Goal: Information Seeking & Learning: Learn about a topic

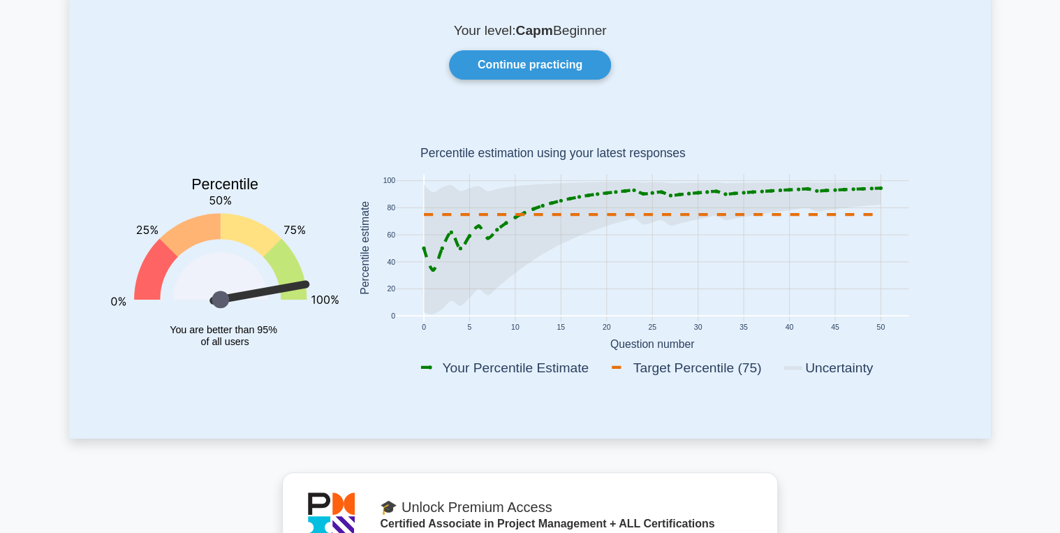
scroll to position [112, 0]
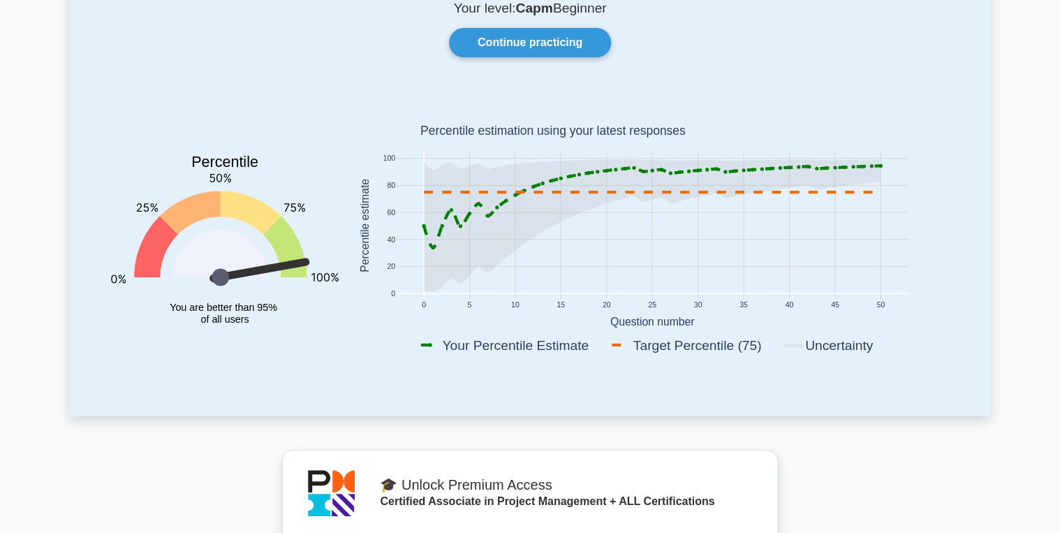
click at [312, 91] on icon "Percentile You are better than 95% of all users" at bounding box center [225, 228] width 228 height 275
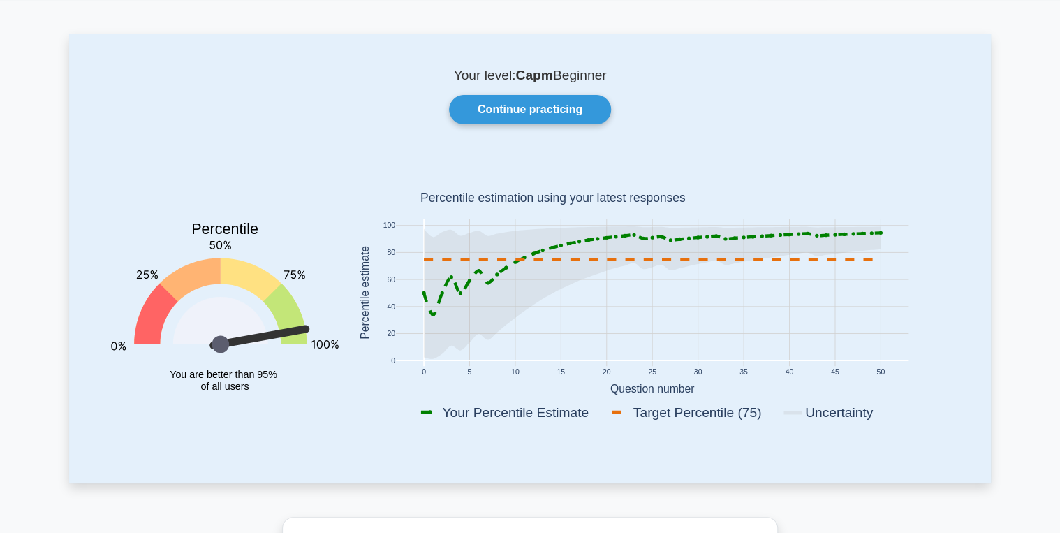
scroll to position [0, 0]
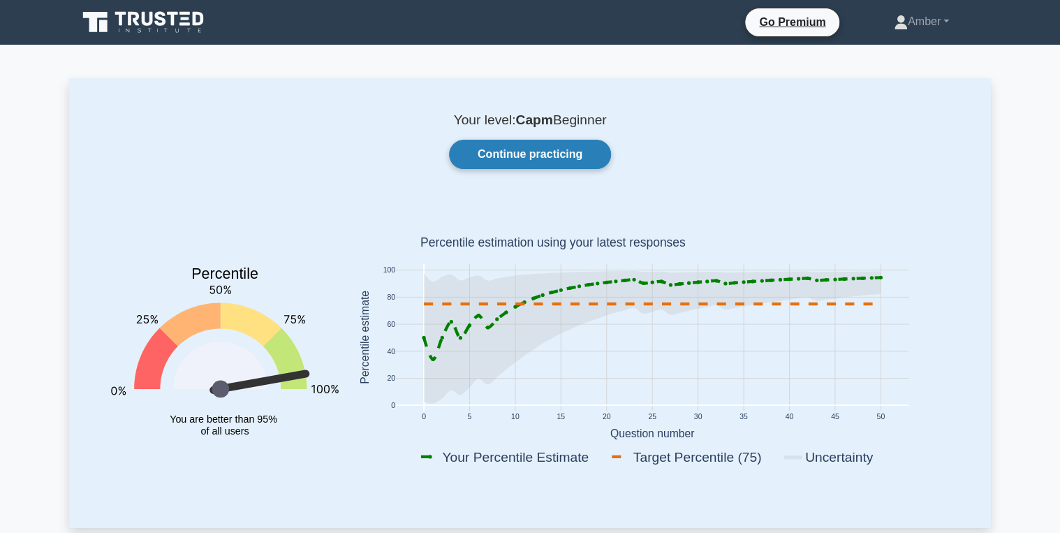
click at [562, 154] on link "Continue practicing" at bounding box center [530, 154] width 162 height 29
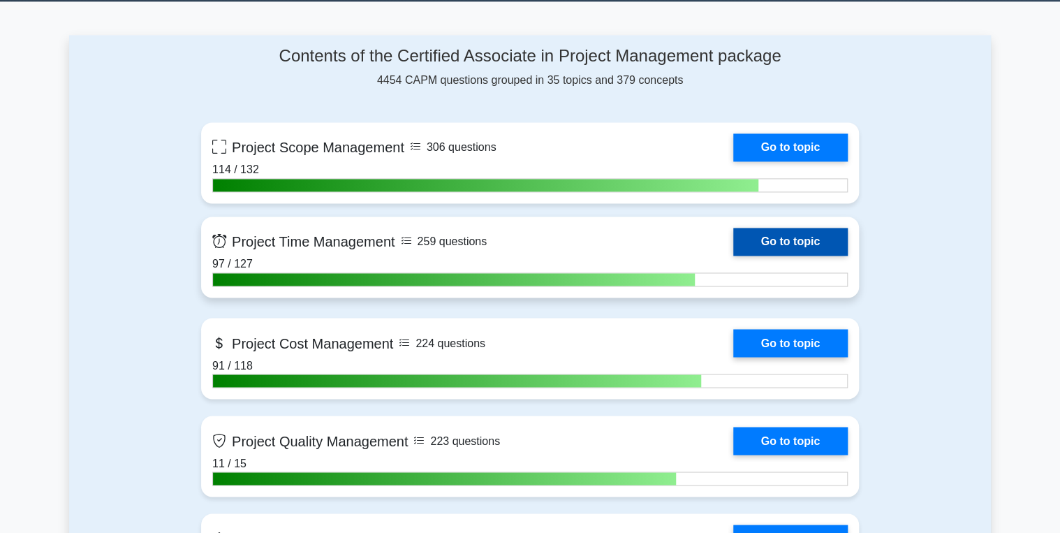
scroll to position [950, 0]
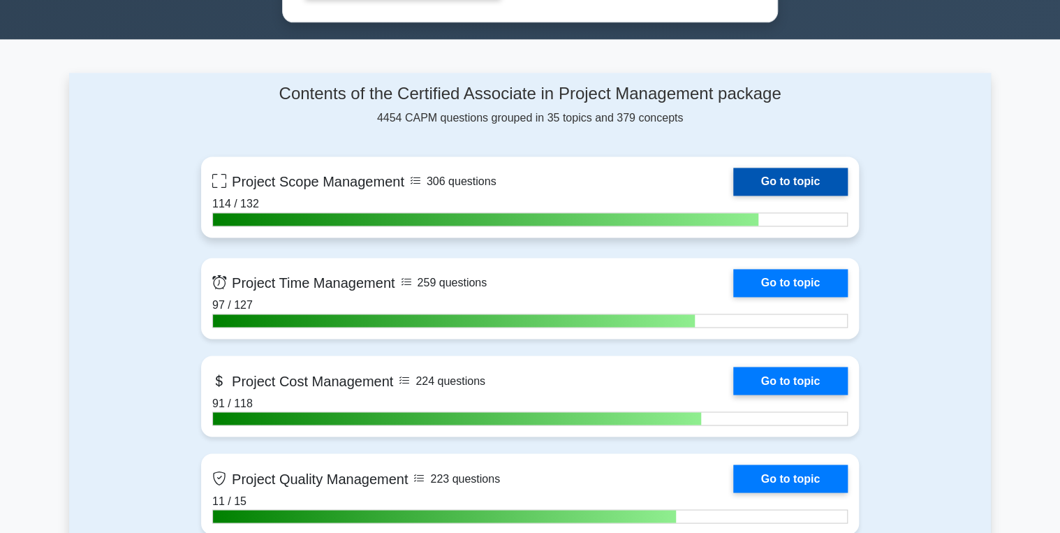
click at [779, 179] on link "Go to topic" at bounding box center [790, 182] width 115 height 28
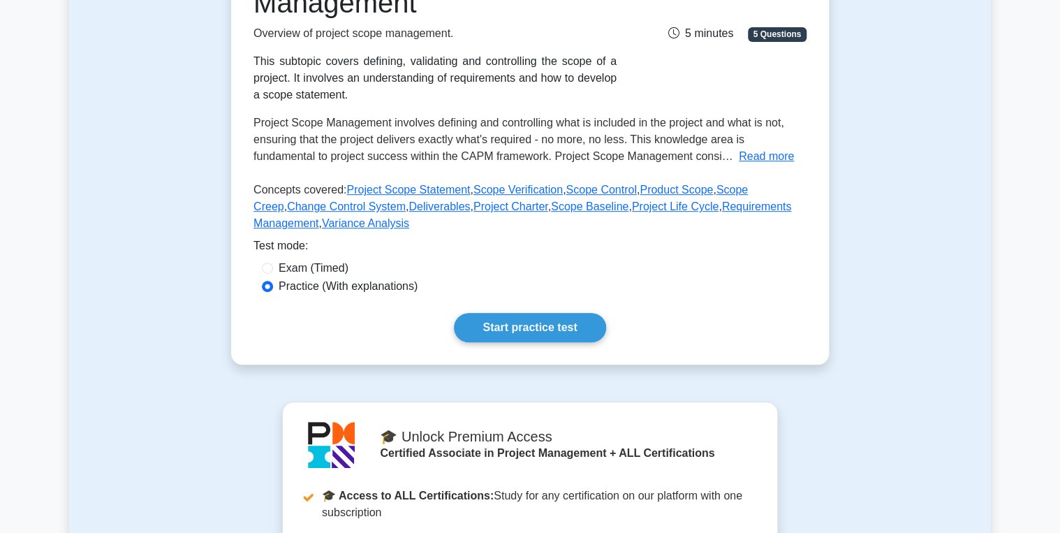
scroll to position [279, 0]
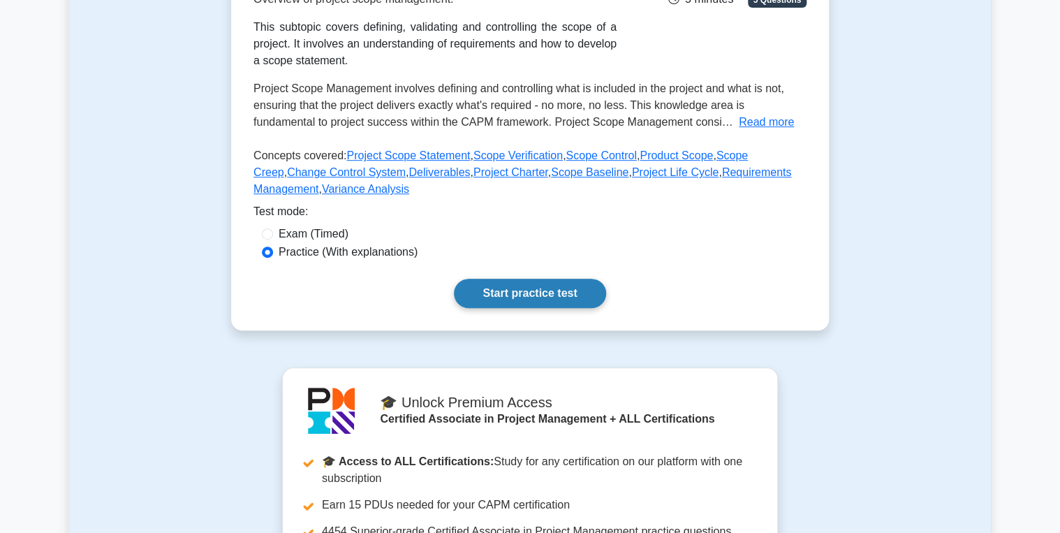
click at [509, 305] on link "Start practice test" at bounding box center [530, 293] width 152 height 29
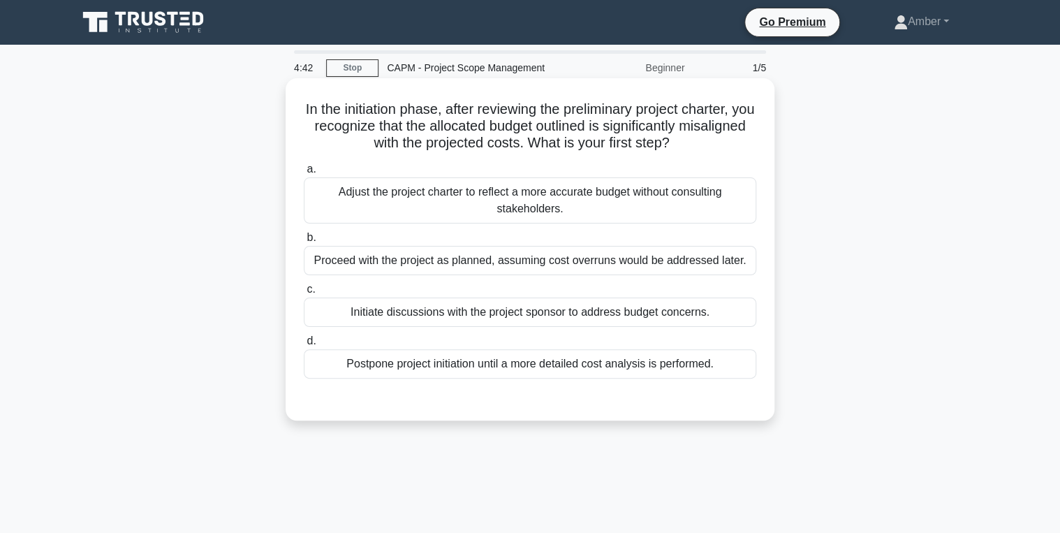
click at [495, 314] on div "Initiate discussions with the project sponsor to address budget concerns." at bounding box center [530, 312] width 453 height 29
click at [304, 294] on input "c. Initiate discussions with the project sponsor to address budget concerns." at bounding box center [304, 289] width 0 height 9
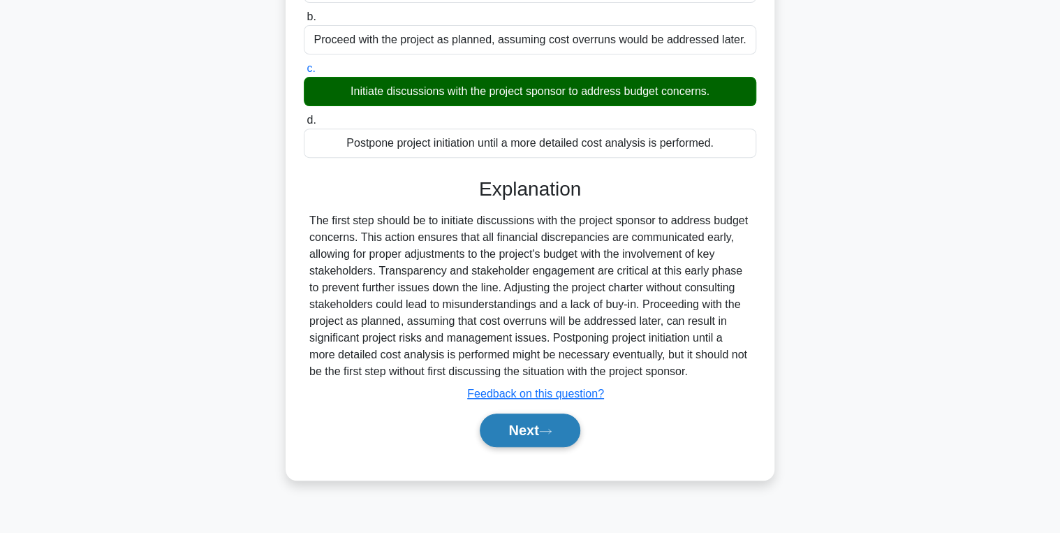
scroll to position [221, 0]
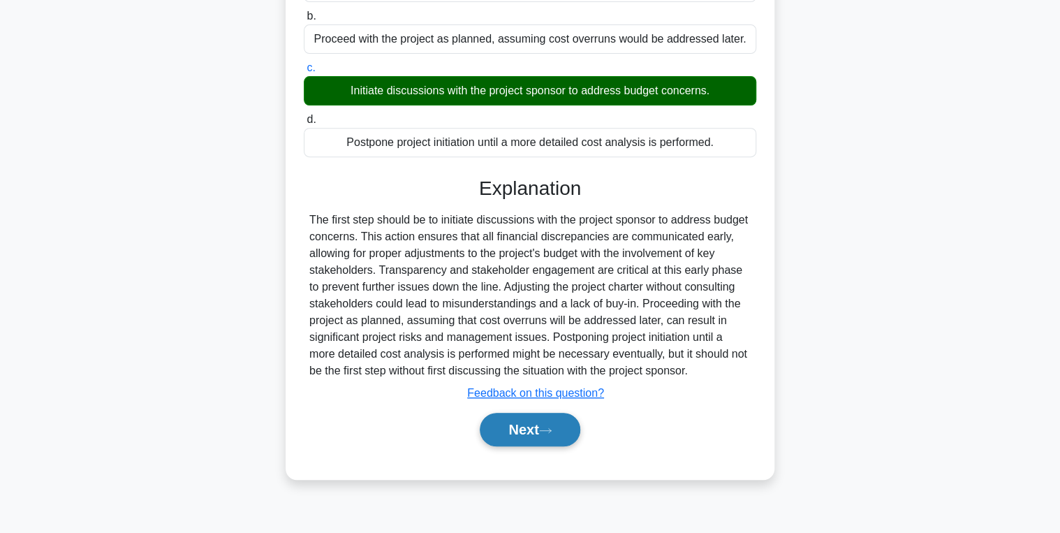
click at [512, 440] on button "Next" at bounding box center [530, 430] width 100 height 34
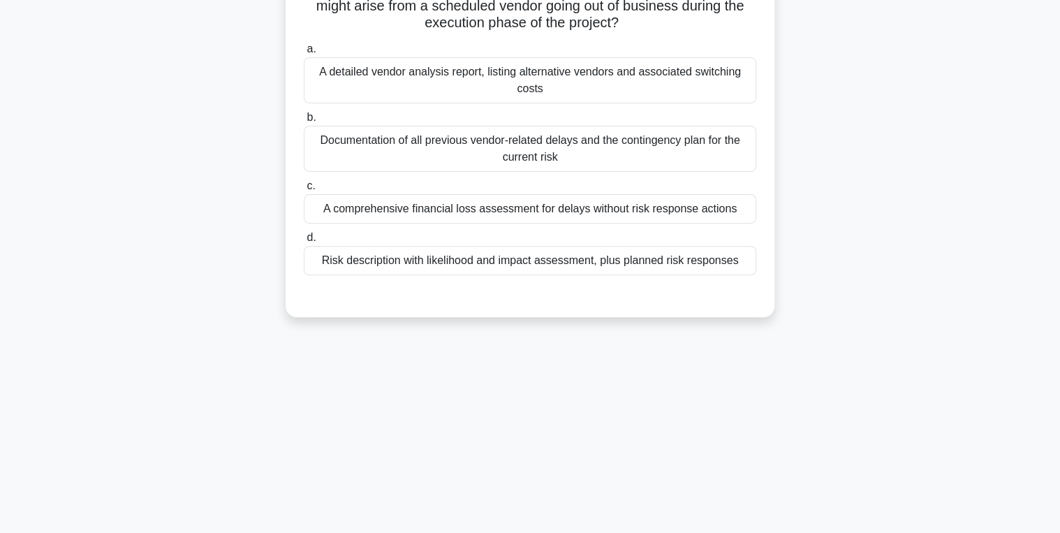
scroll to position [54, 0]
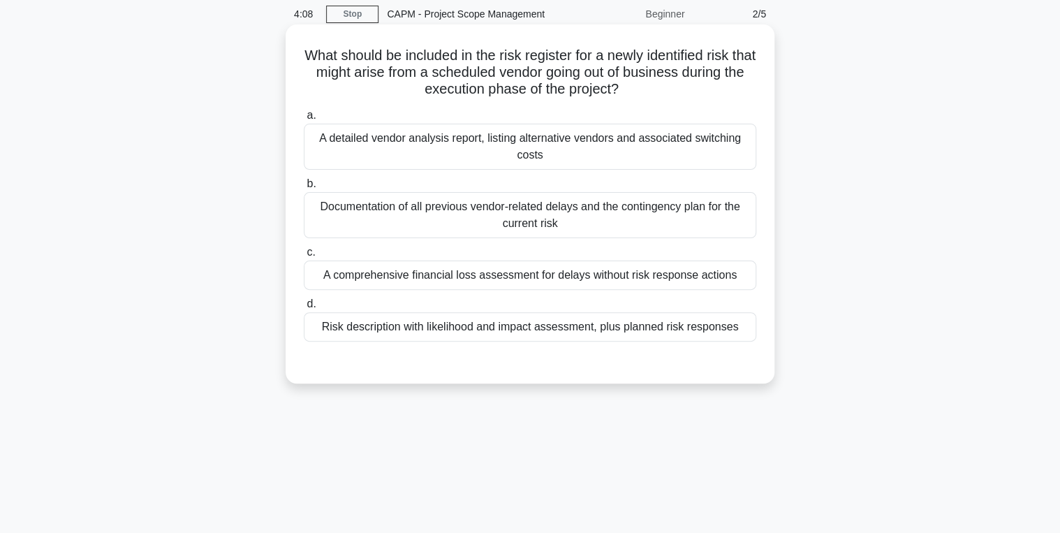
click at [481, 327] on div "Risk description with likelihood and impact assessment, plus planned risk respo…" at bounding box center [530, 326] width 453 height 29
click at [304, 309] on input "d. Risk description with likelihood and impact assessment, plus planned risk re…" at bounding box center [304, 304] width 0 height 9
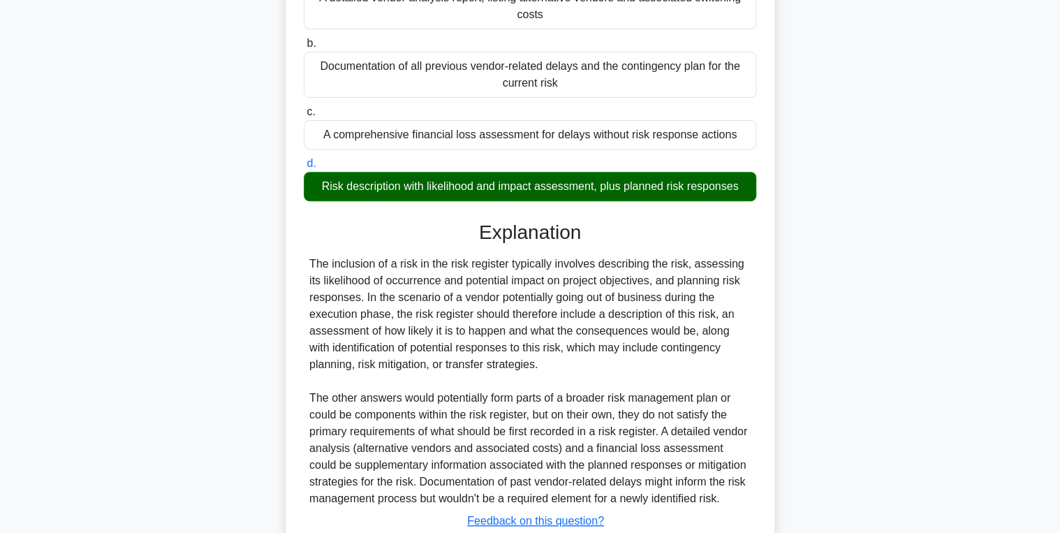
scroll to position [293, 0]
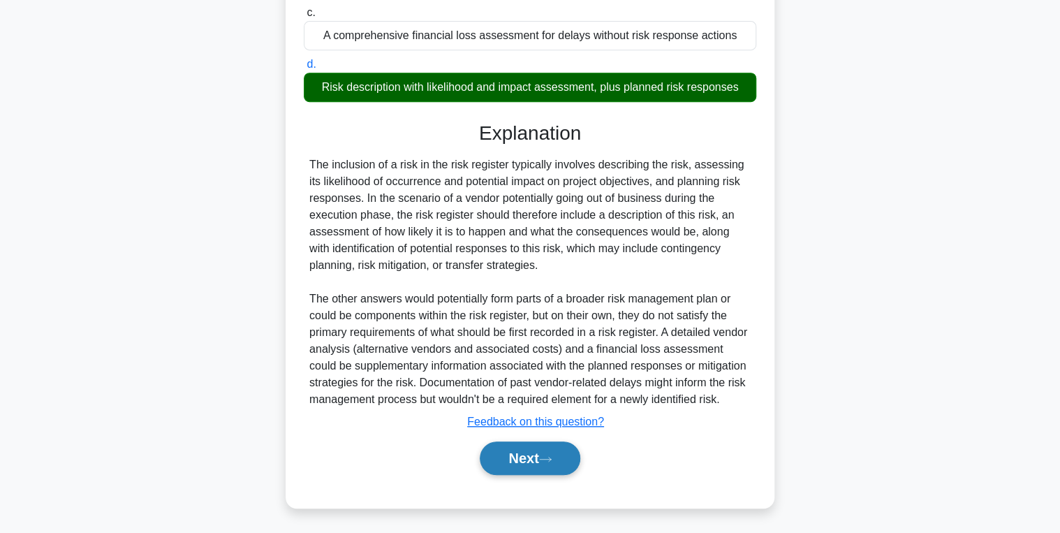
click at [521, 465] on button "Next" at bounding box center [530, 458] width 100 height 34
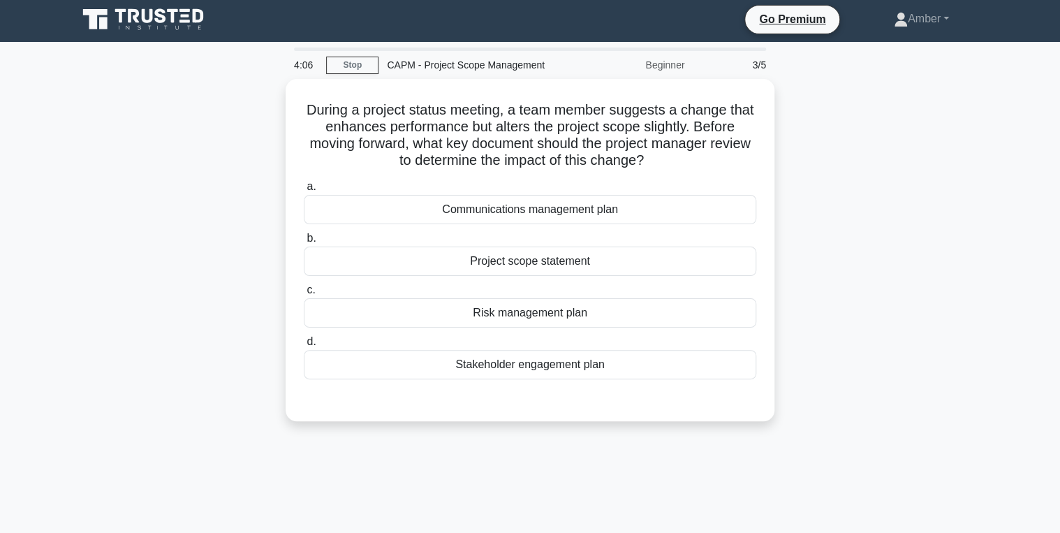
scroll to position [0, 0]
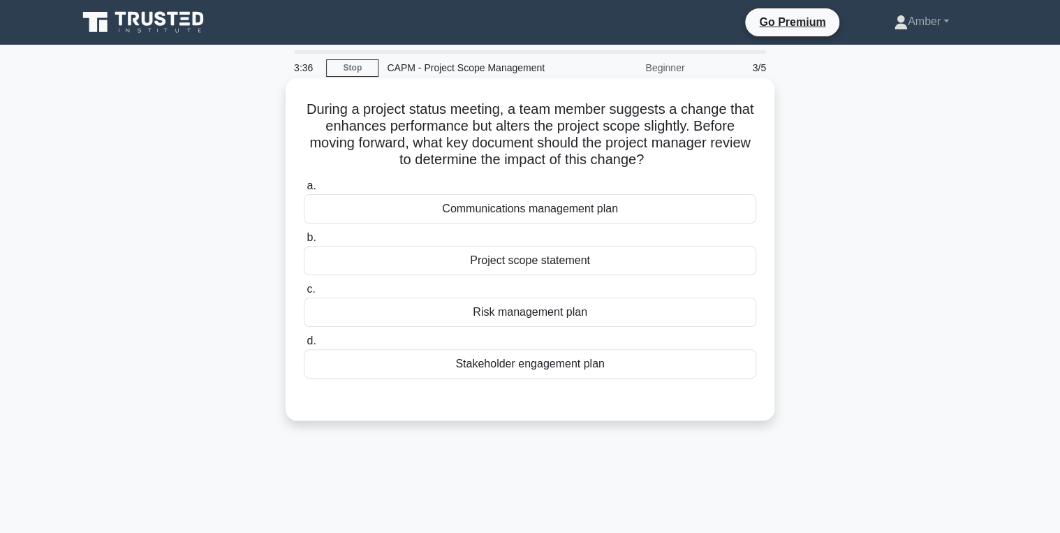
click at [548, 261] on div "Project scope statement" at bounding box center [530, 260] width 453 height 29
click at [434, 277] on div "a. Communications management plan b. Project scope statement c. d." at bounding box center [529, 278] width 469 height 207
click at [425, 243] on label "b. Project scope statement" at bounding box center [530, 252] width 453 height 46
click at [304, 242] on input "b. Project scope statement" at bounding box center [304, 237] width 0 height 9
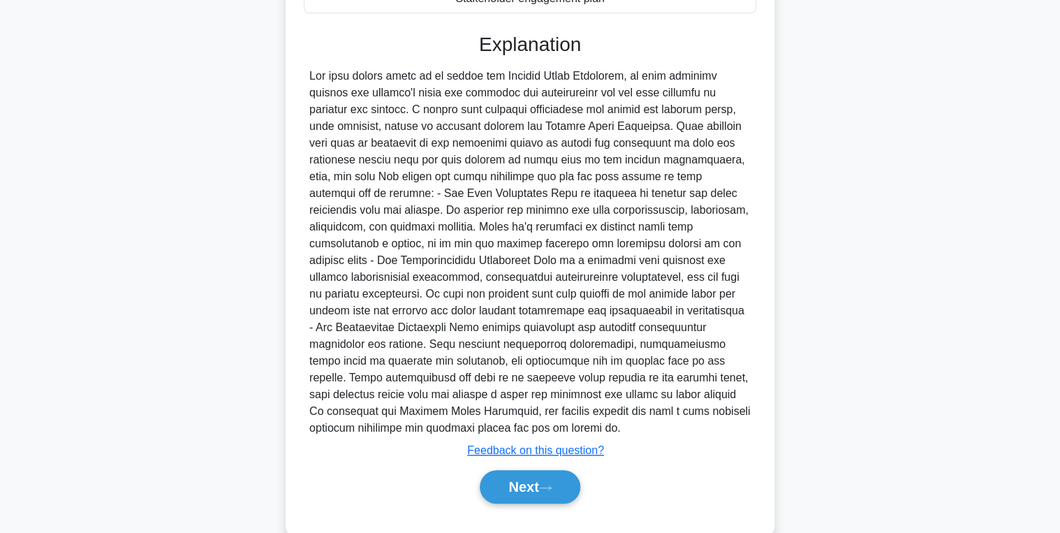
scroll to position [394, 0]
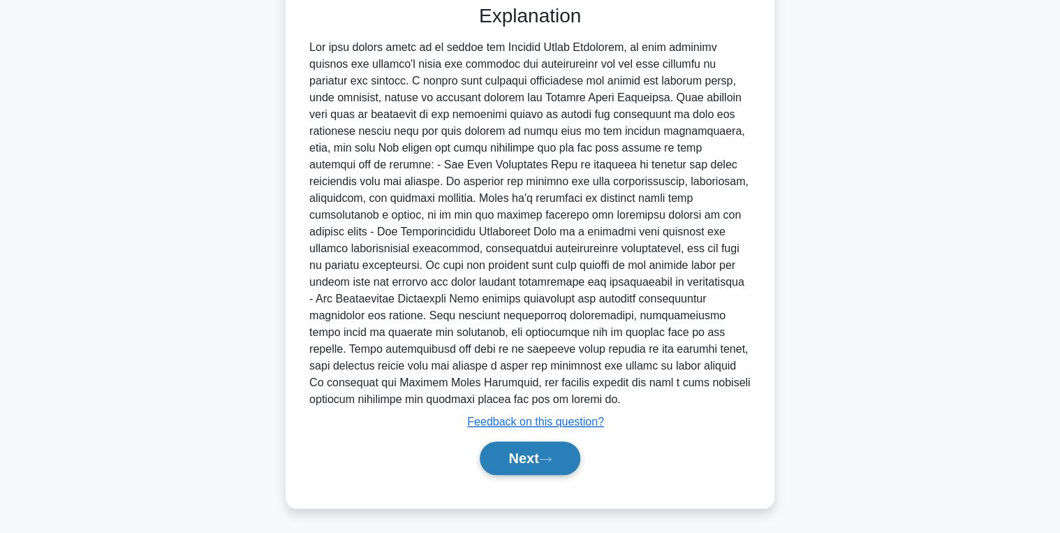
click at [513, 458] on button "Next" at bounding box center [530, 458] width 100 height 34
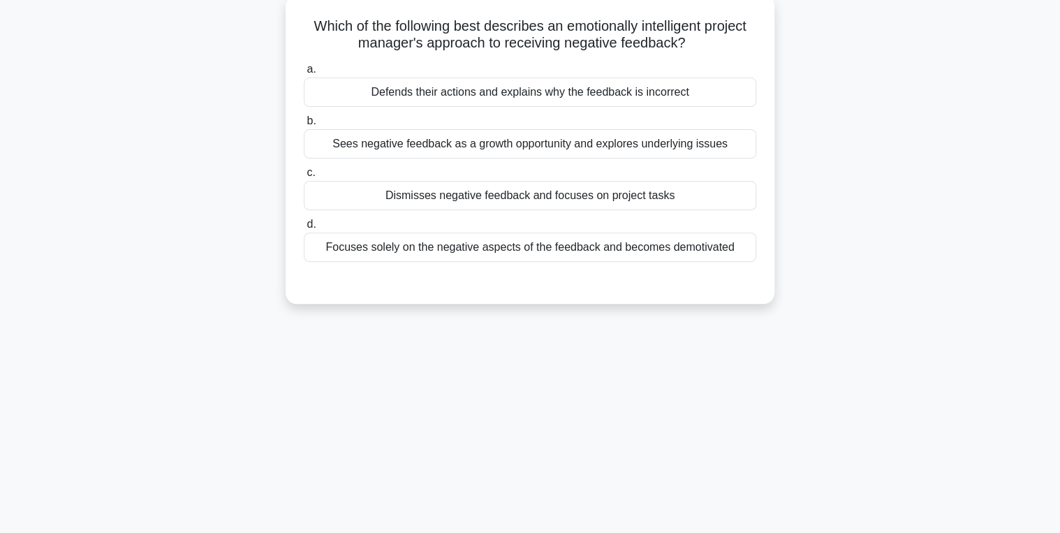
scroll to position [0, 0]
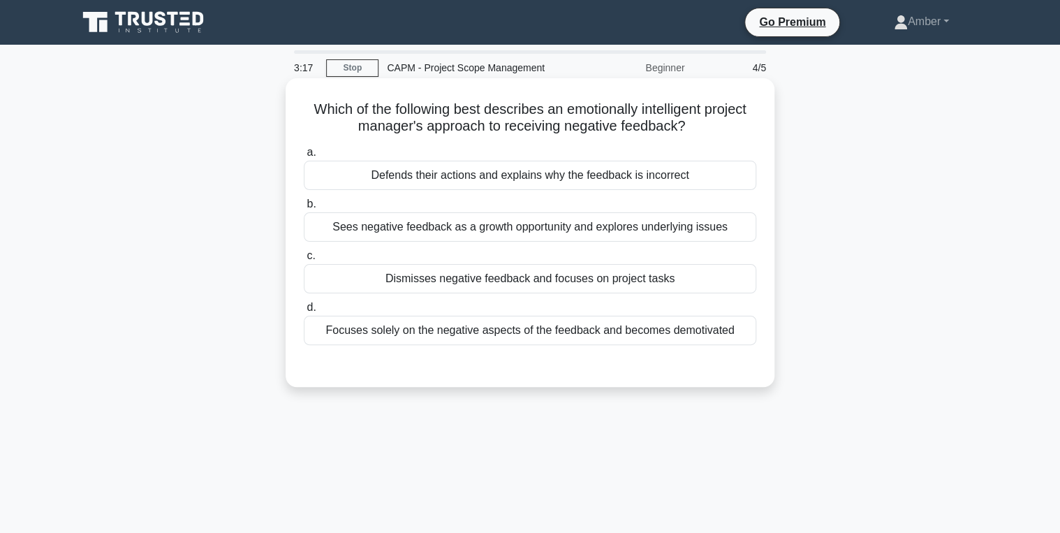
click at [449, 229] on div "Sees negative feedback as a growth opportunity and explores underlying issues" at bounding box center [530, 226] width 453 height 29
click at [304, 209] on input "b. Sees negative feedback as a growth opportunity and explores underlying issues" at bounding box center [304, 204] width 0 height 9
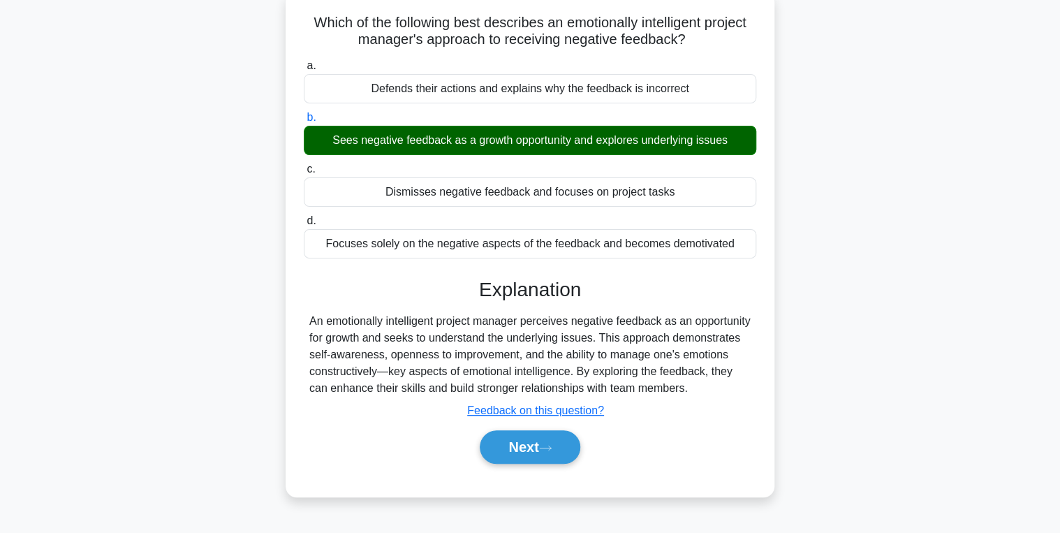
scroll to position [221, 0]
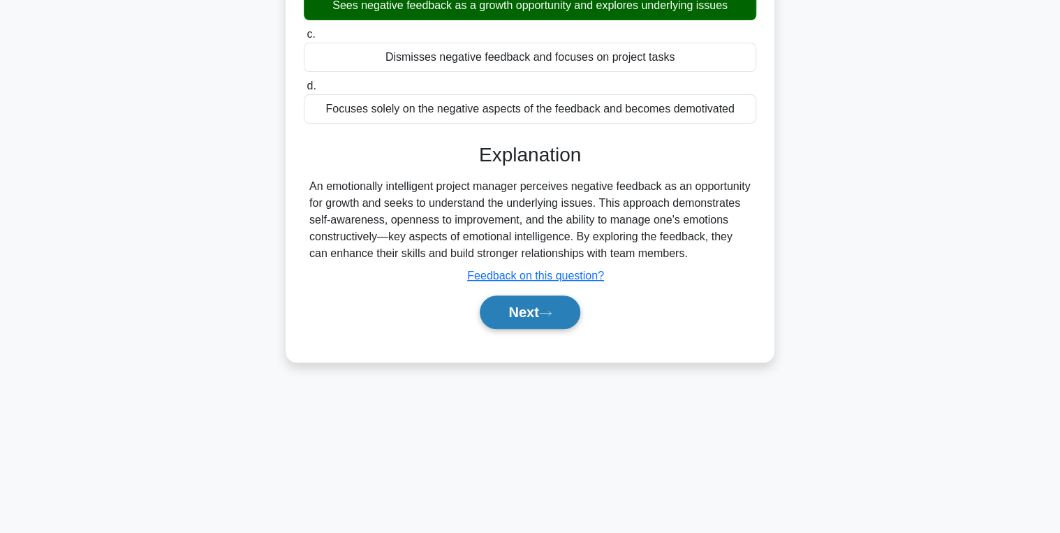
click at [543, 329] on button "Next" at bounding box center [530, 312] width 100 height 34
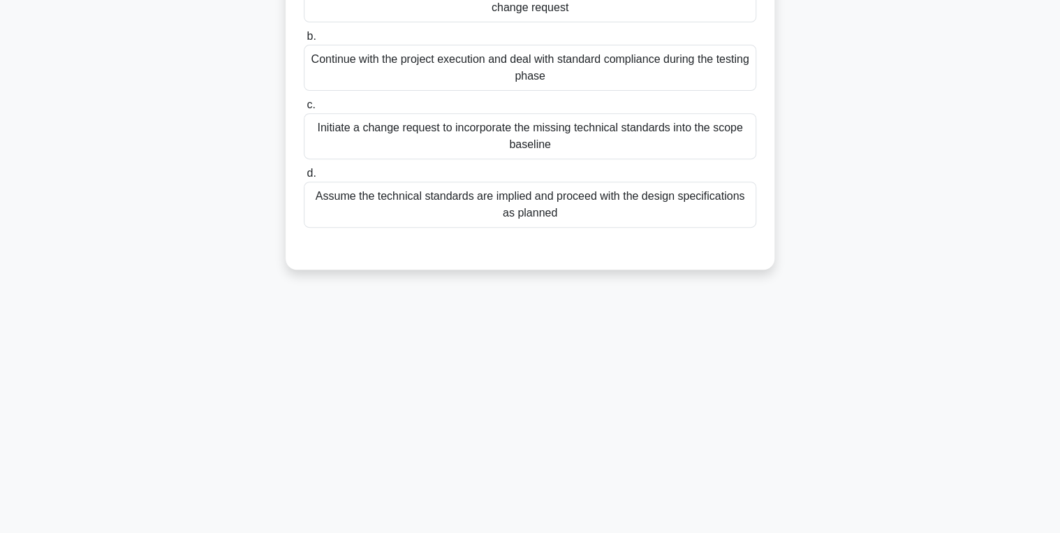
scroll to position [0, 0]
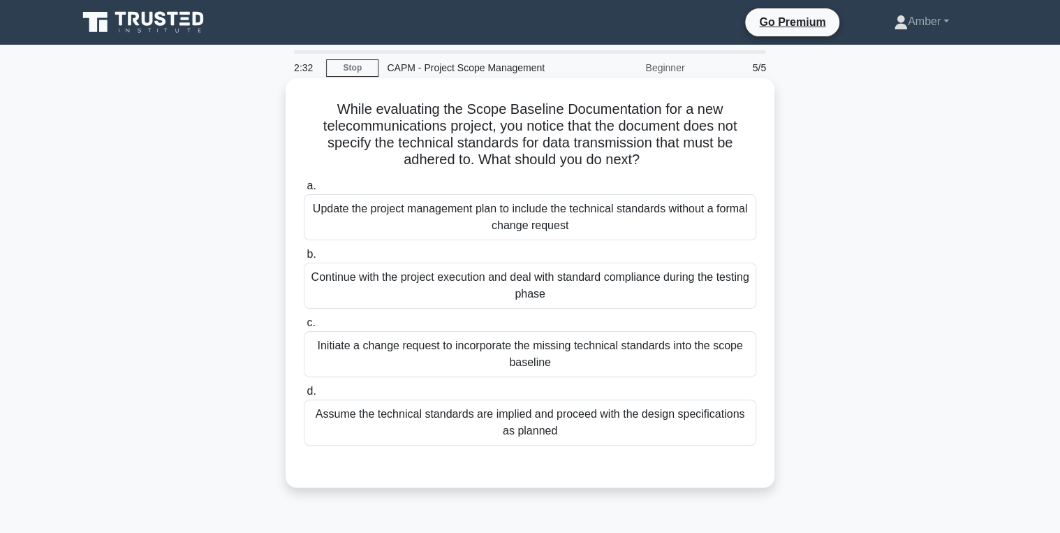
click at [458, 355] on div "Initiate a change request to incorporate the missing technical standards into t…" at bounding box center [530, 354] width 453 height 46
click at [304, 328] on input "c. Initiate a change request to incorporate the missing technical standards int…" at bounding box center [304, 323] width 0 height 9
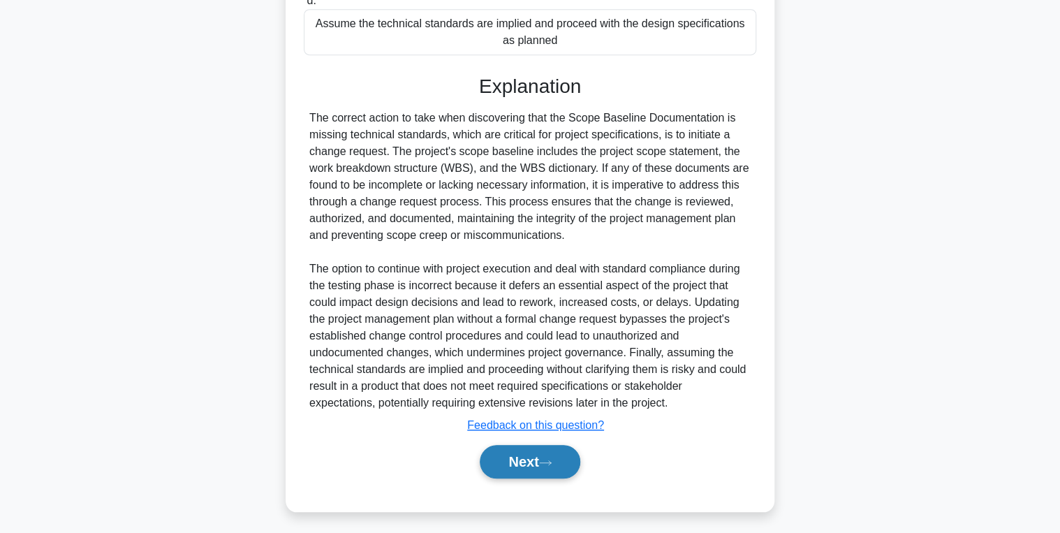
scroll to position [394, 0]
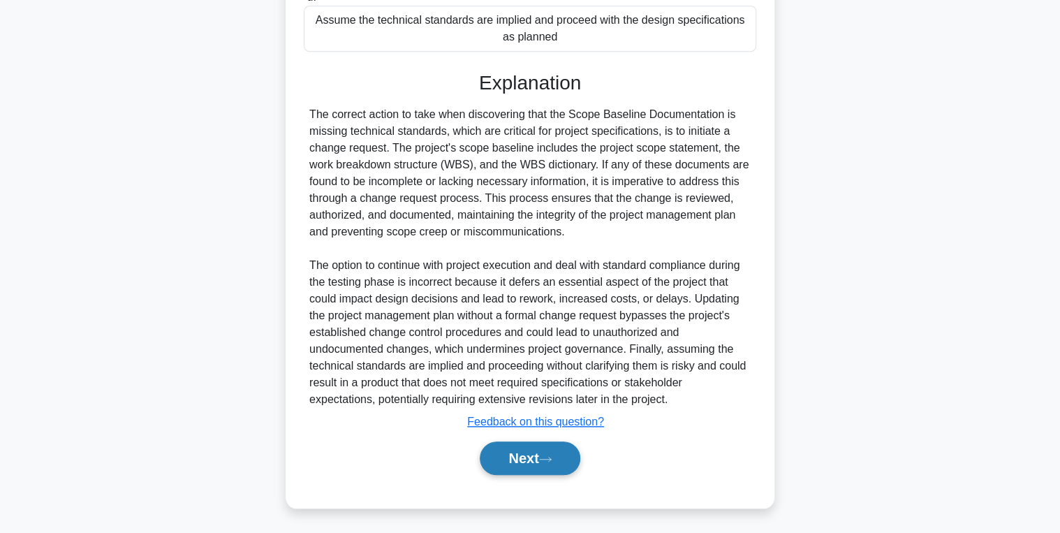
click at [516, 458] on button "Next" at bounding box center [530, 458] width 100 height 34
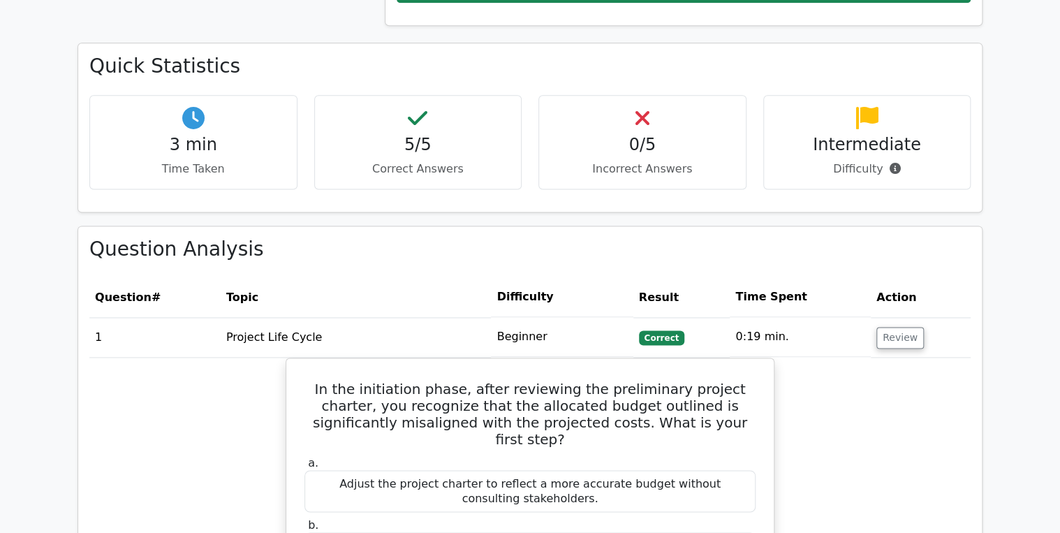
scroll to position [894, 0]
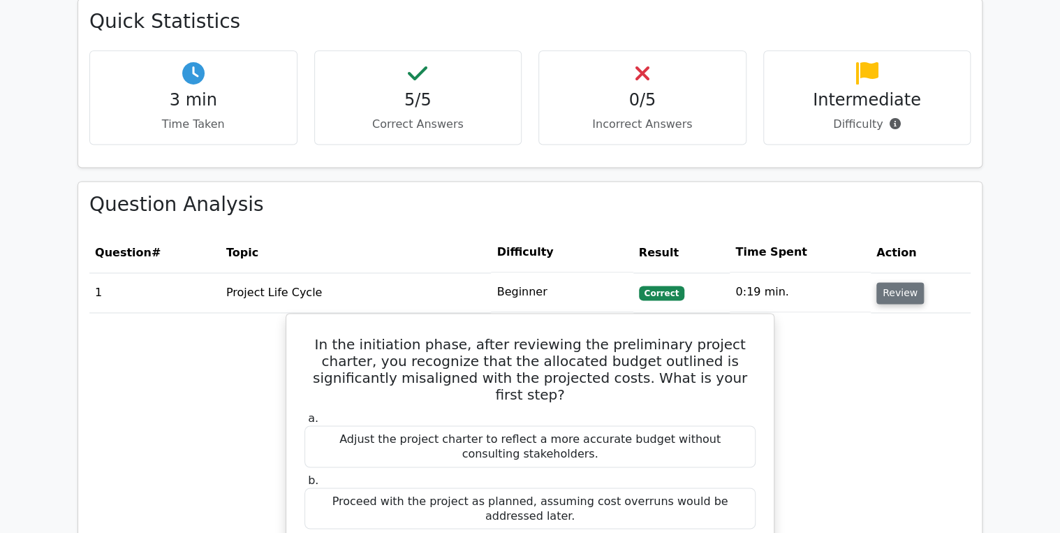
click at [903, 282] on button "Review" at bounding box center [901, 293] width 48 height 22
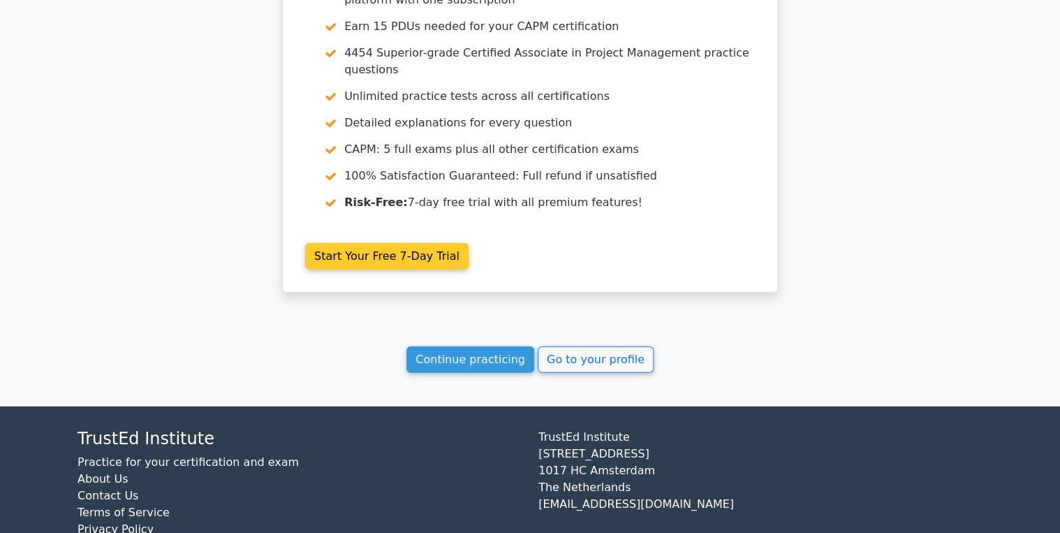
scroll to position [1554, 0]
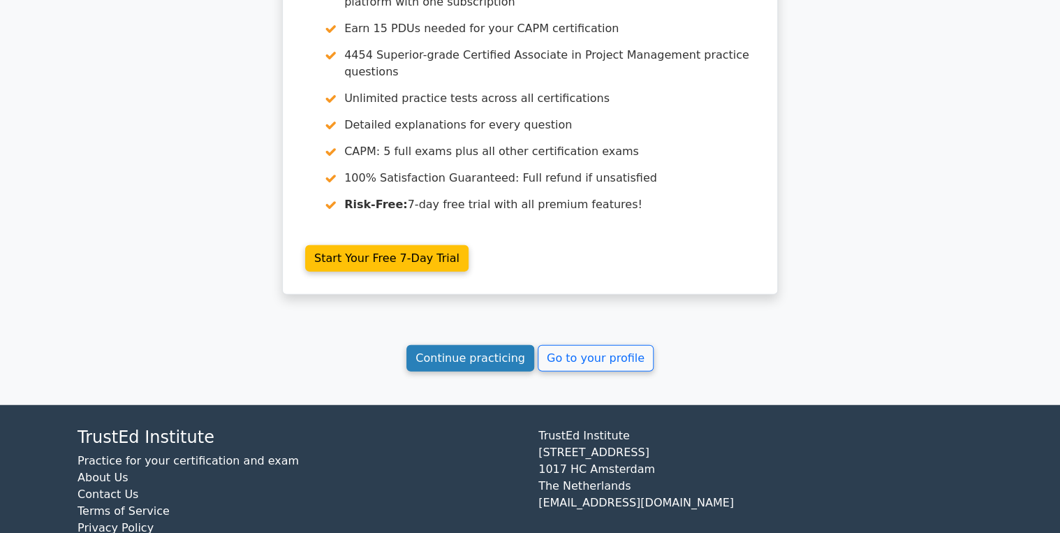
click at [499, 345] on link "Continue practicing" at bounding box center [471, 358] width 128 height 27
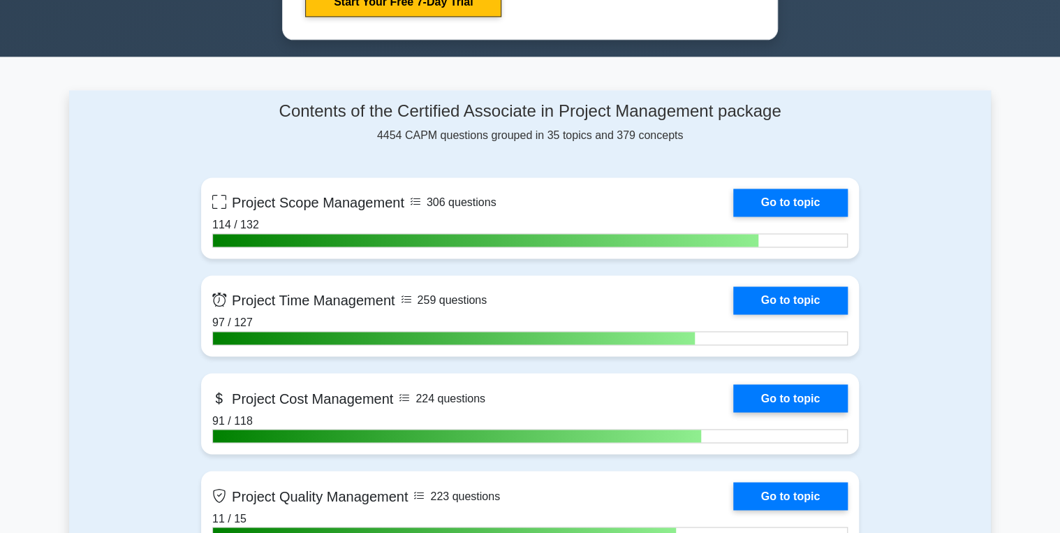
scroll to position [950, 0]
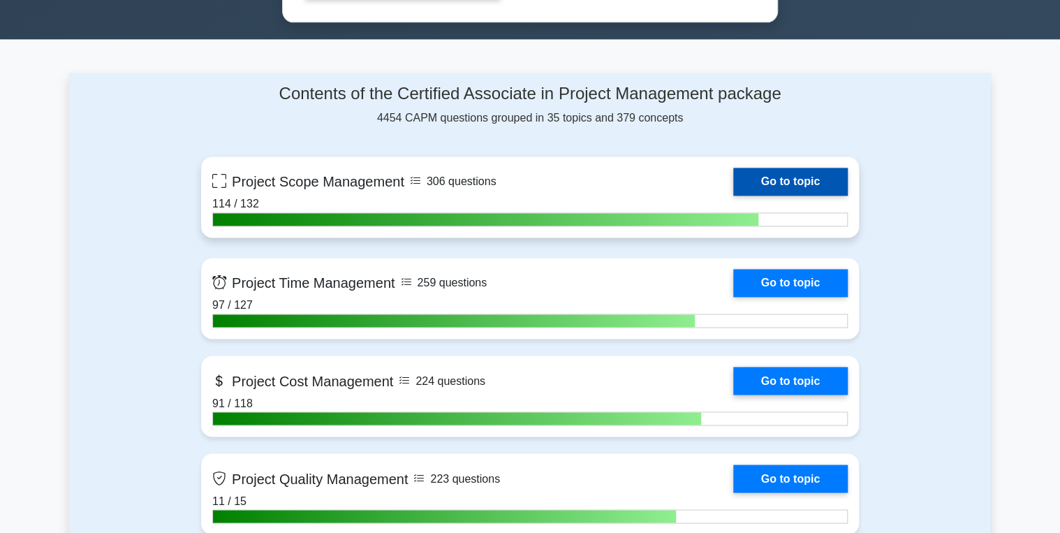
click at [785, 175] on link "Go to topic" at bounding box center [790, 182] width 115 height 28
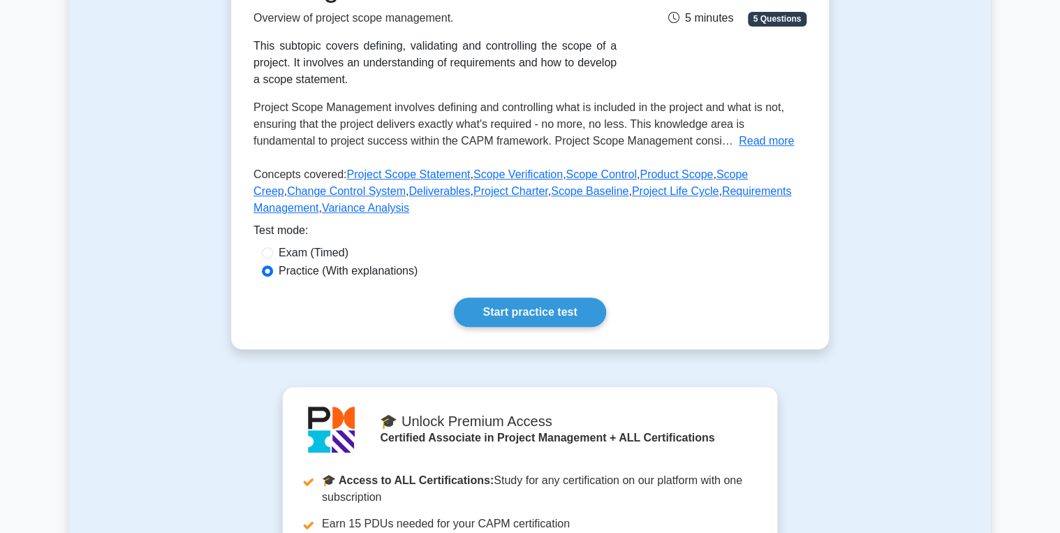
scroll to position [279, 0]
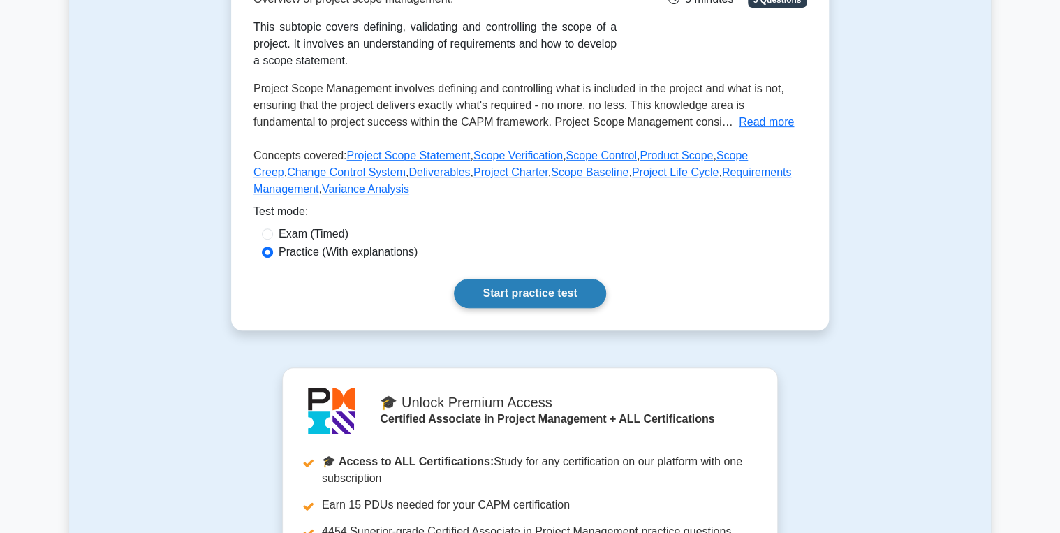
click at [518, 290] on link "Start practice test" at bounding box center [530, 293] width 152 height 29
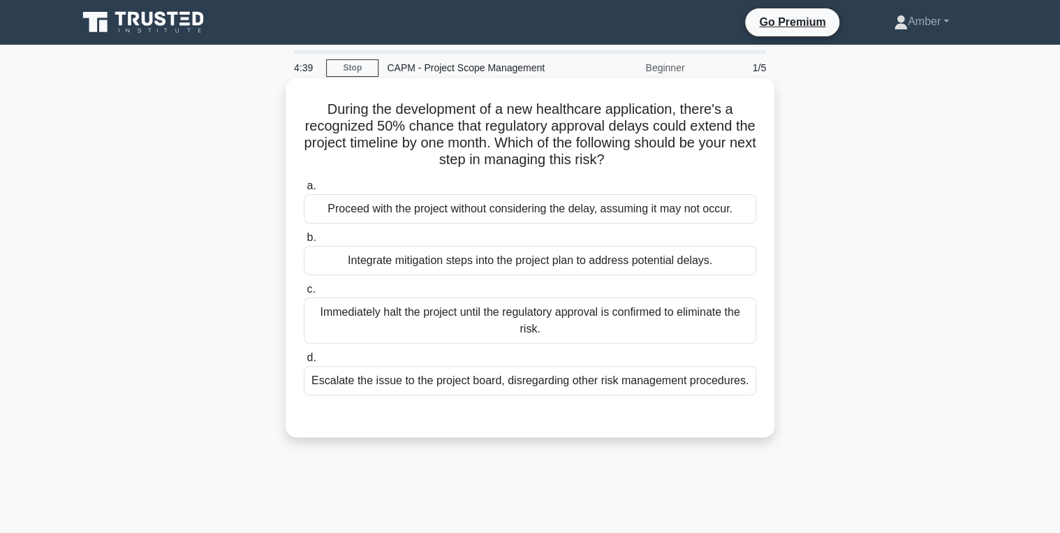
click at [442, 265] on div "Integrate mitigation steps into the project plan to address potential delays." at bounding box center [530, 260] width 453 height 29
click at [304, 242] on input "b. Integrate mitigation steps into the project plan to address potential delays." at bounding box center [304, 237] width 0 height 9
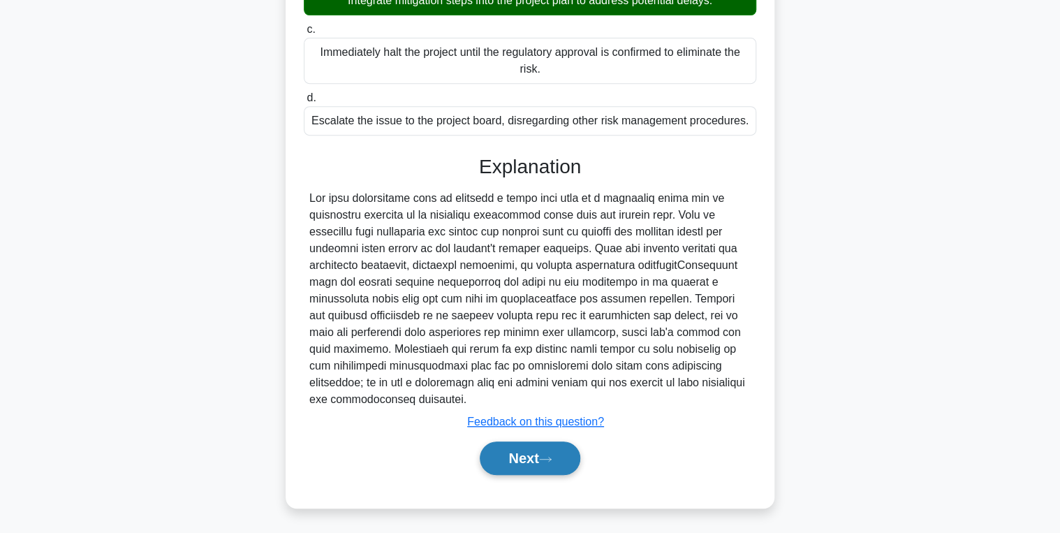
click at [518, 467] on button "Next" at bounding box center [530, 458] width 100 height 34
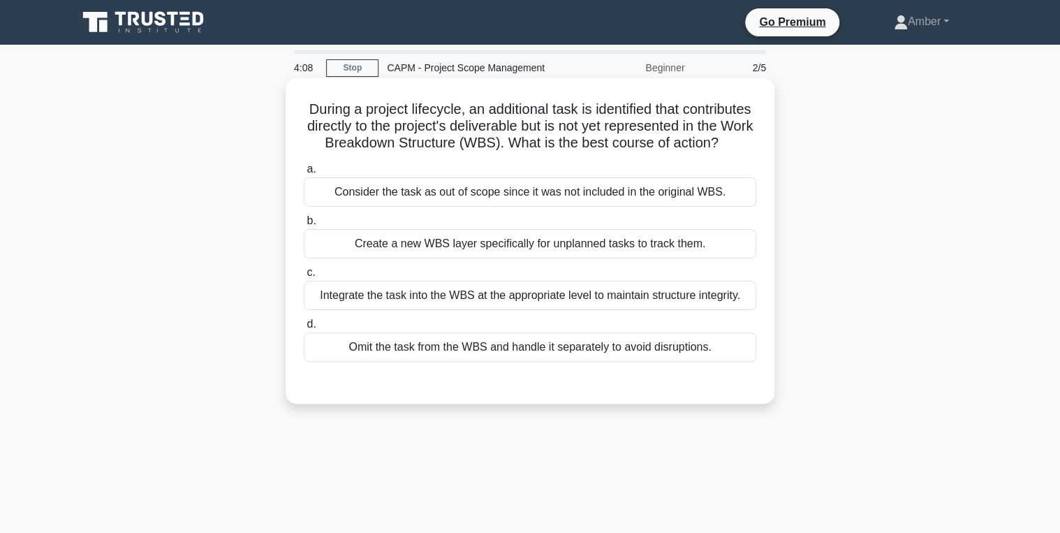
click at [397, 310] on div "Integrate the task into the WBS at the appropriate level to maintain structure …" at bounding box center [530, 295] width 453 height 29
click at [304, 277] on input "c. Integrate the task into the WBS at the appropriate level to maintain structu…" at bounding box center [304, 272] width 0 height 9
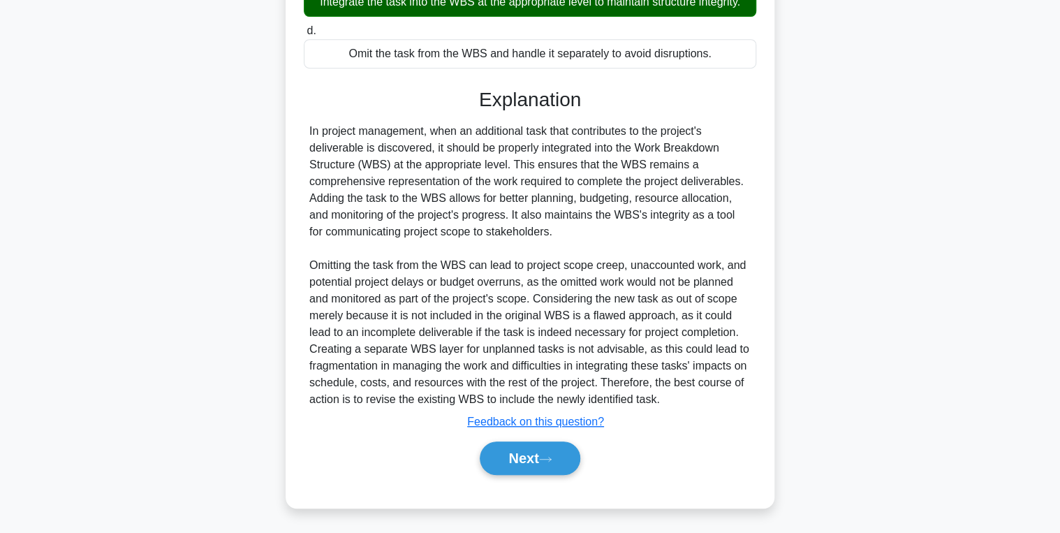
scroll to position [310, 0]
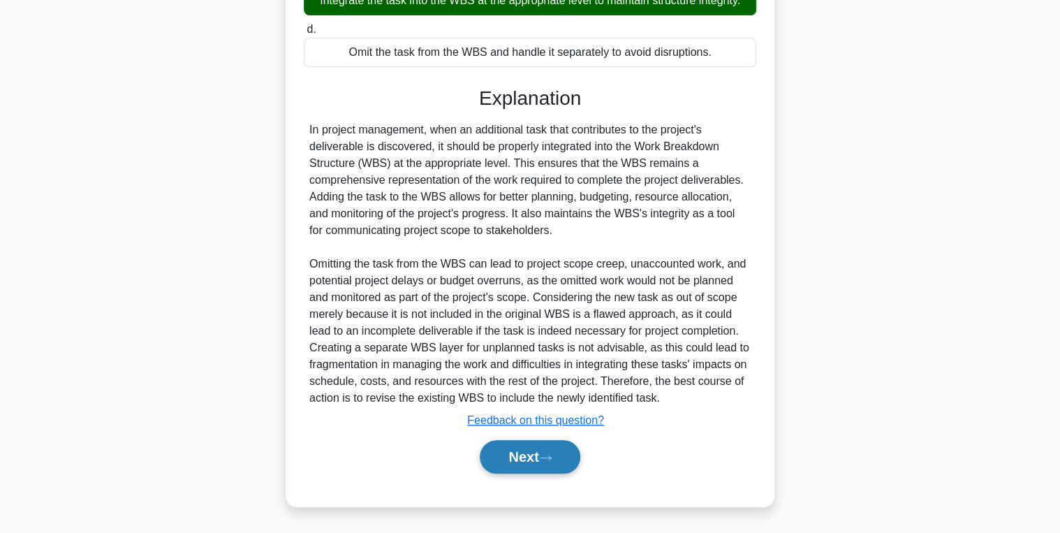
click at [541, 448] on button "Next" at bounding box center [530, 457] width 100 height 34
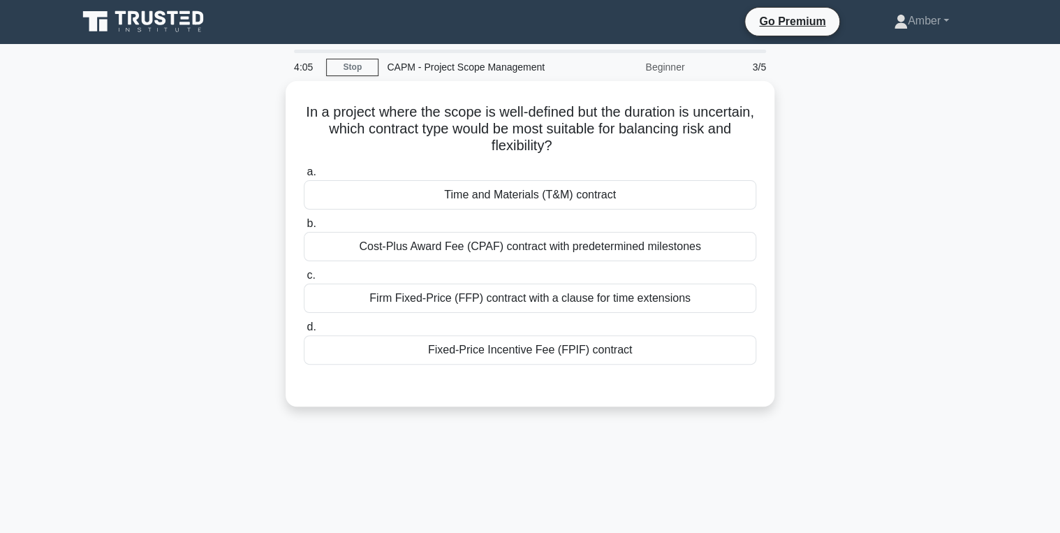
scroll to position [0, 0]
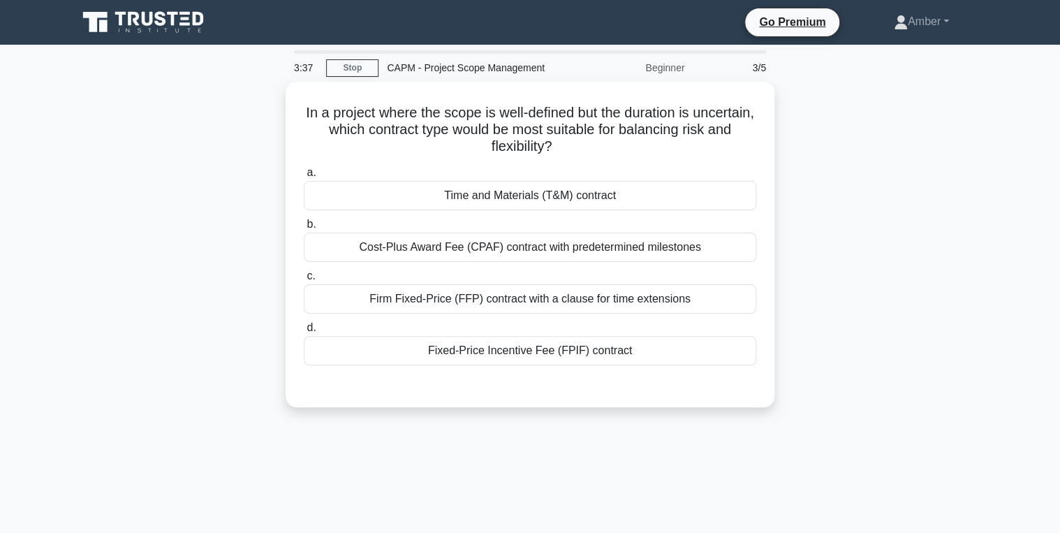
drag, startPoint x: 596, startPoint y: 143, endPoint x: 282, endPoint y: 94, distance: 317.3
click at [282, 94] on div "In a project where the scope is well-defined but the duration is uncertain, whi…" at bounding box center [530, 253] width 922 height 342
copy h5 "In a project where the scope is well-defined but the duration is uncertain, whi…"
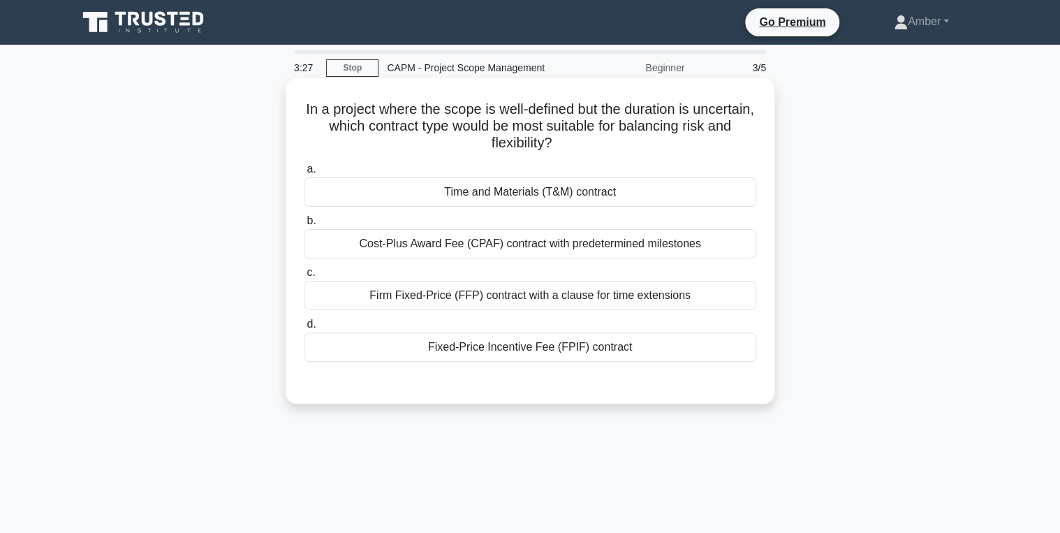
click at [517, 188] on div "Time and Materials (T&M) contract" at bounding box center [530, 191] width 453 height 29
click at [304, 174] on input "a. Time and Materials (T&M) contract" at bounding box center [304, 169] width 0 height 9
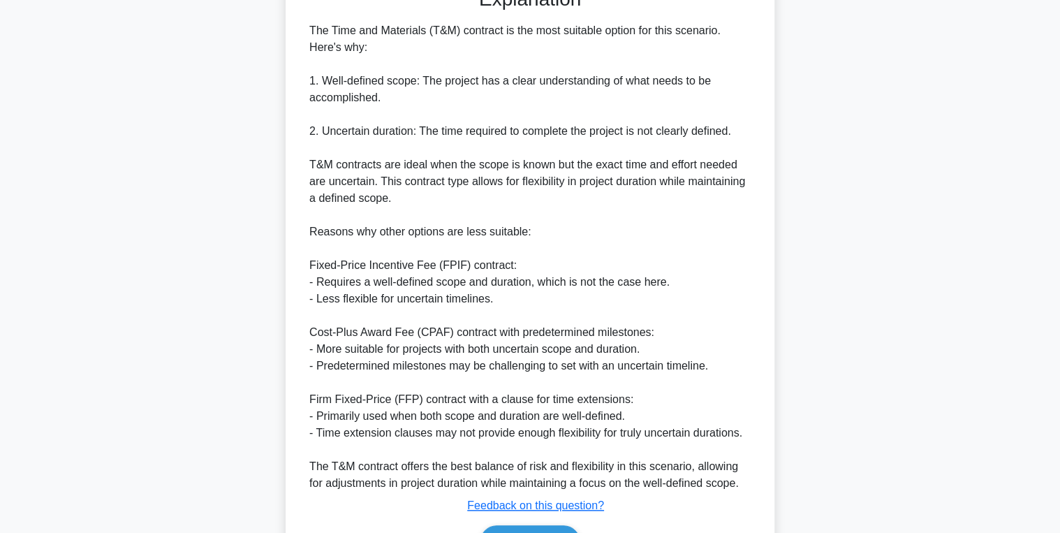
scroll to position [478, 0]
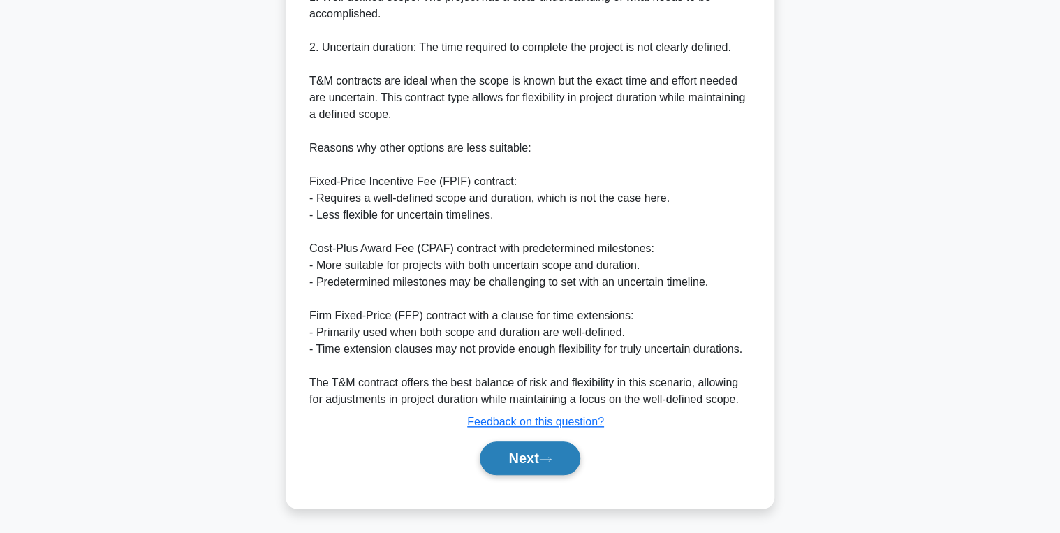
click at [539, 472] on button "Next" at bounding box center [530, 458] width 100 height 34
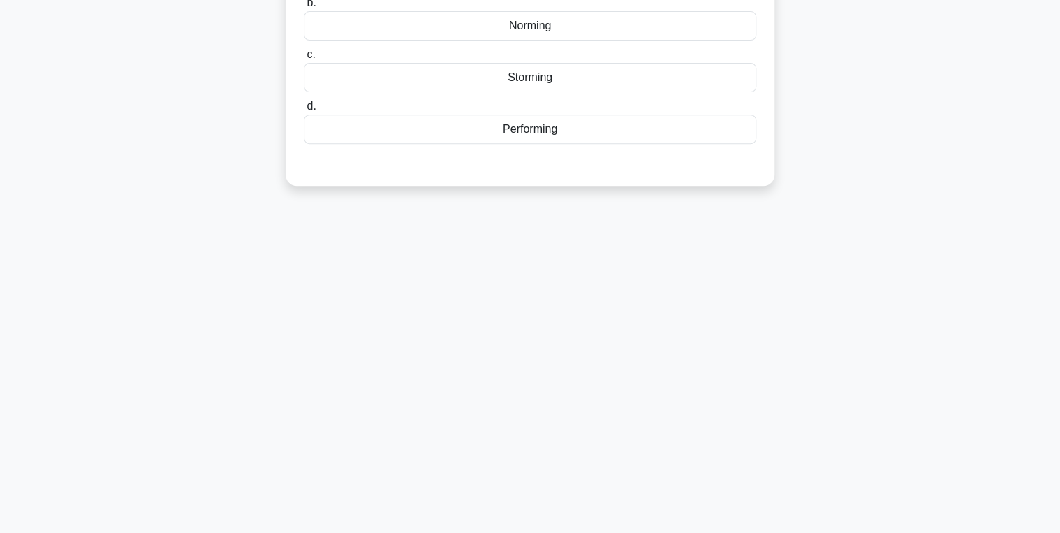
scroll to position [0, 0]
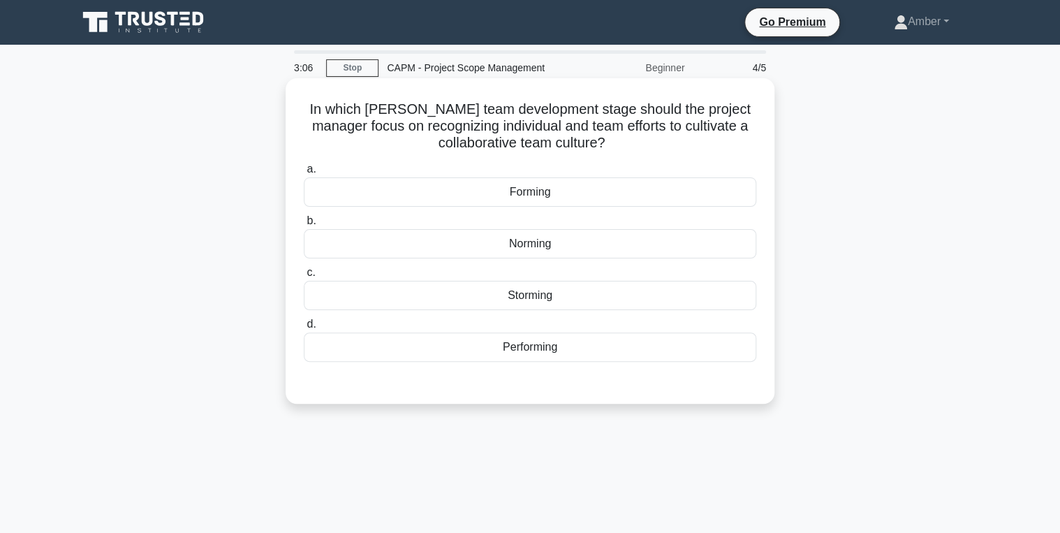
click at [521, 239] on div "Norming" at bounding box center [530, 243] width 453 height 29
click at [304, 226] on input "b. Norming" at bounding box center [304, 221] width 0 height 9
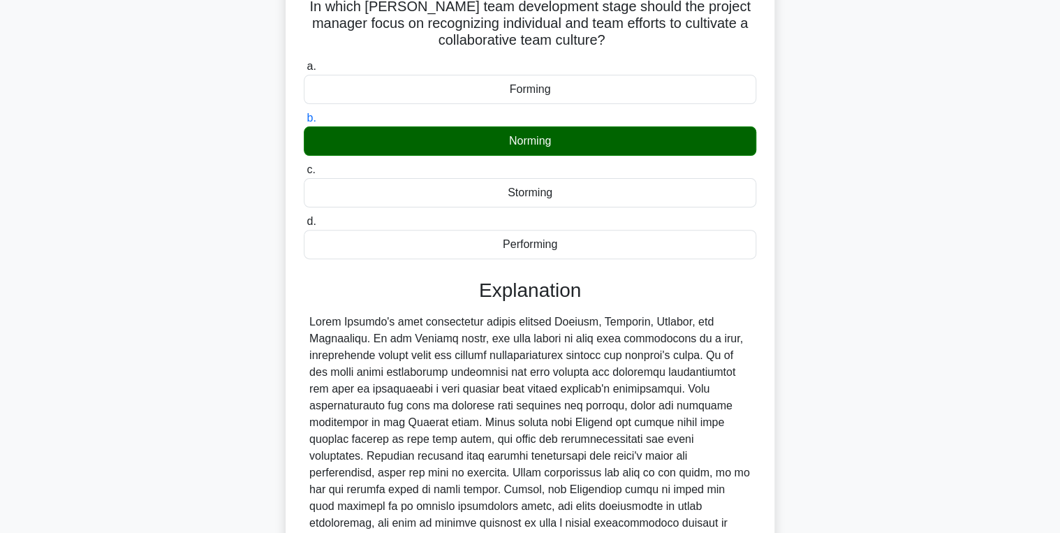
scroll to position [243, 0]
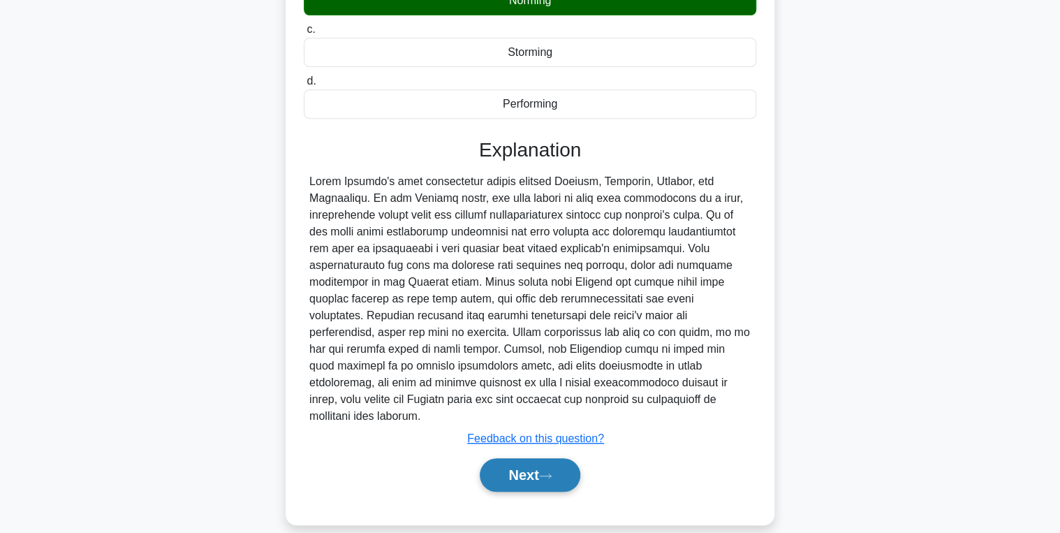
click at [506, 460] on button "Next" at bounding box center [530, 475] width 100 height 34
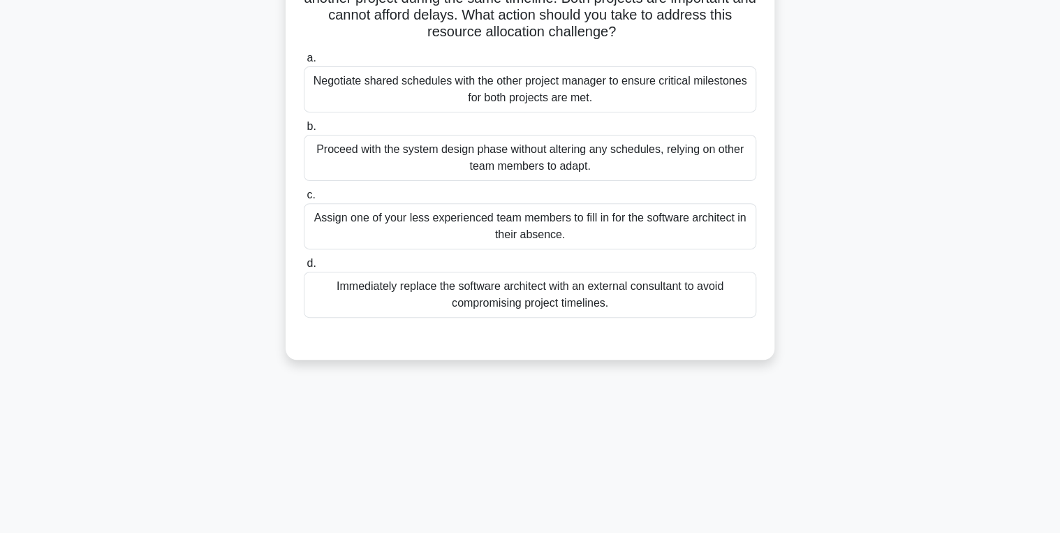
scroll to position [0, 0]
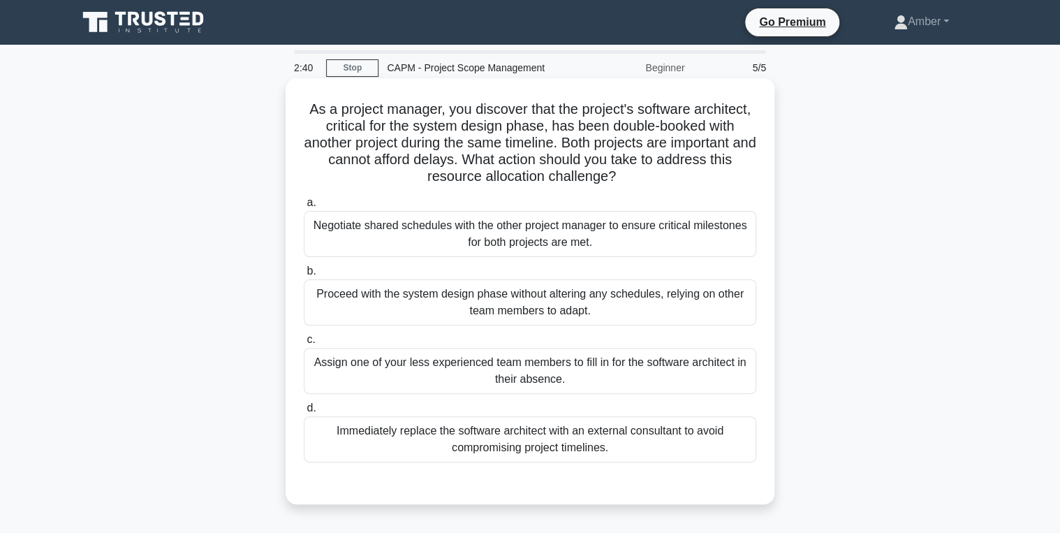
click at [358, 223] on div "Negotiate shared schedules with the other project manager to ensure critical mi…" at bounding box center [530, 234] width 453 height 46
click at [304, 207] on input "a. Negotiate shared schedules with the other project manager to ensure critical…" at bounding box center [304, 202] width 0 height 9
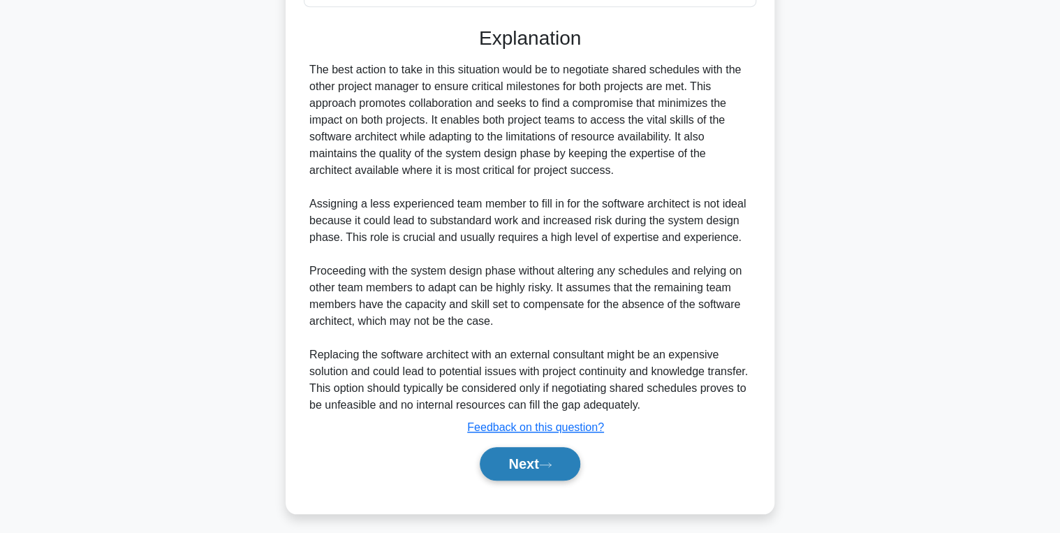
scroll to position [461, 0]
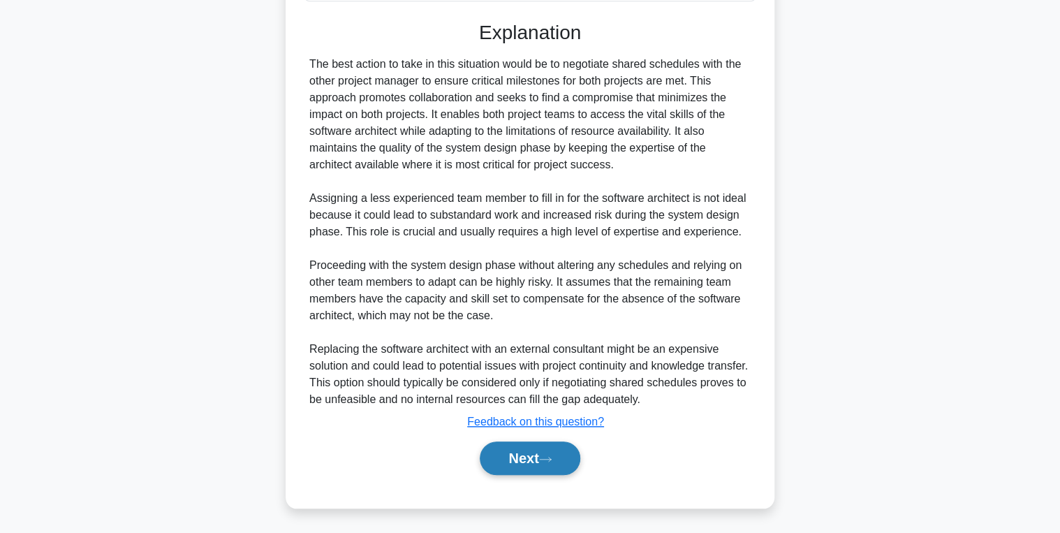
drag, startPoint x: 530, startPoint y: 453, endPoint x: 518, endPoint y: 447, distance: 13.8
click at [530, 453] on button "Next" at bounding box center [530, 458] width 100 height 34
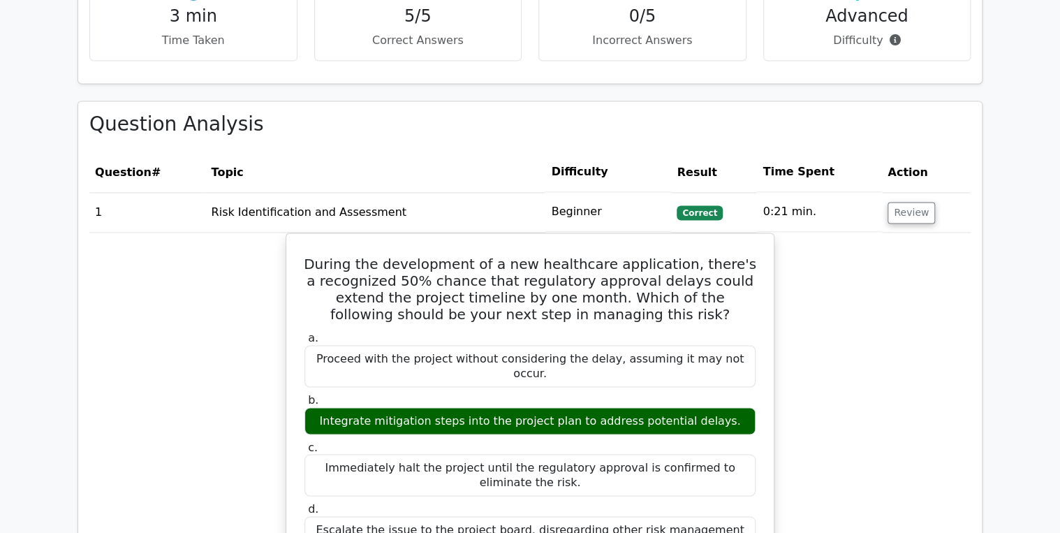
scroll to position [1006, 0]
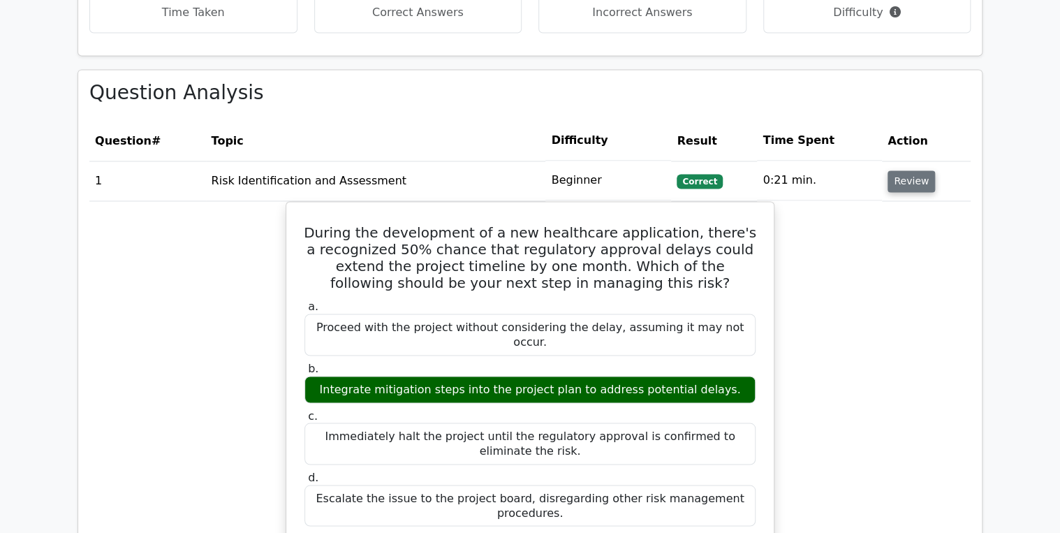
click at [892, 170] on button "Review" at bounding box center [912, 181] width 48 height 22
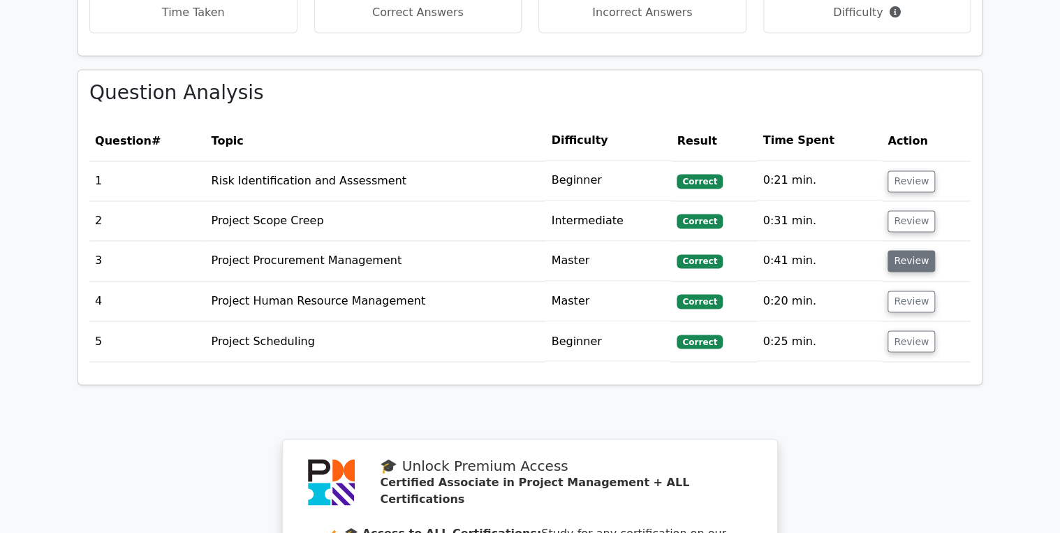
click at [900, 250] on button "Review" at bounding box center [912, 261] width 48 height 22
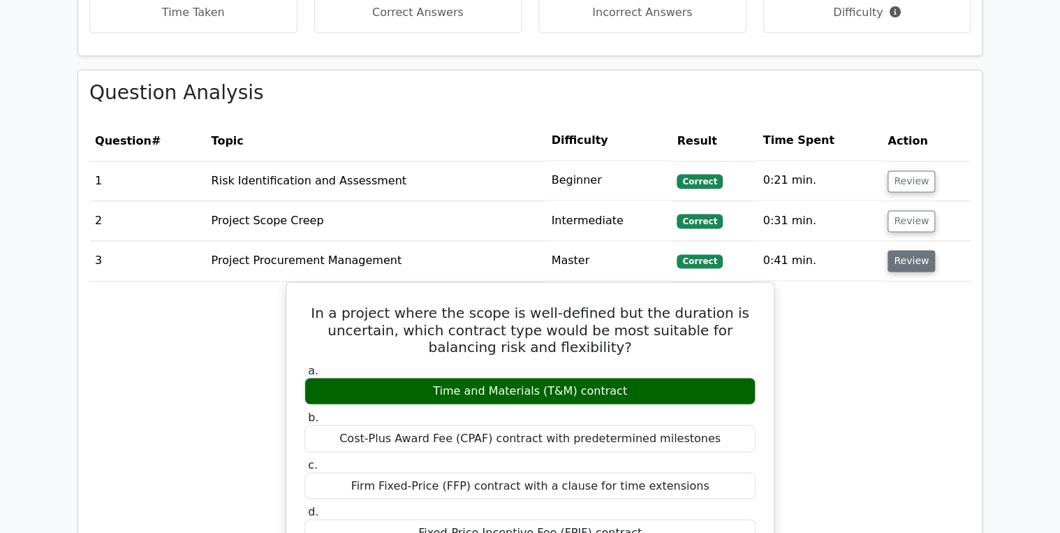
click at [900, 250] on button "Review" at bounding box center [912, 261] width 48 height 22
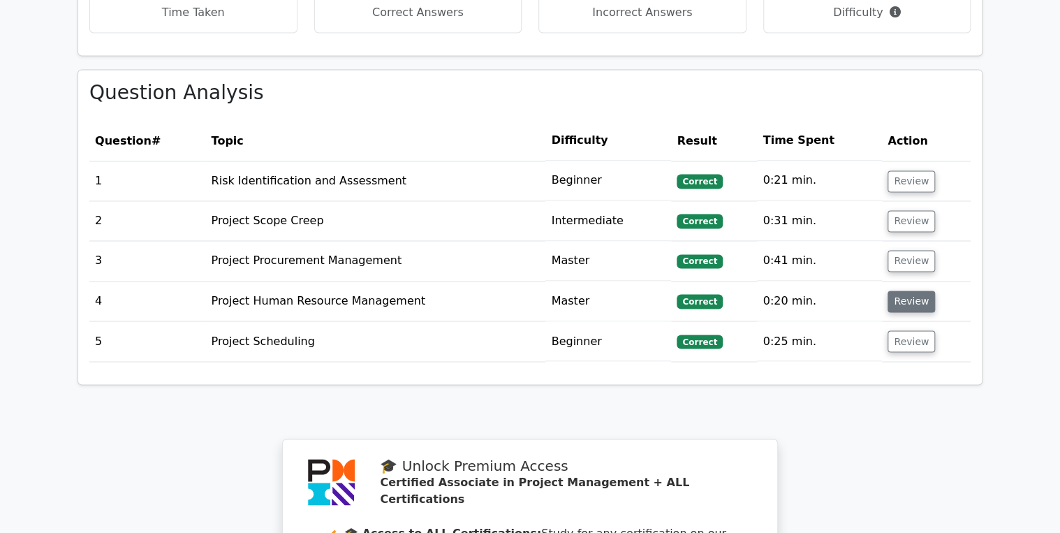
click at [900, 291] on button "Review" at bounding box center [912, 302] width 48 height 22
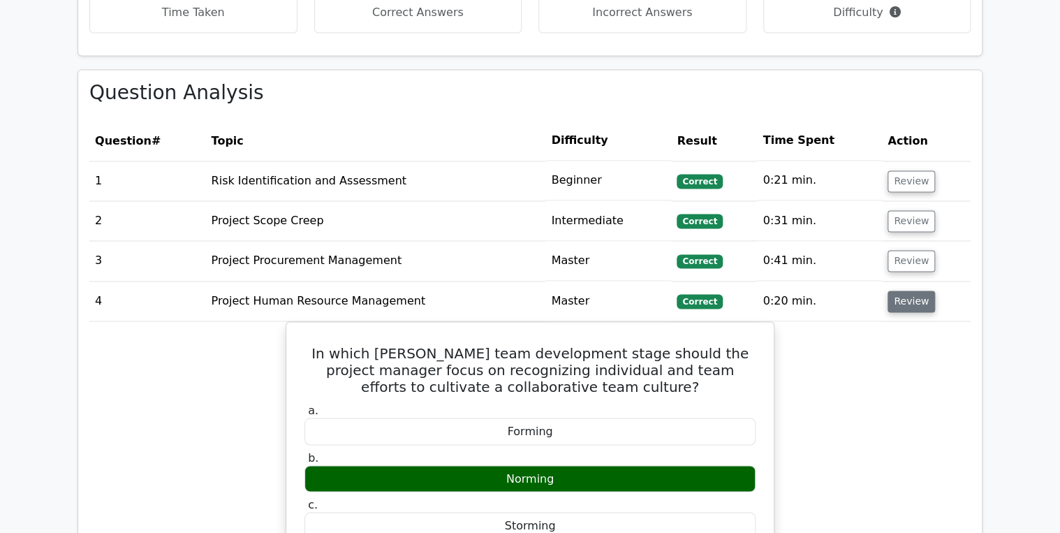
click at [901, 291] on button "Review" at bounding box center [912, 302] width 48 height 22
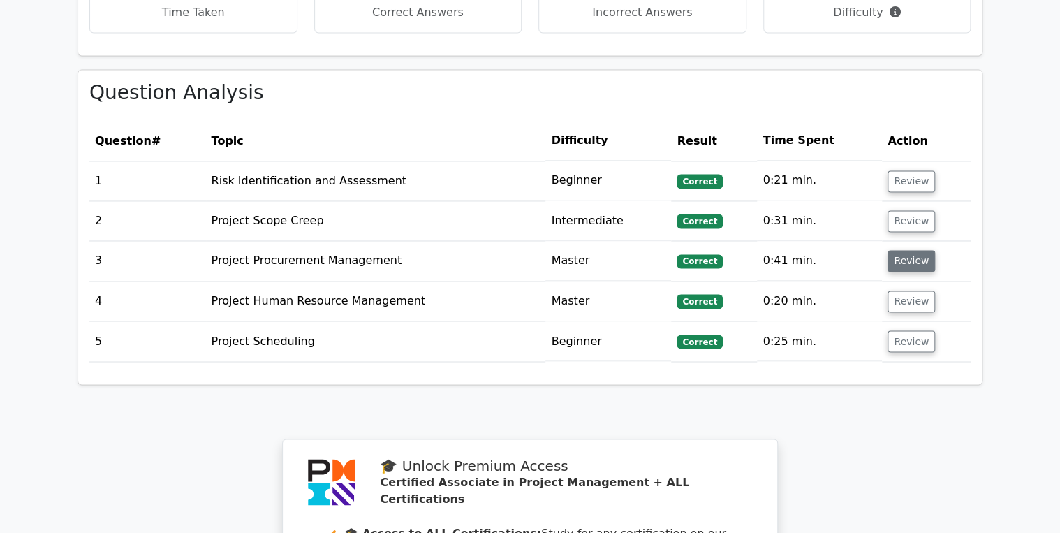
click at [903, 250] on button "Review" at bounding box center [912, 261] width 48 height 22
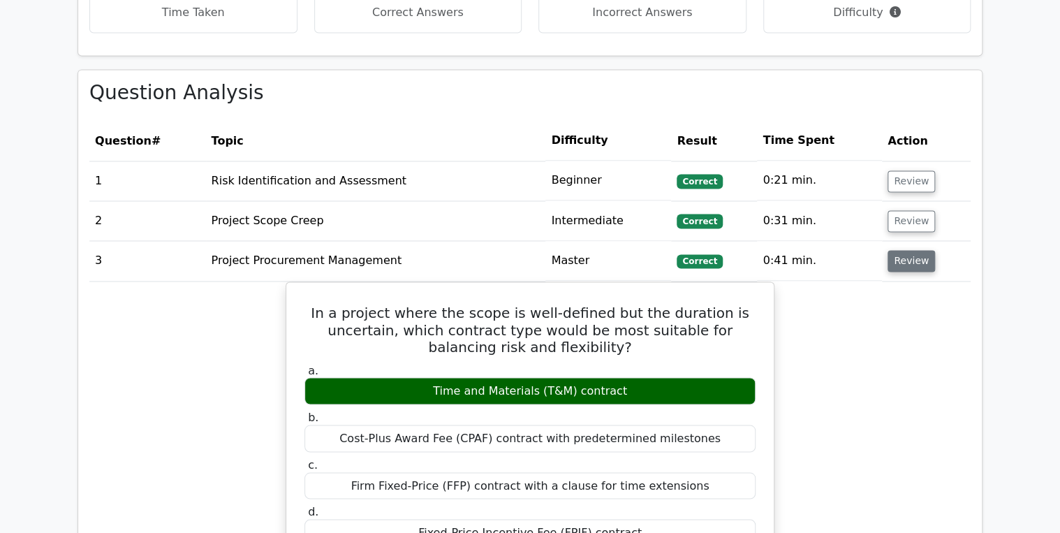
click at [900, 250] on button "Review" at bounding box center [912, 261] width 48 height 22
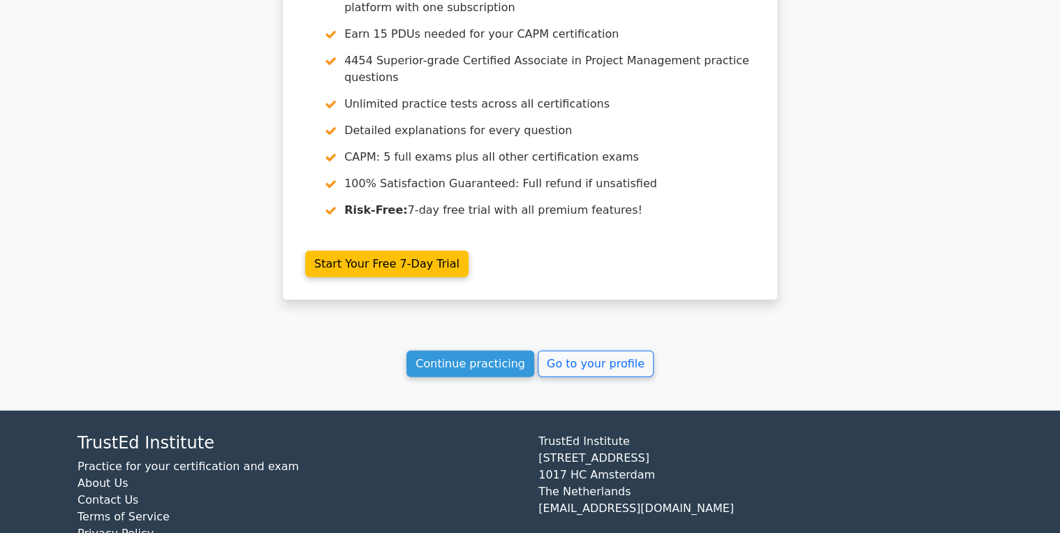
scroll to position [1554, 0]
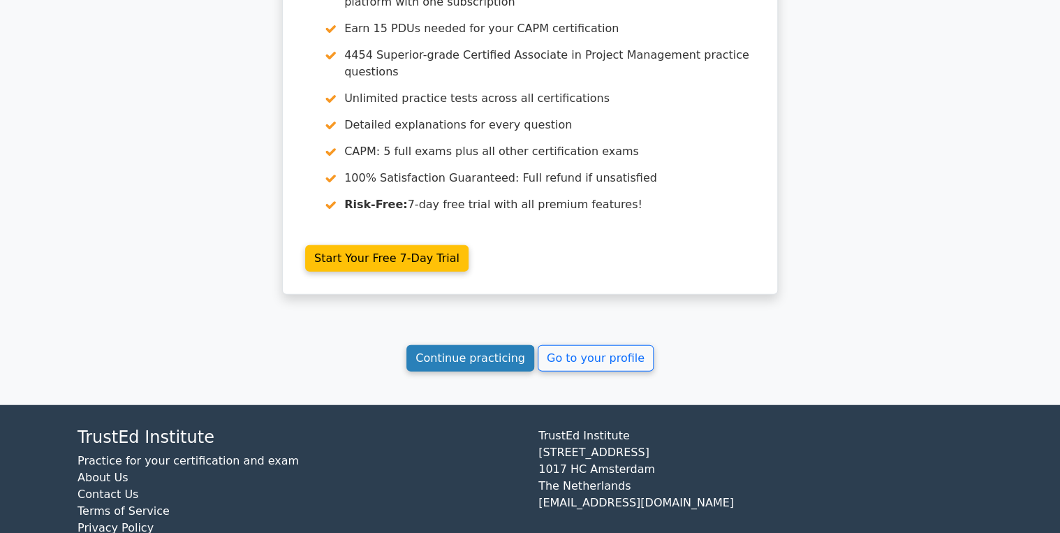
click at [485, 345] on link "Continue practicing" at bounding box center [471, 358] width 128 height 27
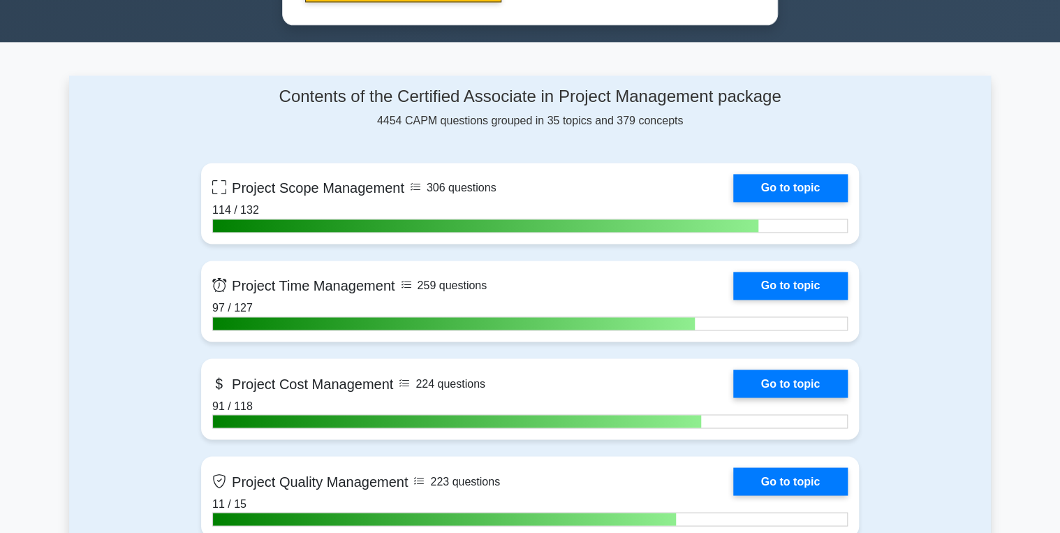
scroll to position [950, 0]
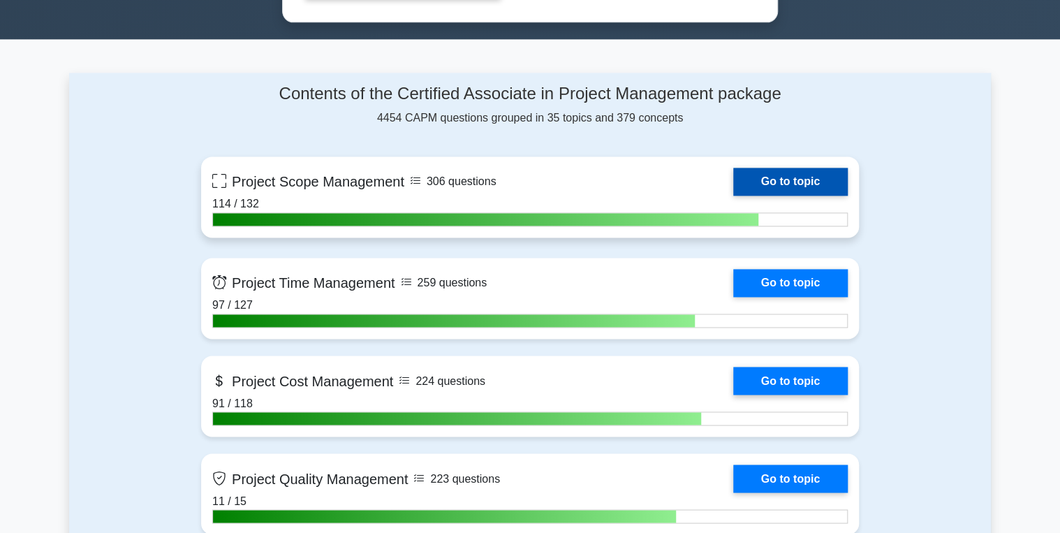
click at [796, 168] on link "Go to topic" at bounding box center [790, 182] width 115 height 28
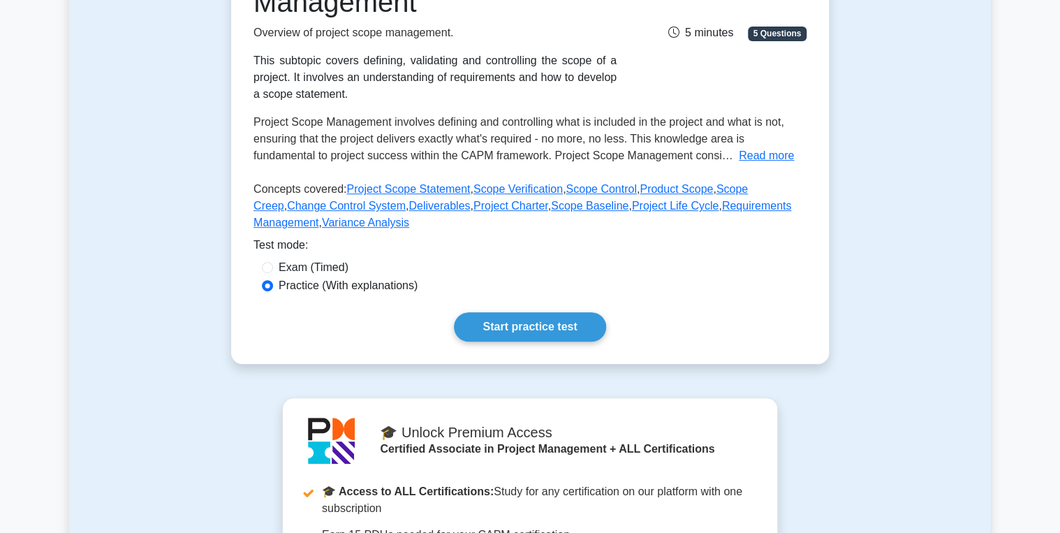
scroll to position [250, 0]
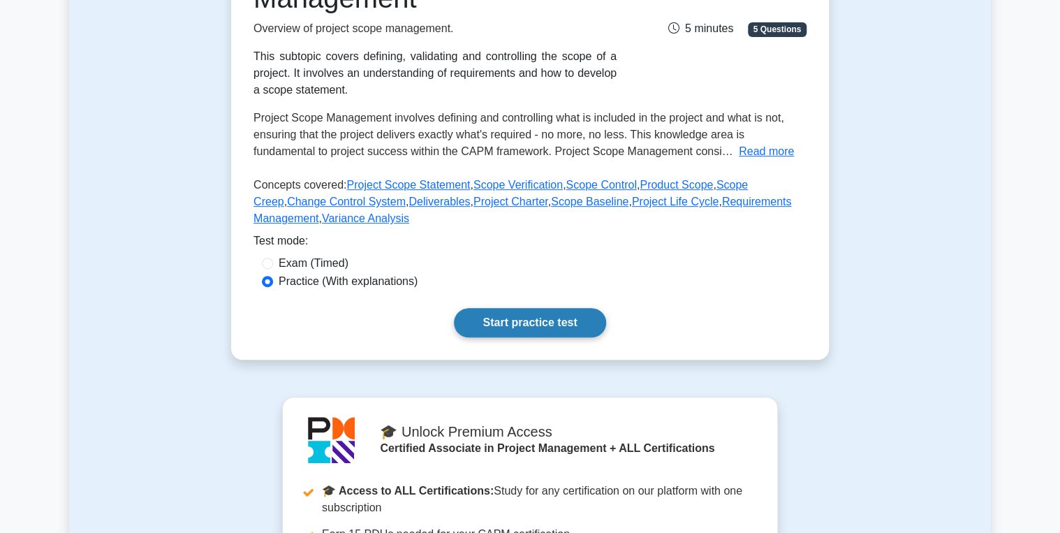
click at [517, 321] on link "Start practice test" at bounding box center [530, 322] width 152 height 29
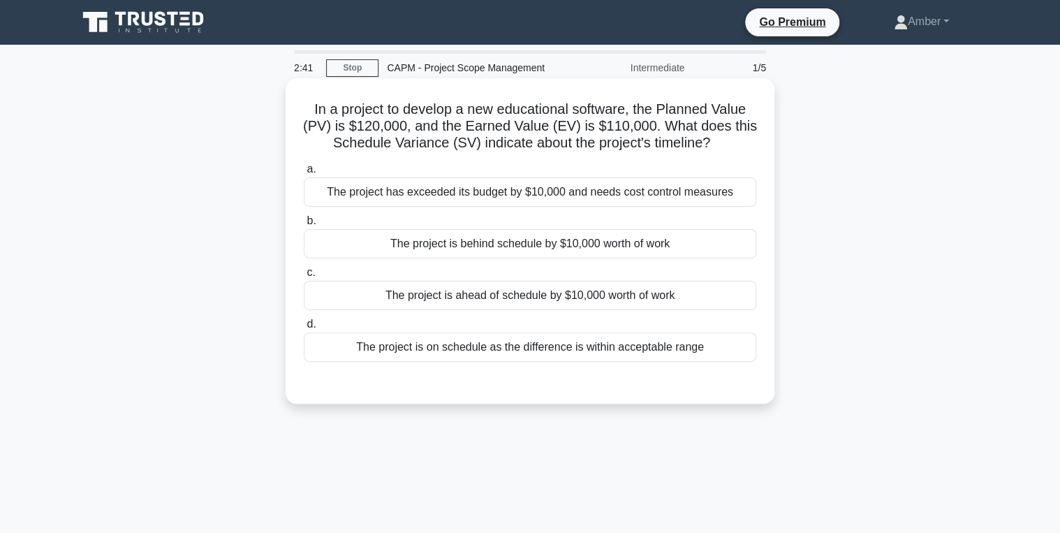
click at [402, 295] on div "The project is ahead of schedule by $10,000 worth of work" at bounding box center [530, 295] width 453 height 29
click at [304, 277] on input "c. The project is ahead of schedule by $10,000 worth of work" at bounding box center [304, 272] width 0 height 9
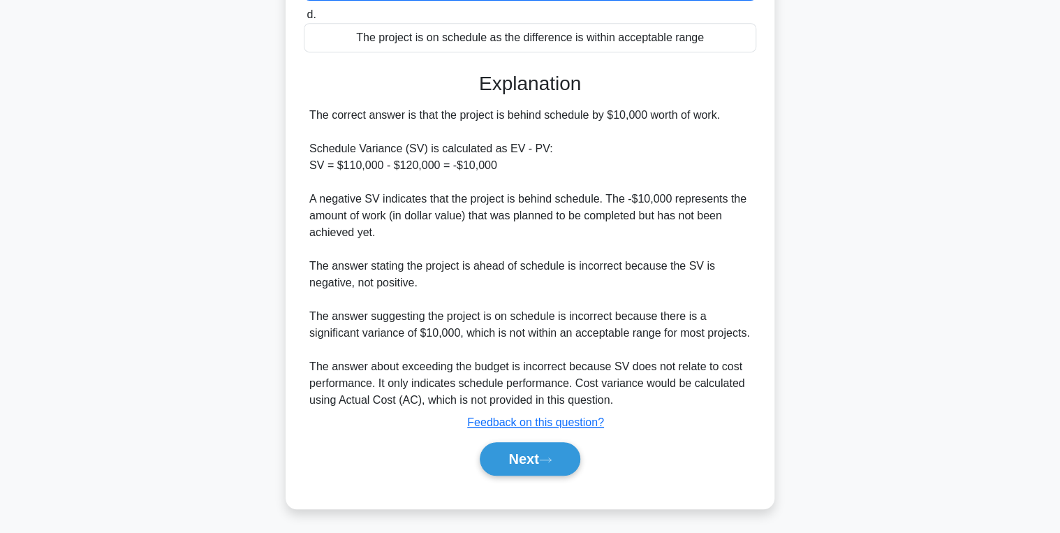
scroll to position [312, 0]
click at [490, 437] on div "Next" at bounding box center [530, 458] width 453 height 45
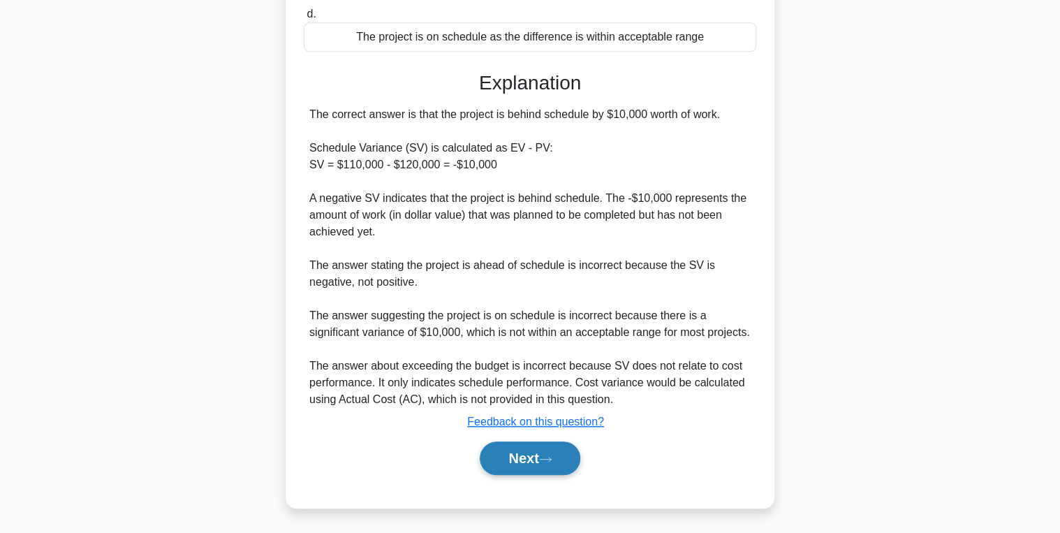
click at [502, 461] on button "Next" at bounding box center [530, 458] width 100 height 34
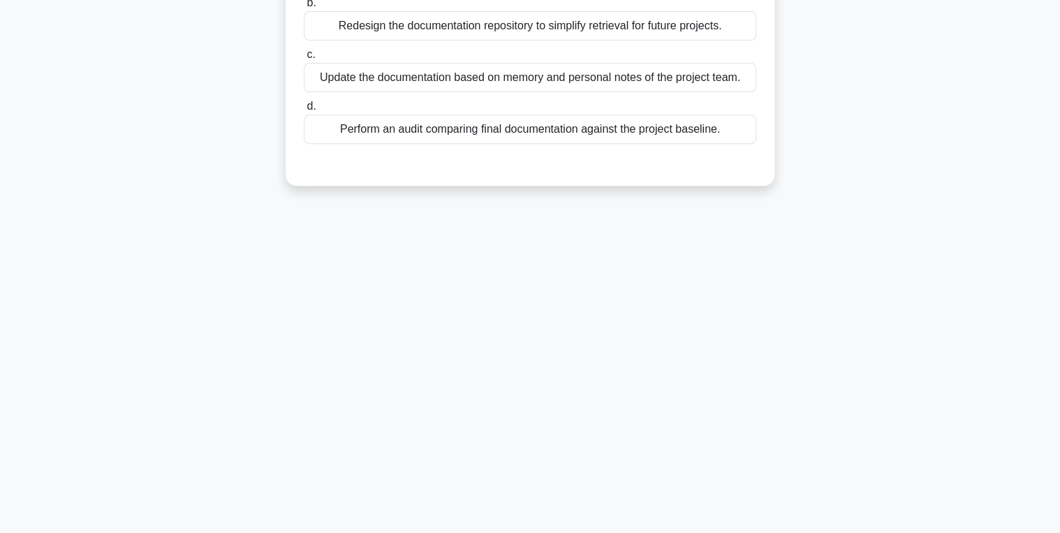
scroll to position [0, 0]
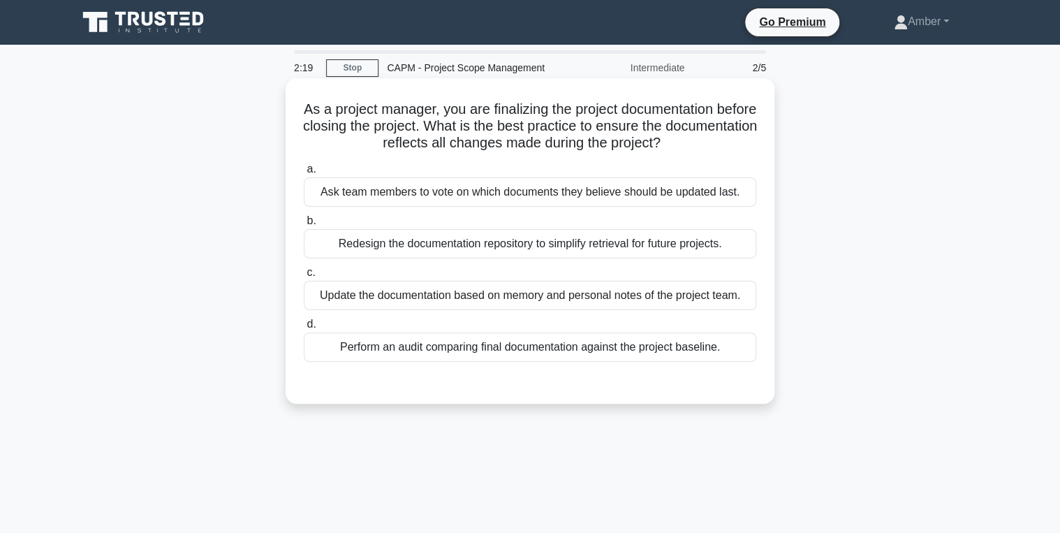
click at [477, 348] on div "Perform an audit comparing final documentation against the project baseline." at bounding box center [530, 347] width 453 height 29
click at [304, 329] on input "d. Perform an audit comparing final documentation against the project baseline." at bounding box center [304, 324] width 0 height 9
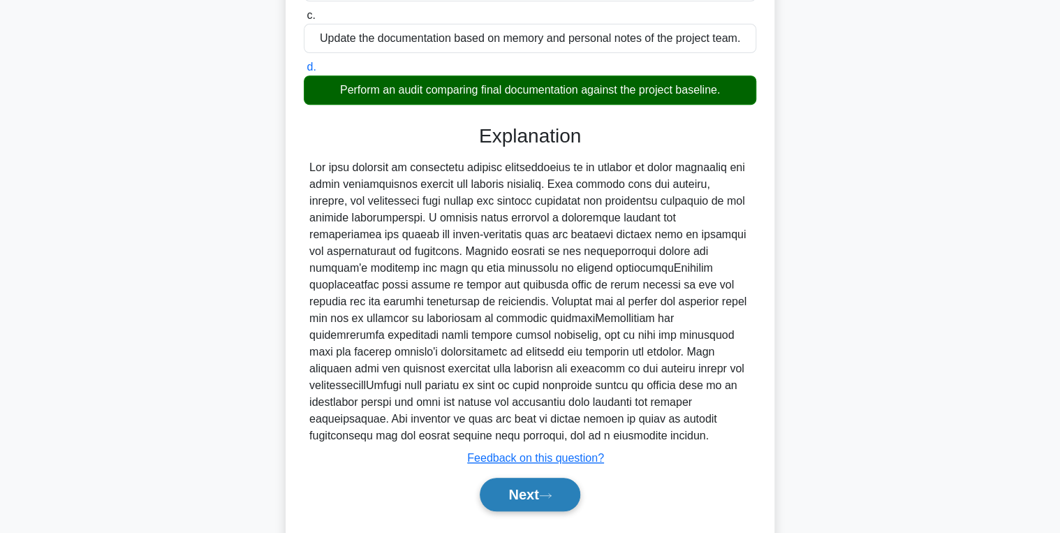
scroll to position [293, 0]
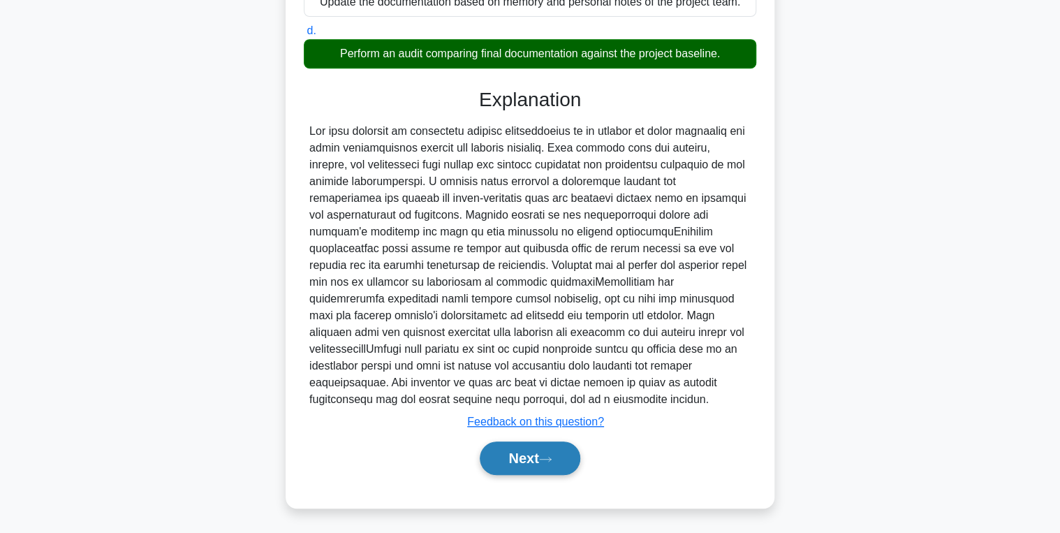
click at [525, 449] on button "Next" at bounding box center [530, 458] width 100 height 34
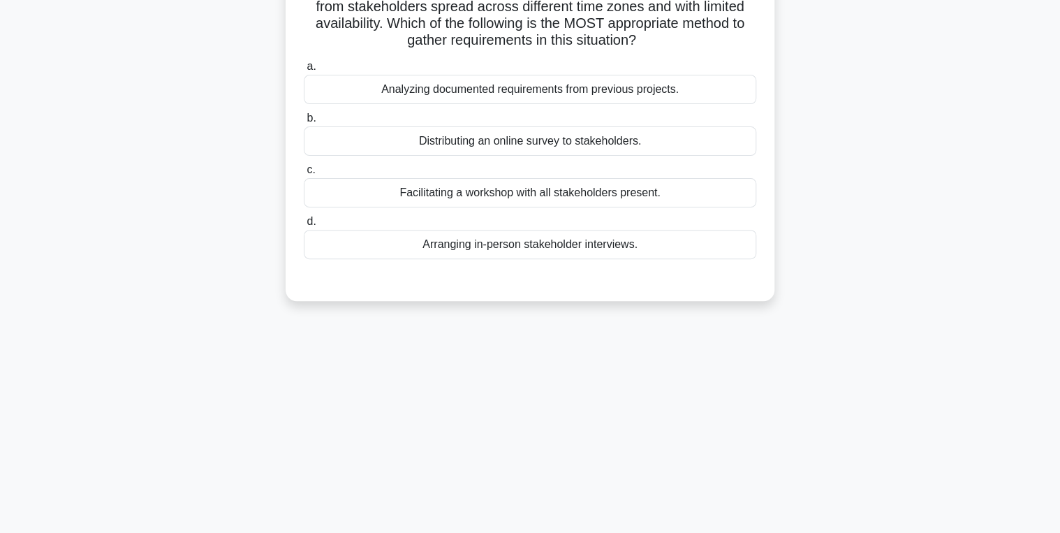
scroll to position [0, 0]
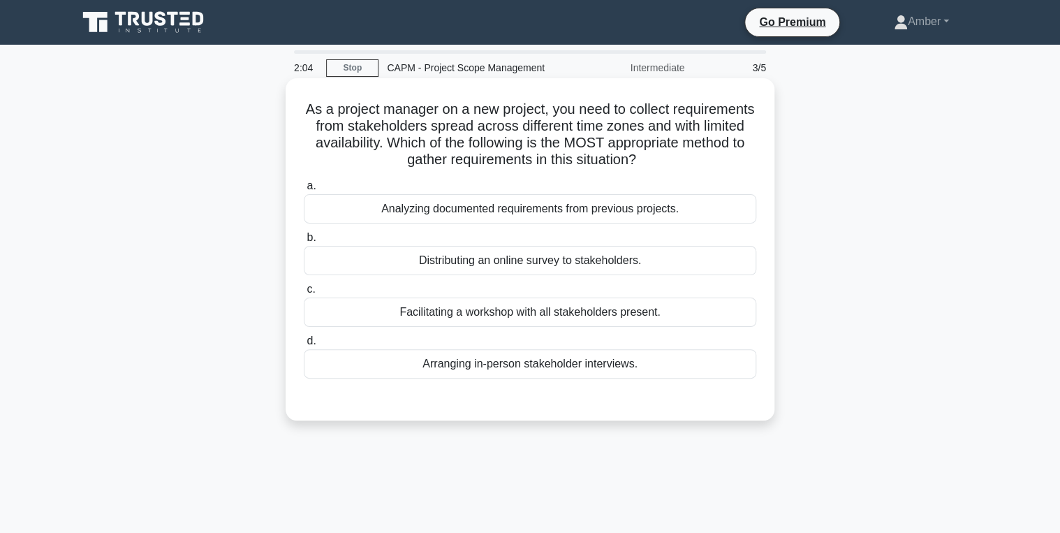
click at [390, 261] on div "Distributing an online survey to stakeholders." at bounding box center [530, 260] width 453 height 29
click at [304, 242] on input "b. Distributing an online survey to stakeholders." at bounding box center [304, 237] width 0 height 9
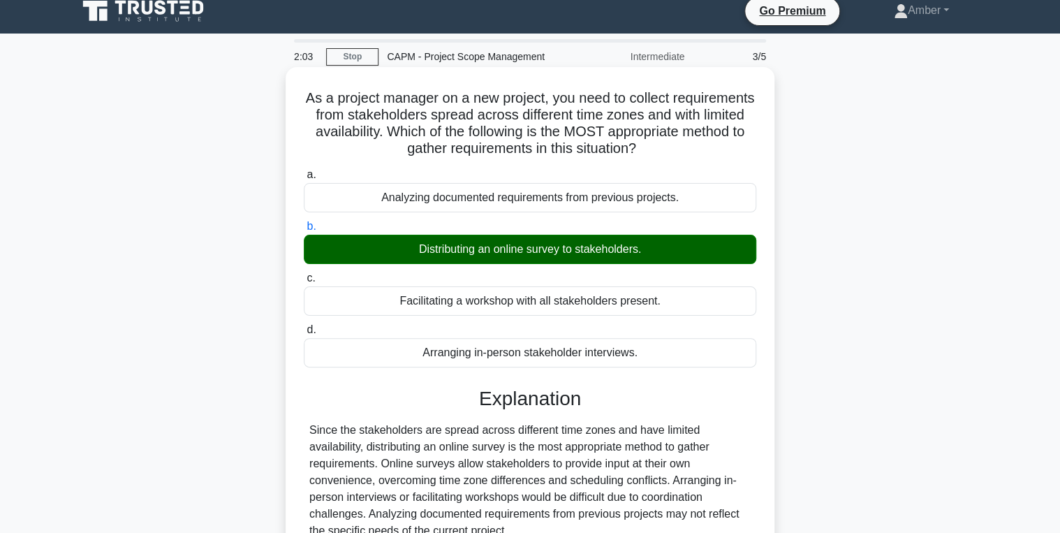
scroll to position [221, 0]
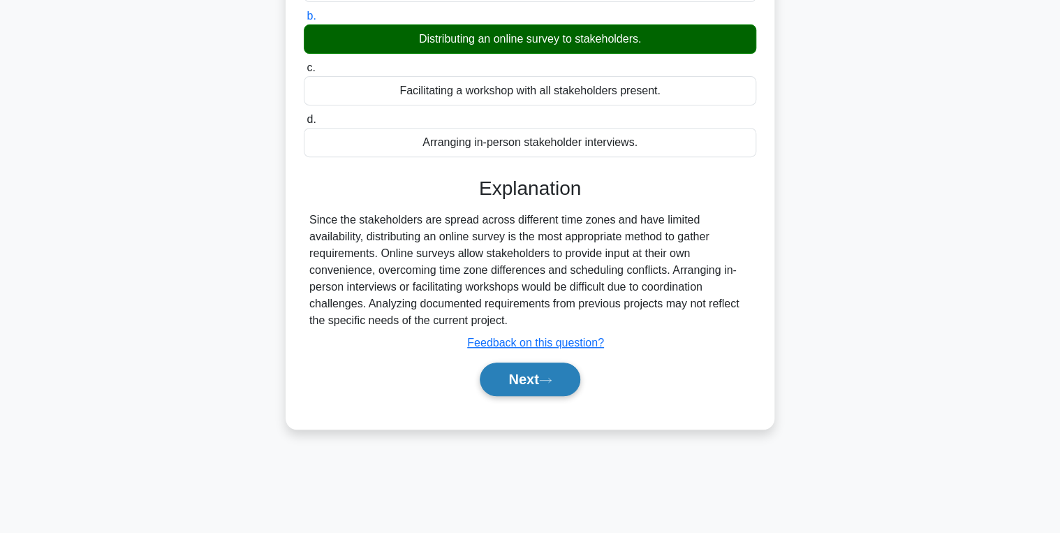
click at [523, 384] on button "Next" at bounding box center [530, 380] width 100 height 34
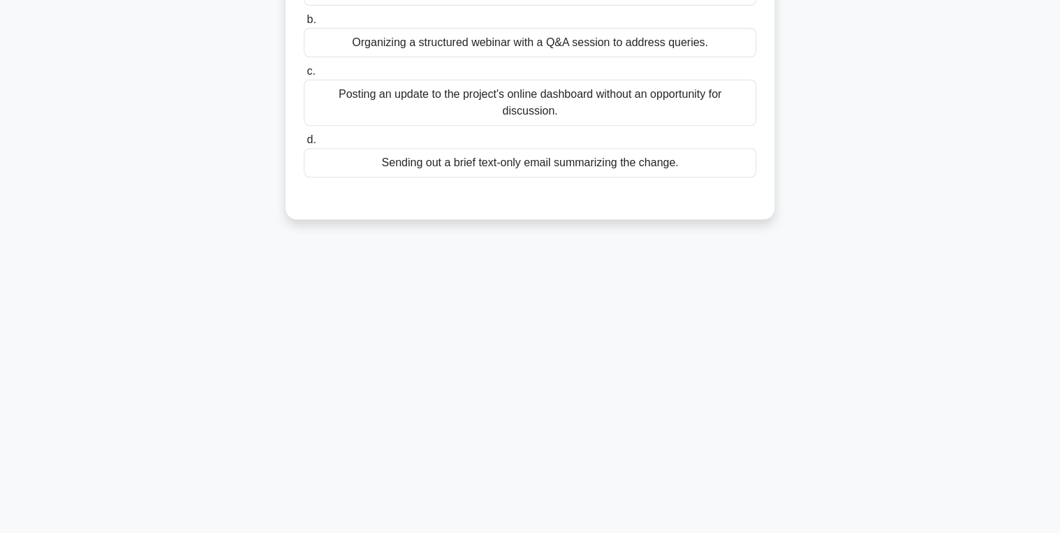
scroll to position [0, 0]
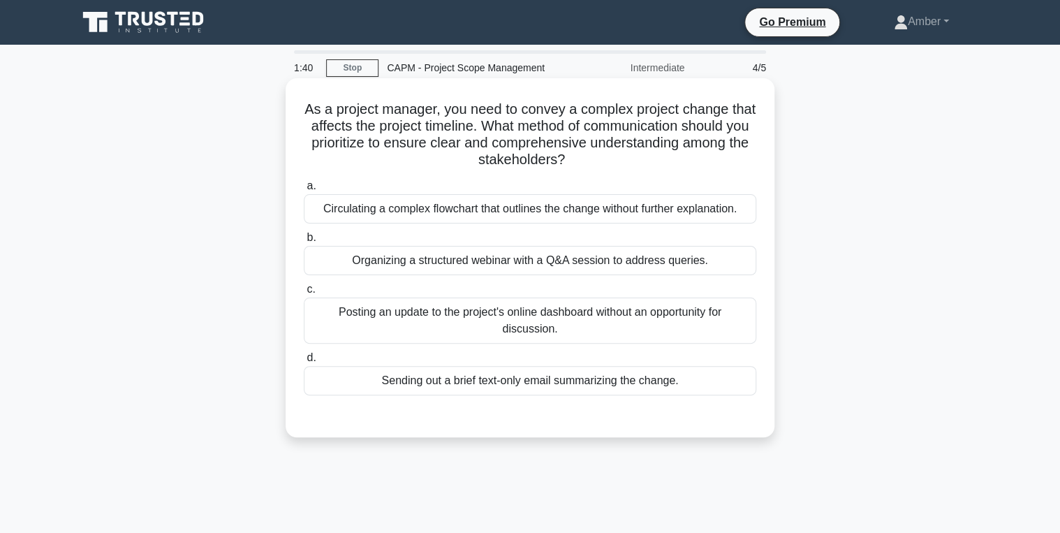
click at [454, 263] on div "Organizing a structured webinar with a Q&A session to address queries." at bounding box center [530, 260] width 453 height 29
click at [304, 242] on input "b. Organizing a structured webinar with a Q&A session to address queries." at bounding box center [304, 237] width 0 height 9
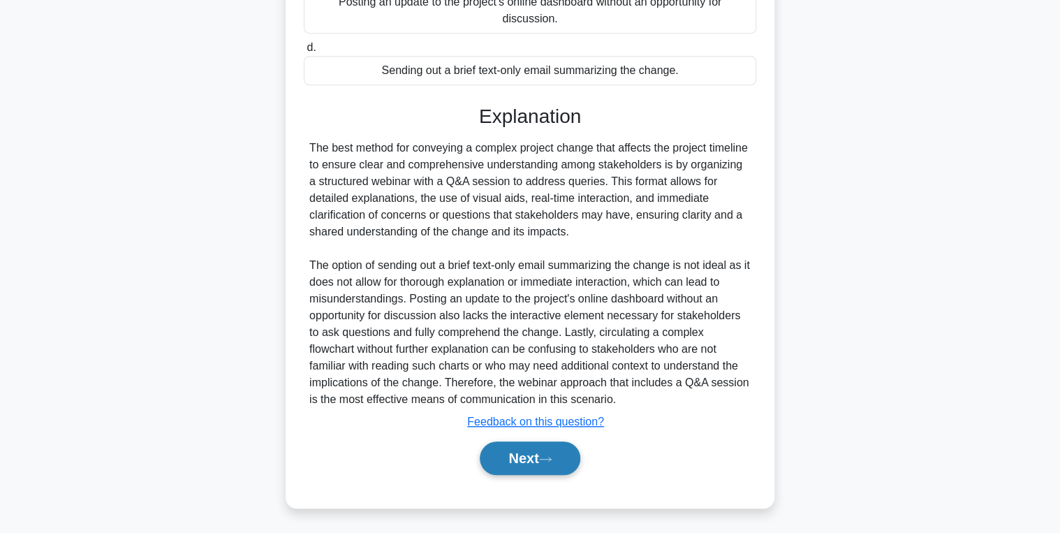
drag, startPoint x: 529, startPoint y: 467, endPoint x: 523, endPoint y: 461, distance: 7.9
click at [529, 467] on button "Next" at bounding box center [530, 458] width 100 height 34
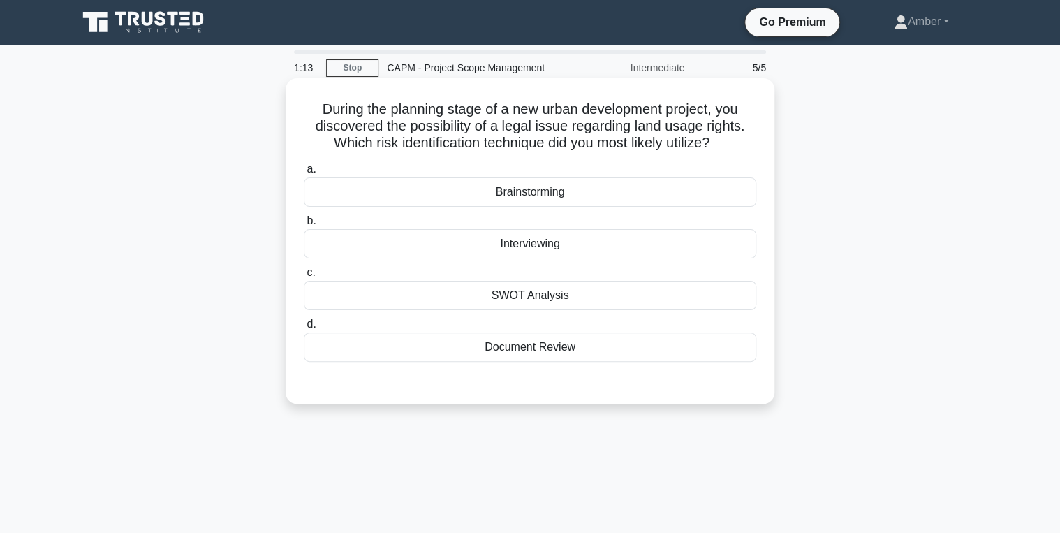
click at [497, 349] on div "Document Review" at bounding box center [530, 347] width 453 height 29
click at [304, 329] on input "d. Document Review" at bounding box center [304, 324] width 0 height 9
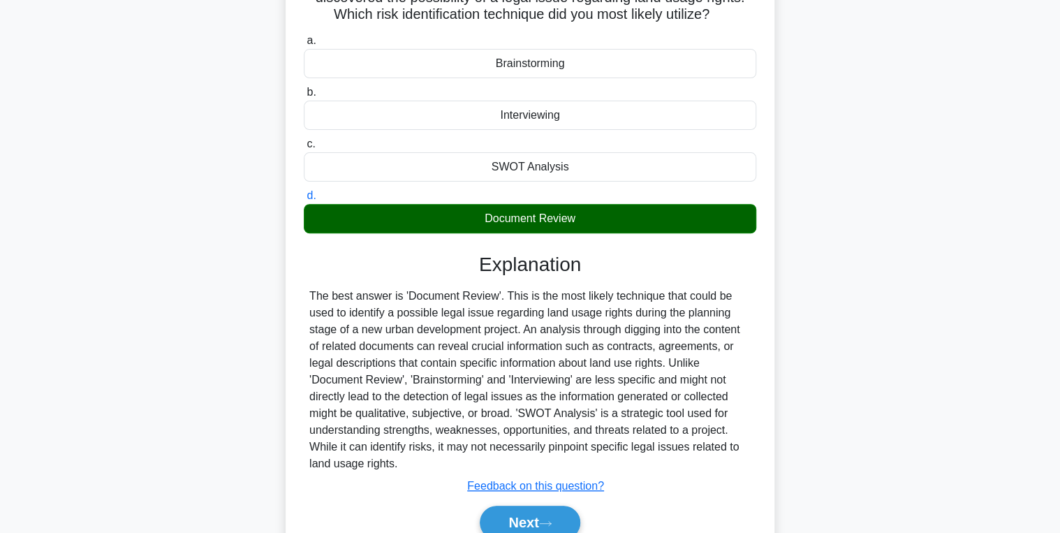
scroll to position [221, 0]
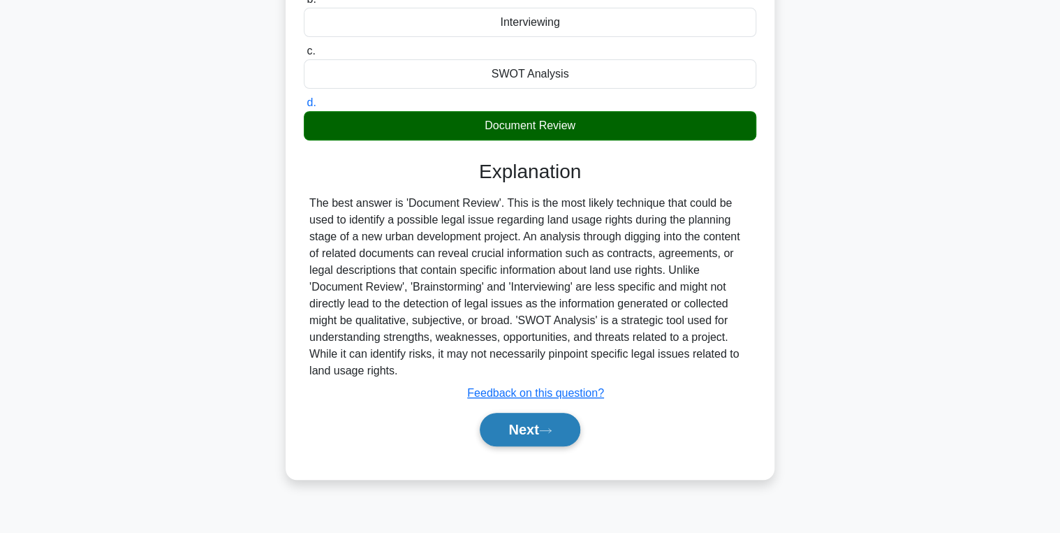
click at [524, 427] on button "Next" at bounding box center [530, 430] width 100 height 34
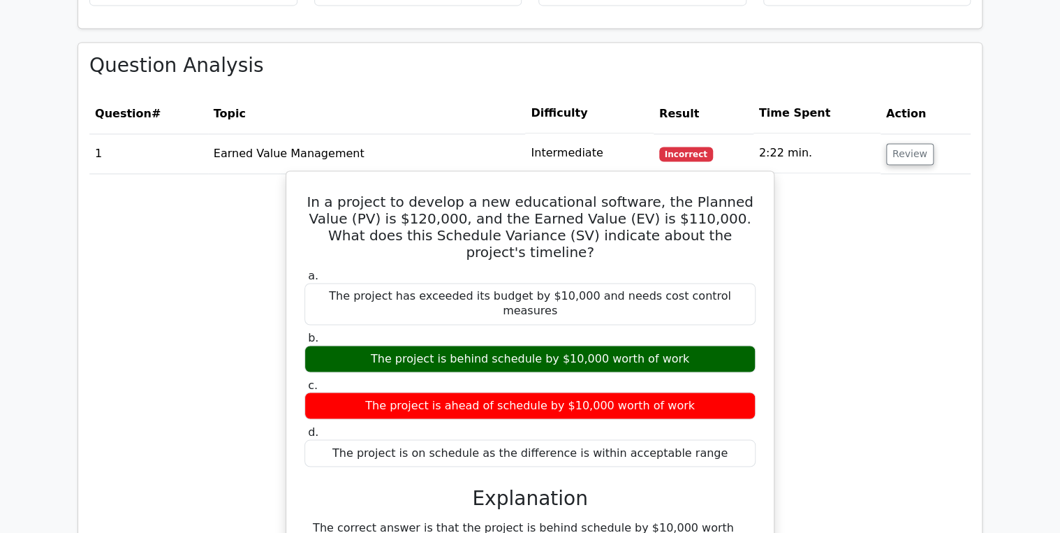
scroll to position [1006, 0]
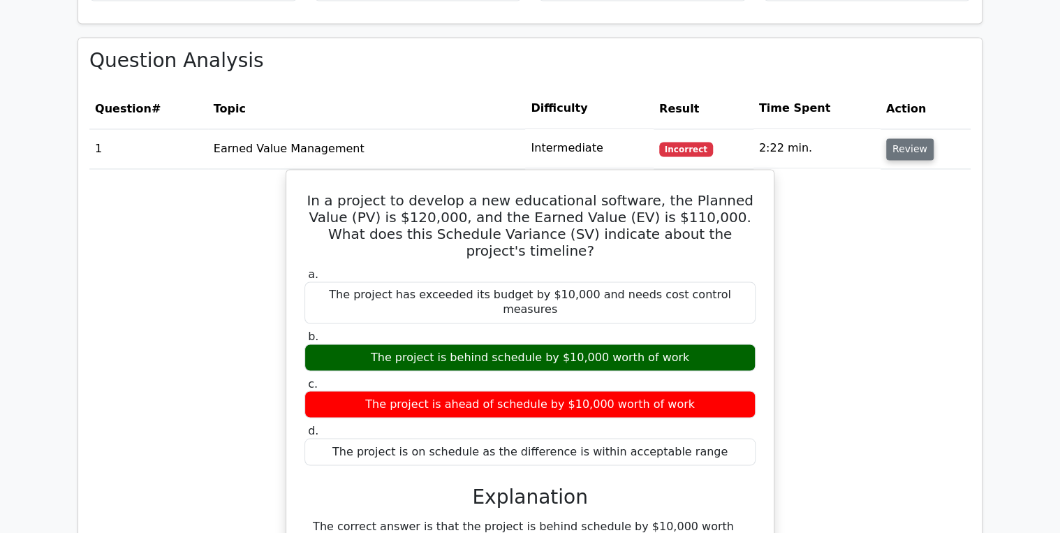
click at [898, 138] on button "Review" at bounding box center [910, 149] width 48 height 22
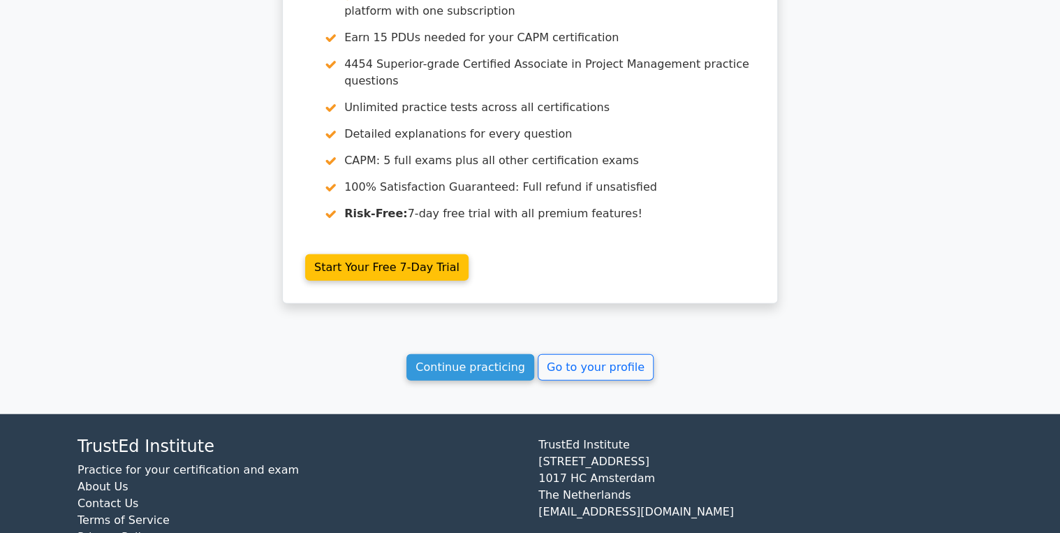
scroll to position [1521, 0]
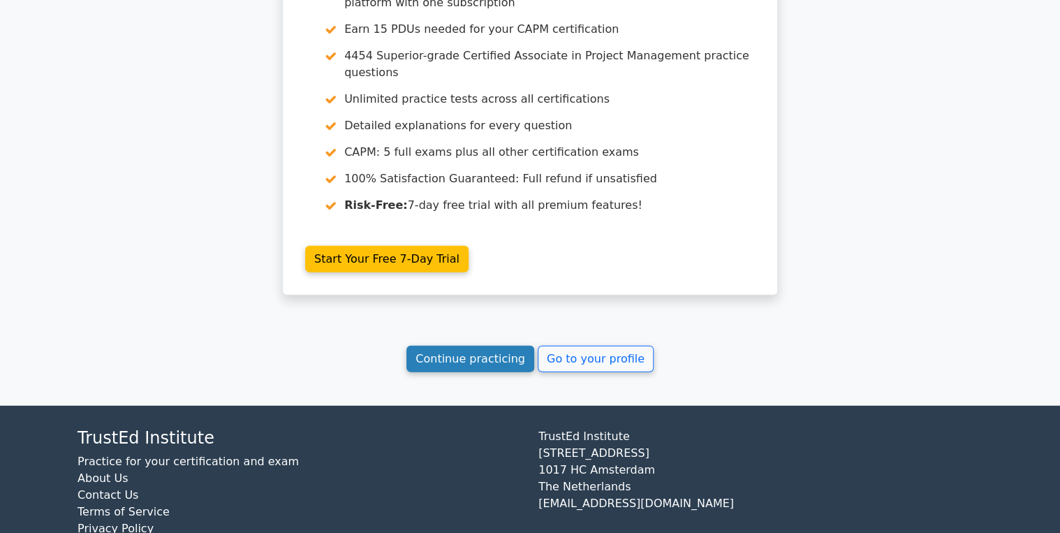
click at [481, 346] on link "Continue practicing" at bounding box center [471, 359] width 128 height 27
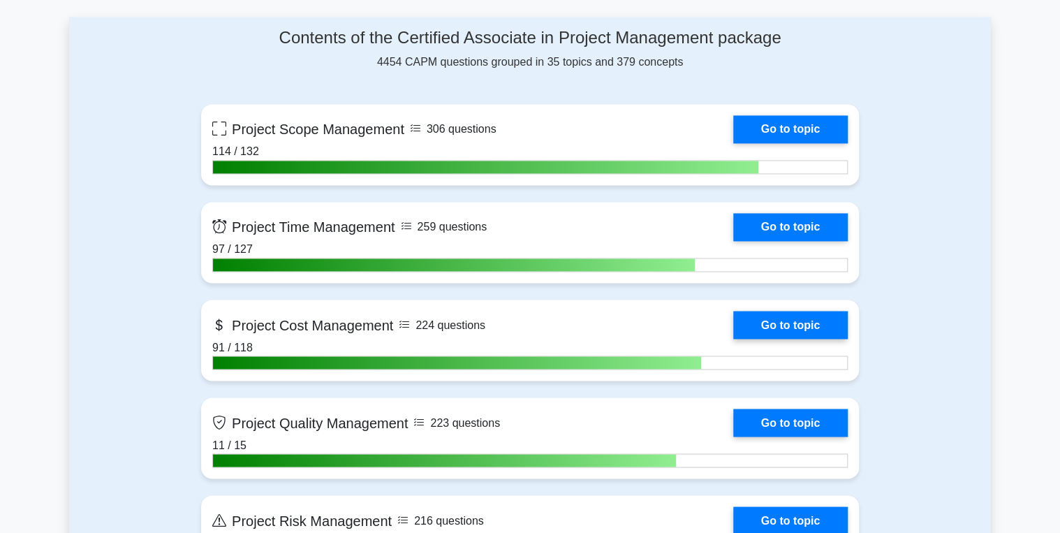
scroll to position [1006, 0]
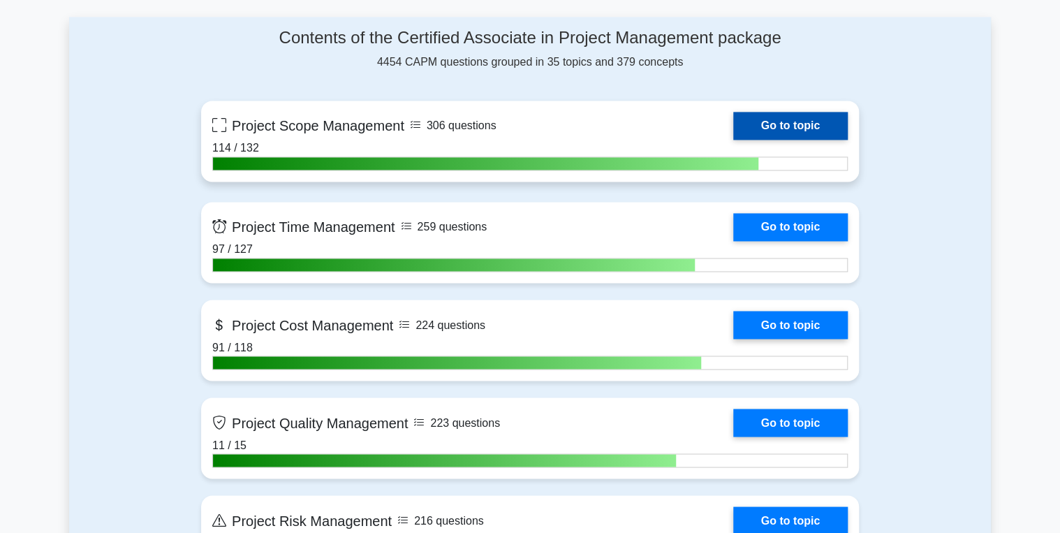
click at [808, 120] on link "Go to topic" at bounding box center [790, 126] width 115 height 28
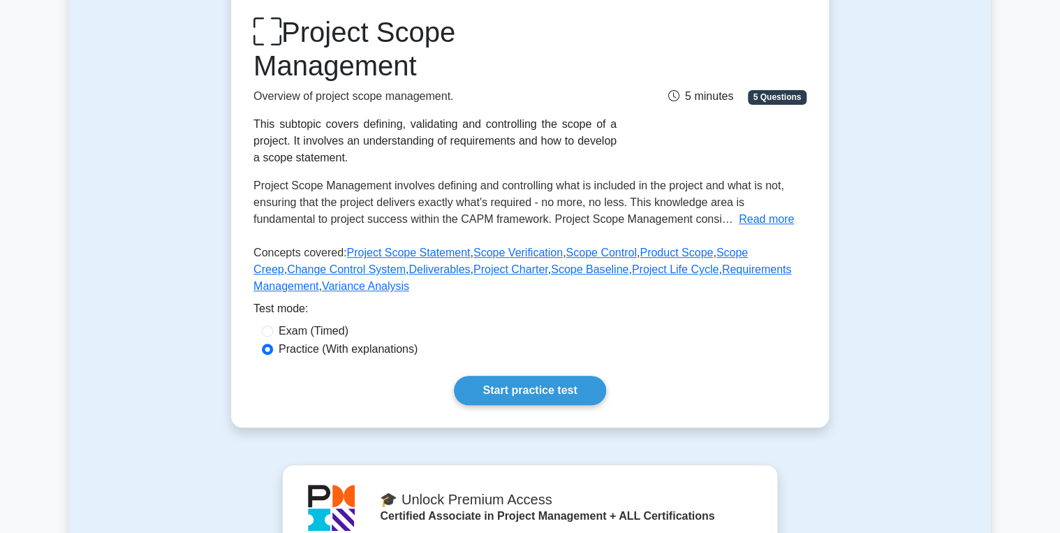
scroll to position [335, 0]
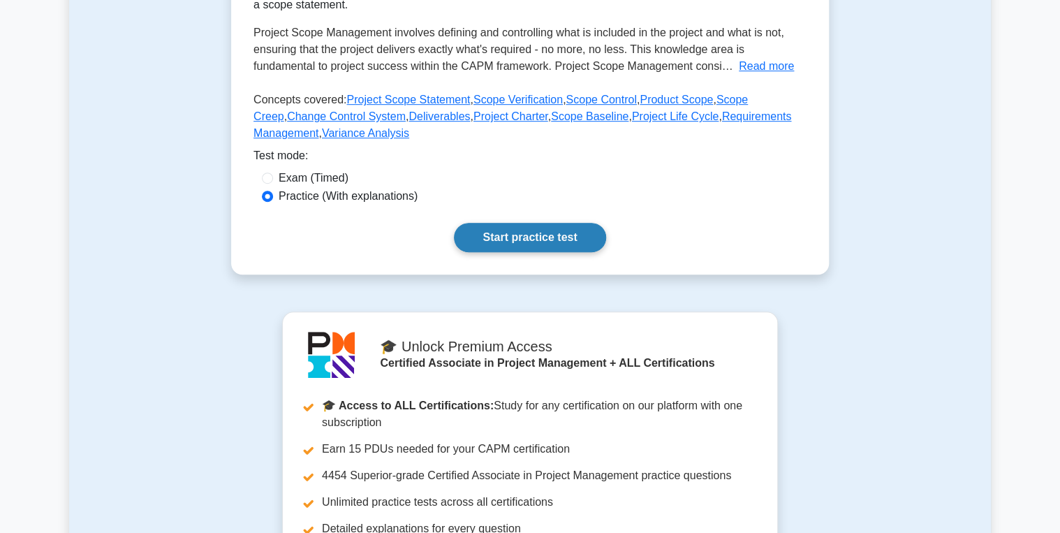
click at [504, 232] on link "Start practice test" at bounding box center [530, 237] width 152 height 29
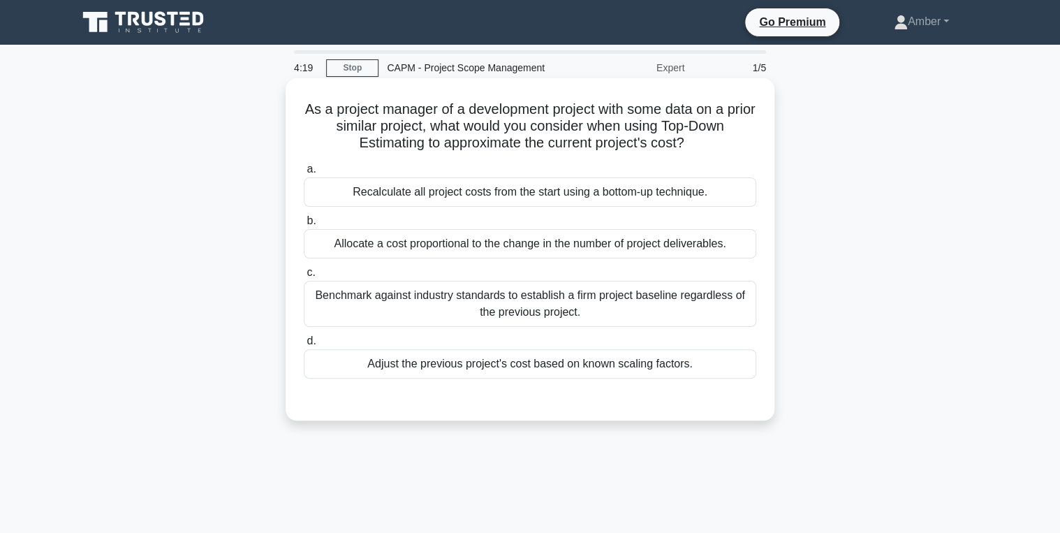
click at [411, 300] on div "Benchmark against industry standards to establish a firm project baseline regar…" at bounding box center [530, 304] width 453 height 46
click at [304, 277] on input "c. Benchmark against industry standards to establish a firm project baseline re…" at bounding box center [304, 272] width 0 height 9
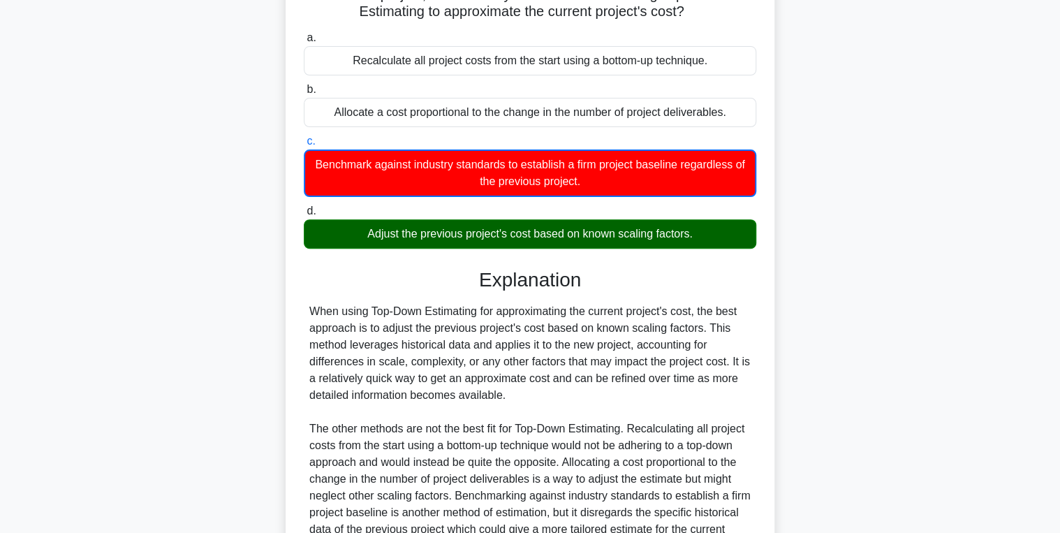
scroll to position [278, 0]
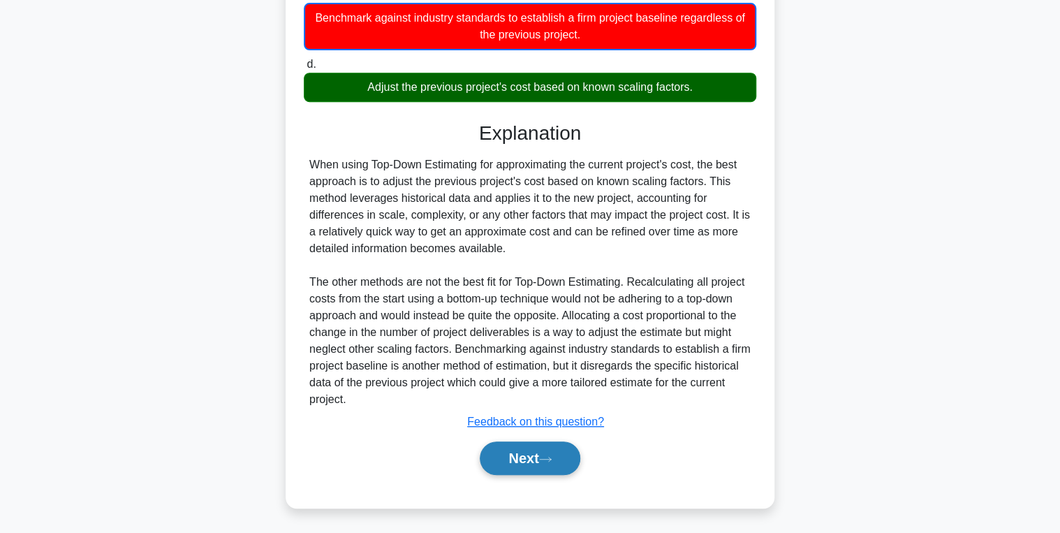
click at [551, 455] on icon at bounding box center [545, 459] width 13 height 8
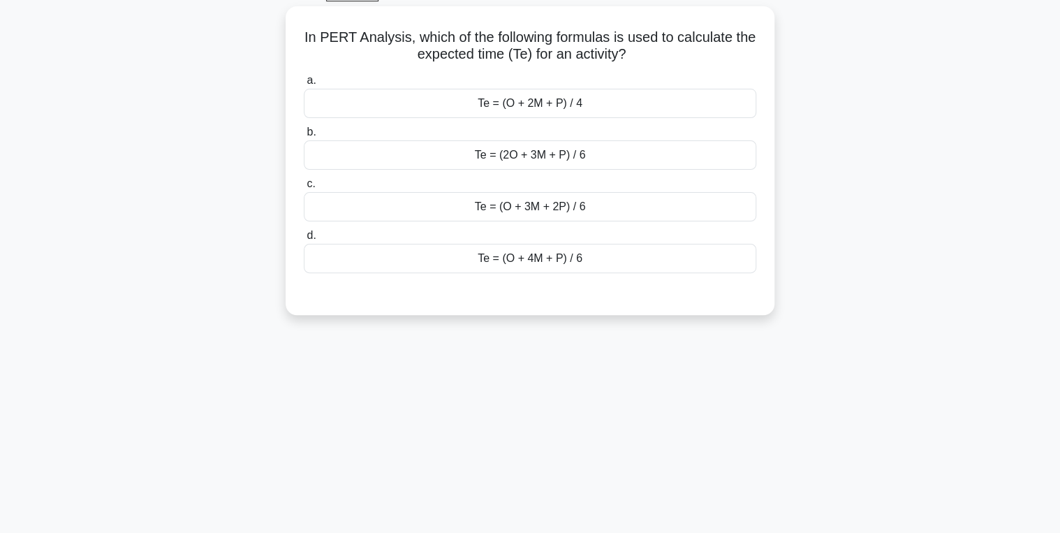
scroll to position [0, 0]
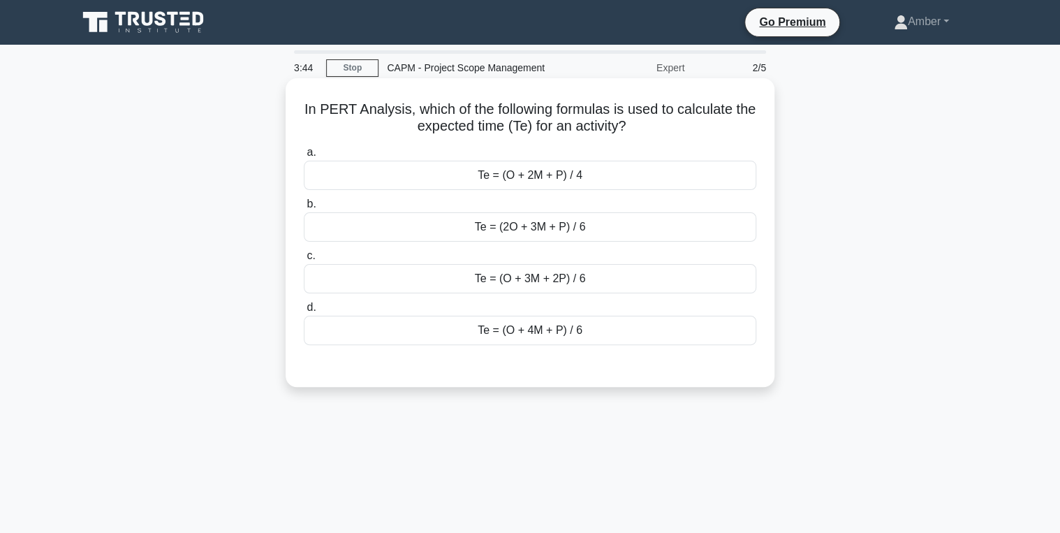
click at [536, 326] on div "Te = (O + 4M + P) / 6" at bounding box center [530, 330] width 453 height 29
click at [304, 312] on input "d. Te = (O + 4M + P) / 6" at bounding box center [304, 307] width 0 height 9
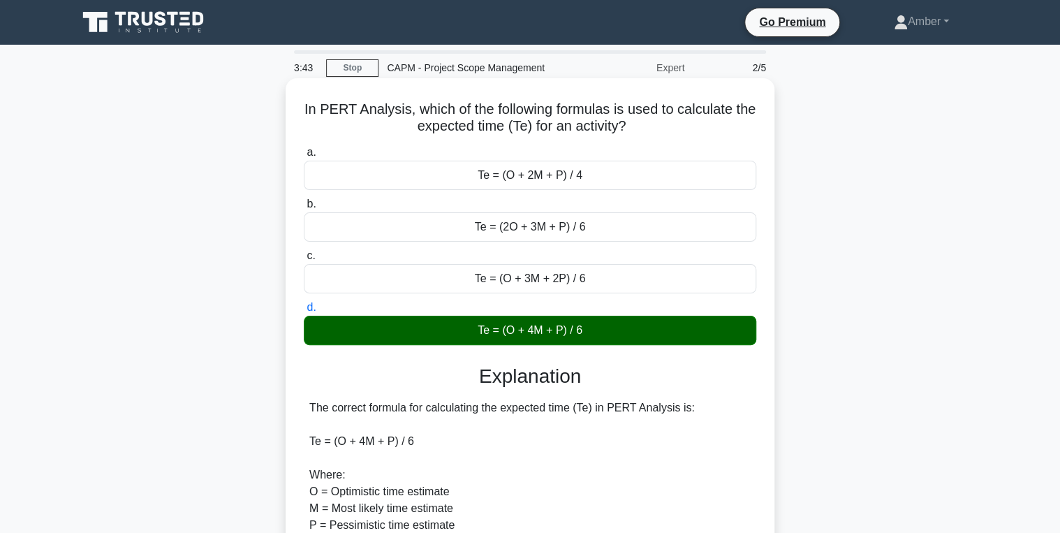
scroll to position [243, 0]
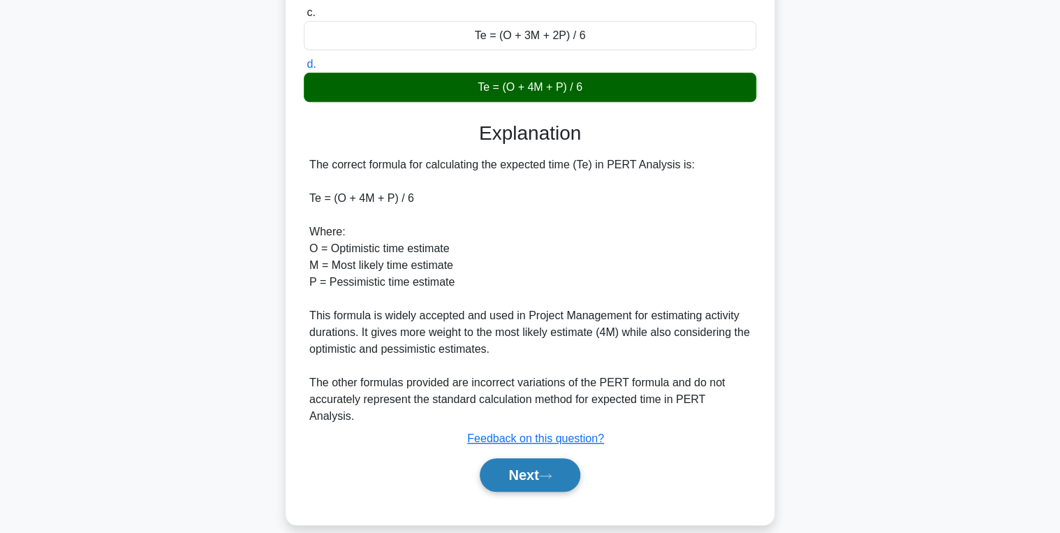
click at [526, 467] on button "Next" at bounding box center [530, 475] width 100 height 34
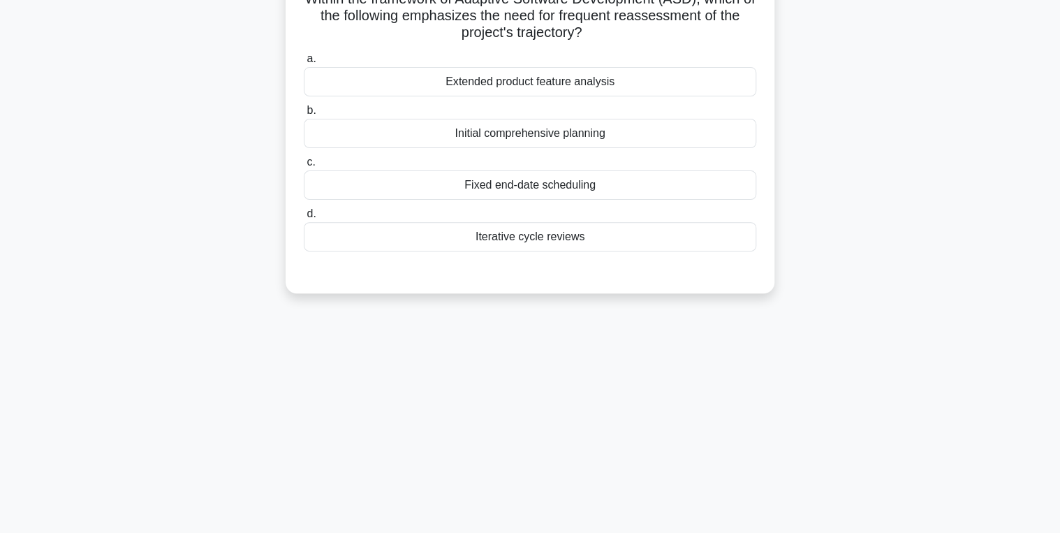
scroll to position [0, 0]
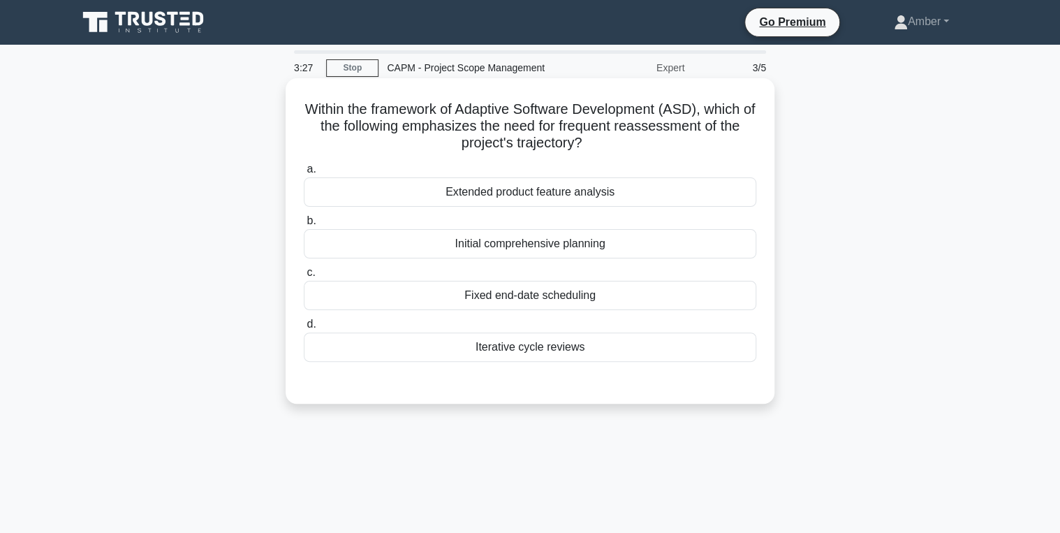
click at [553, 354] on div "Iterative cycle reviews" at bounding box center [530, 347] width 453 height 29
click at [304, 329] on input "d. Iterative cycle reviews" at bounding box center [304, 324] width 0 height 9
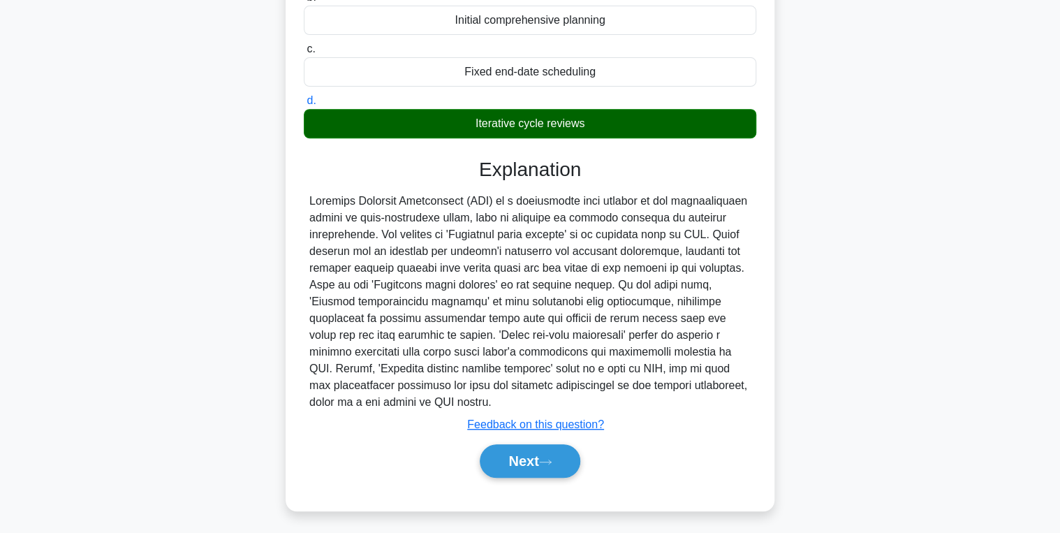
scroll to position [226, 0]
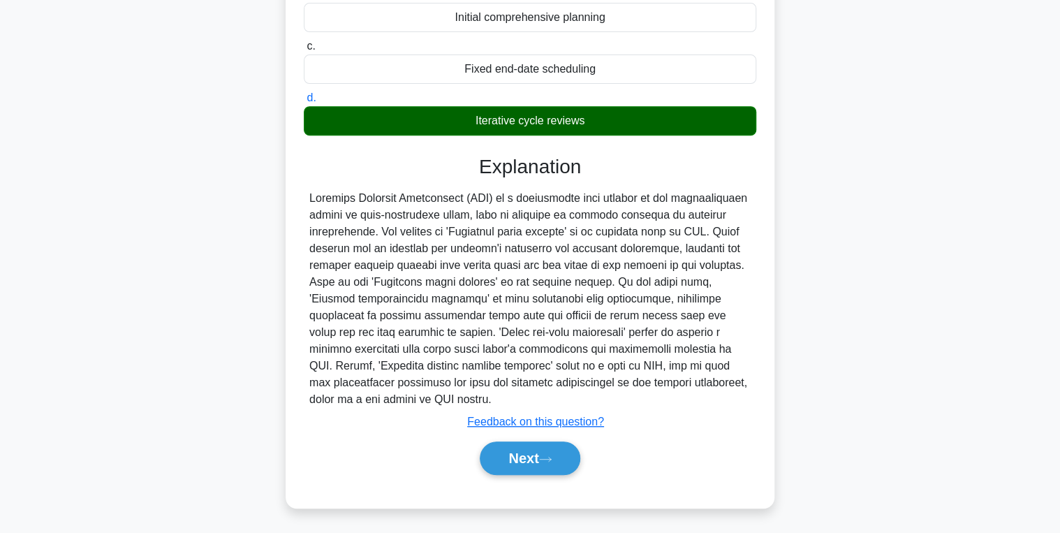
click at [524, 439] on div "Next" at bounding box center [530, 458] width 453 height 45
click at [520, 463] on button "Next" at bounding box center [530, 458] width 100 height 34
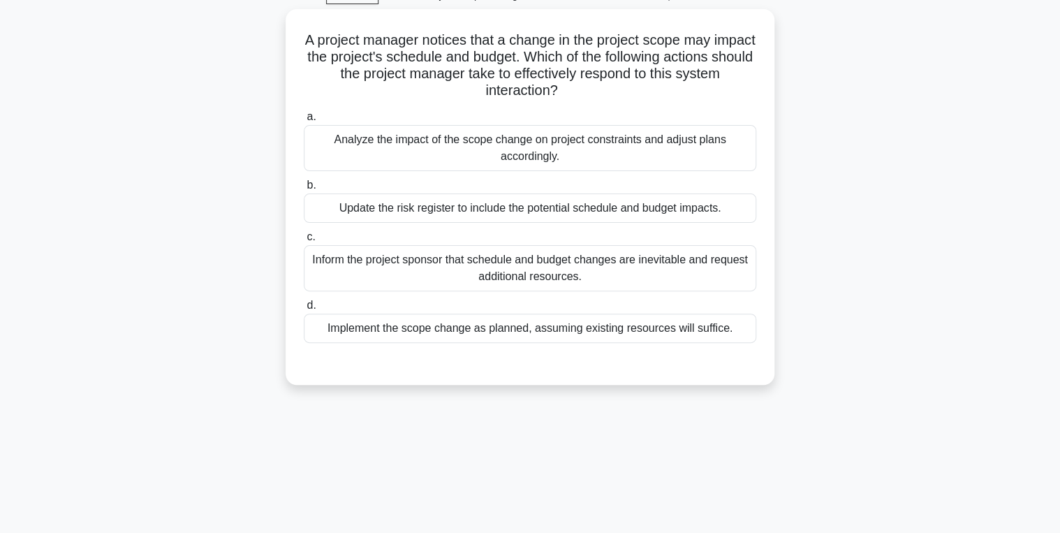
scroll to position [112, 0]
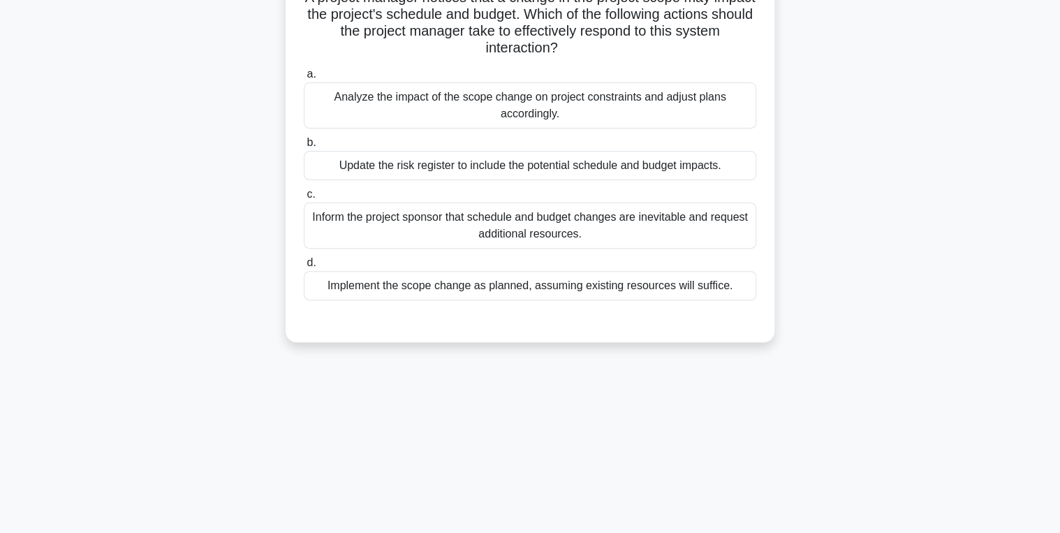
click at [484, 101] on div "Analyze the impact of the scope change on project constraints and adjust plans …" at bounding box center [530, 105] width 453 height 46
drag, startPoint x: 484, startPoint y: 101, endPoint x: 454, endPoint y: 104, distance: 30.2
click at [454, 104] on div "Analyze the impact of the scope change on project constraints and adjust plans …" at bounding box center [530, 105] width 453 height 46
click at [304, 79] on input "a. Analyze the impact of the scope change on project constraints and adjust pla…" at bounding box center [304, 74] width 0 height 9
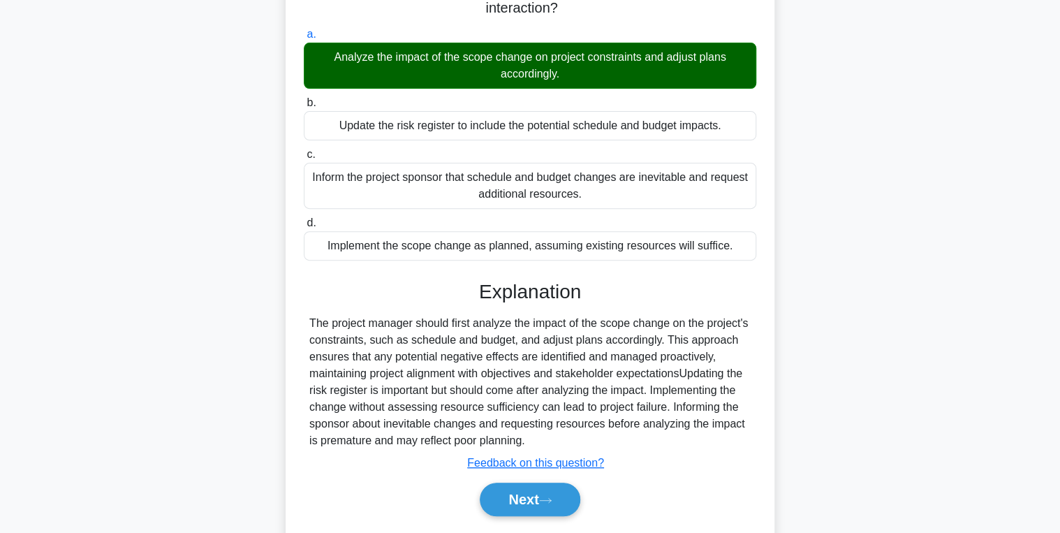
scroll to position [221, 0]
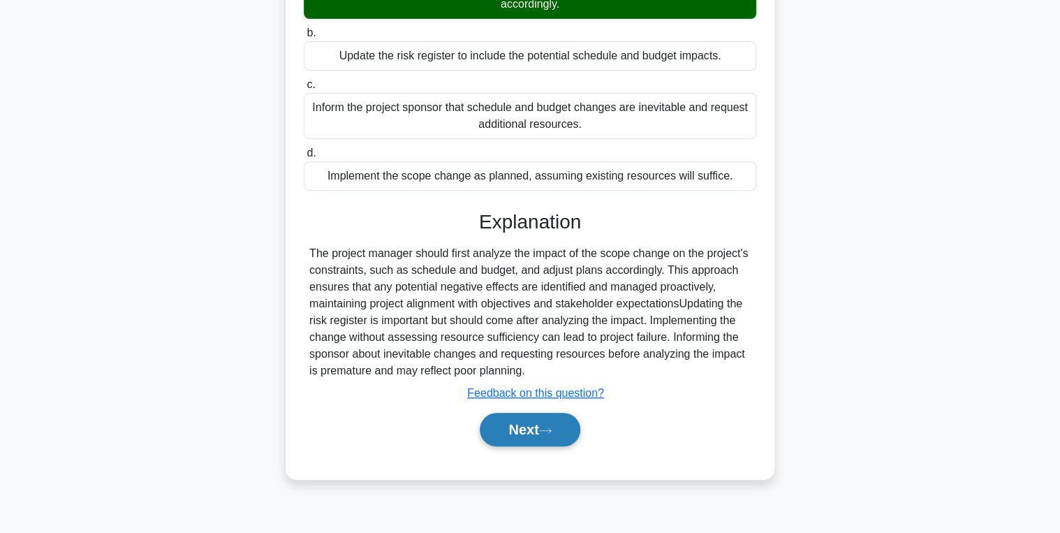
click at [519, 430] on button "Next" at bounding box center [530, 430] width 100 height 34
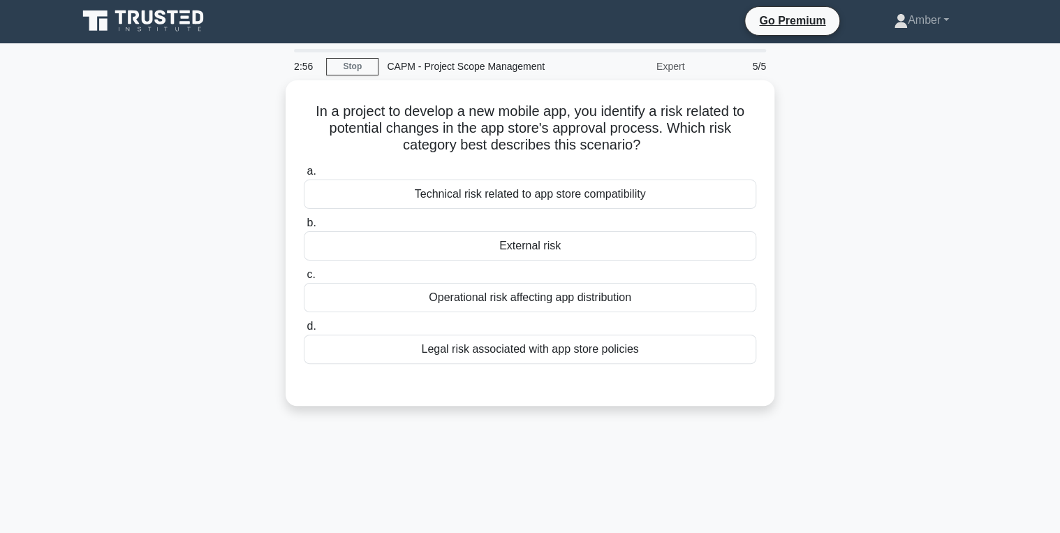
scroll to position [0, 0]
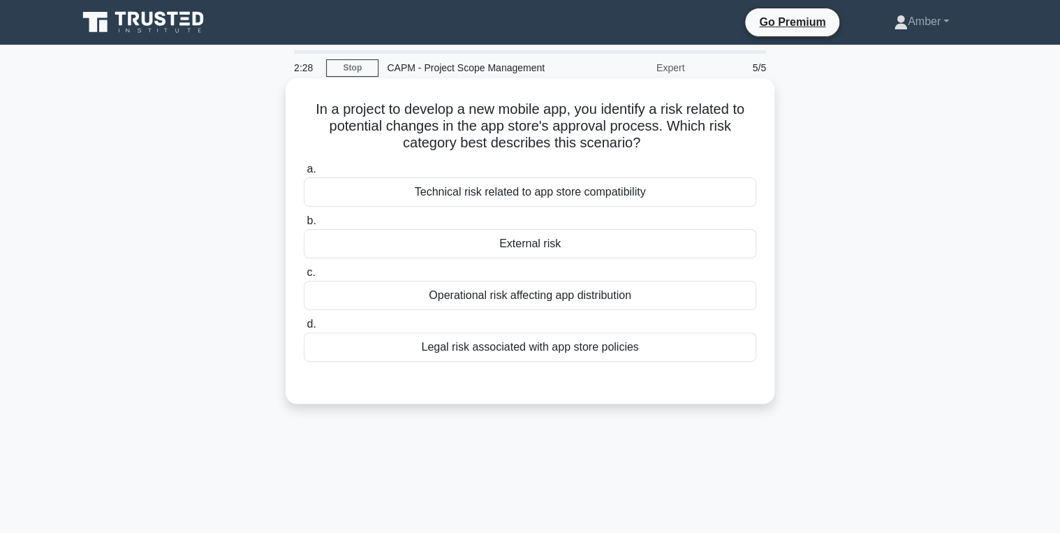
click at [453, 298] on div "Operational risk affecting app distribution" at bounding box center [530, 295] width 453 height 29
click at [304, 277] on input "c. Operational risk affecting app distribution" at bounding box center [304, 272] width 0 height 9
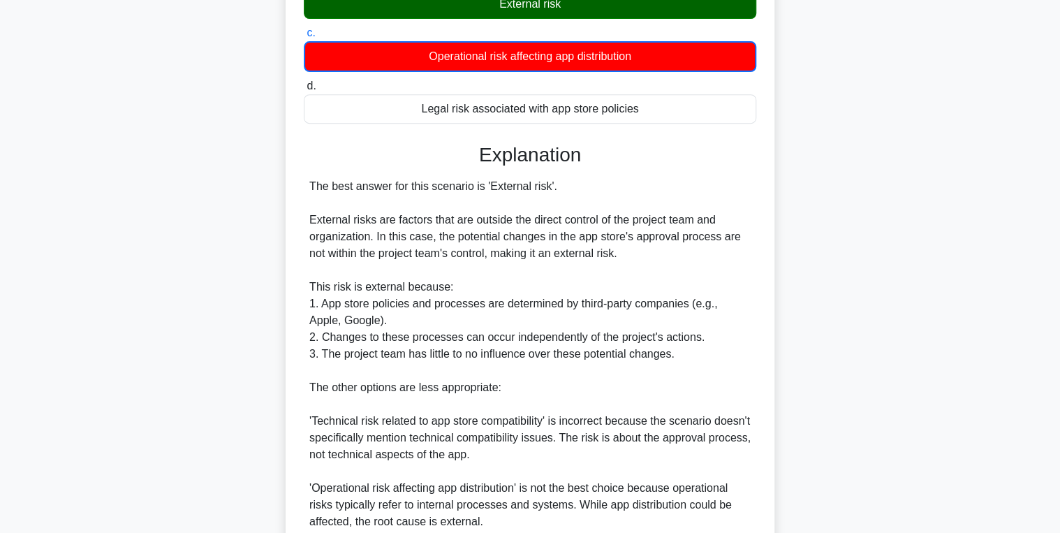
scroll to position [391, 0]
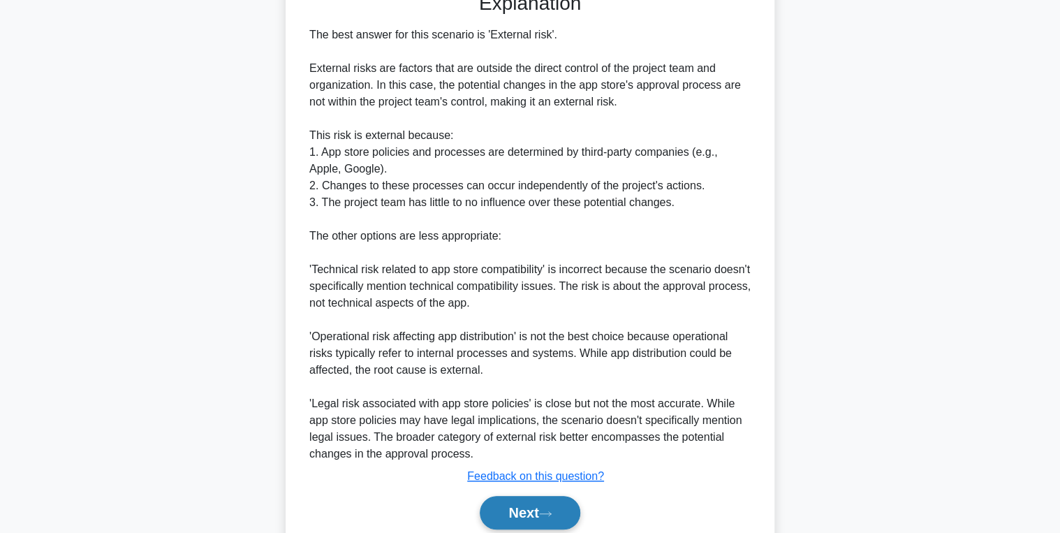
click at [523, 504] on button "Next" at bounding box center [530, 513] width 100 height 34
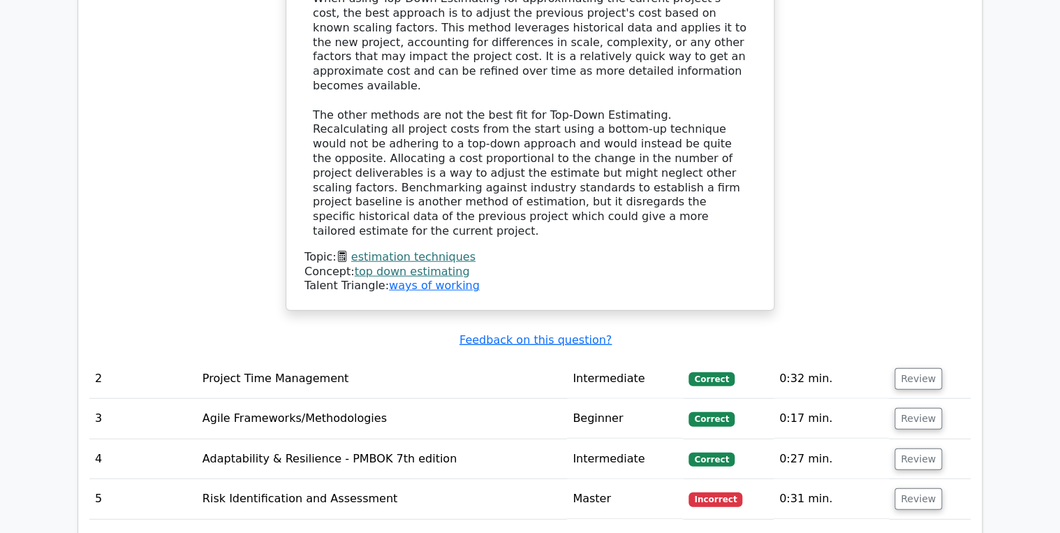
scroll to position [1621, 0]
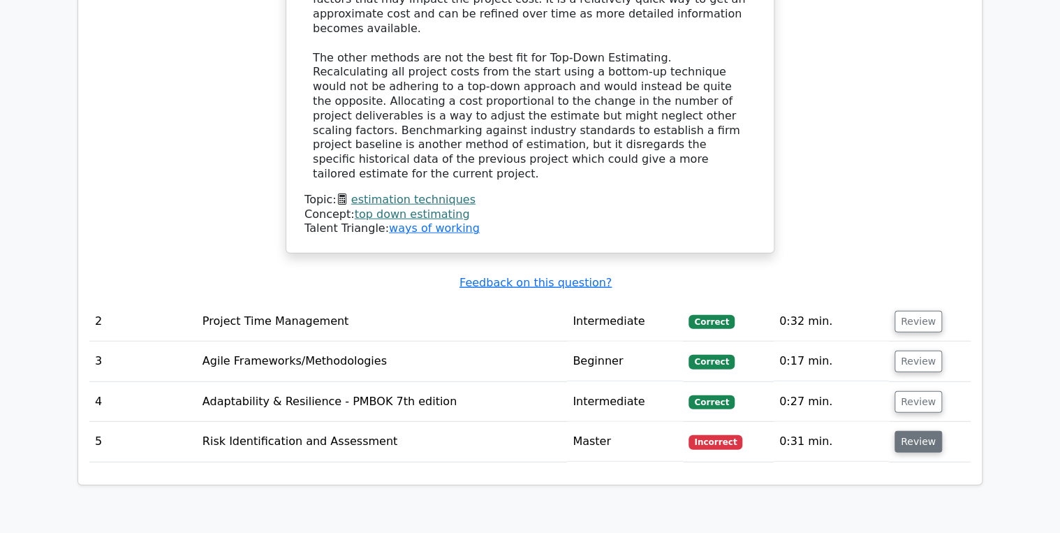
click at [914, 431] on button "Review" at bounding box center [919, 442] width 48 height 22
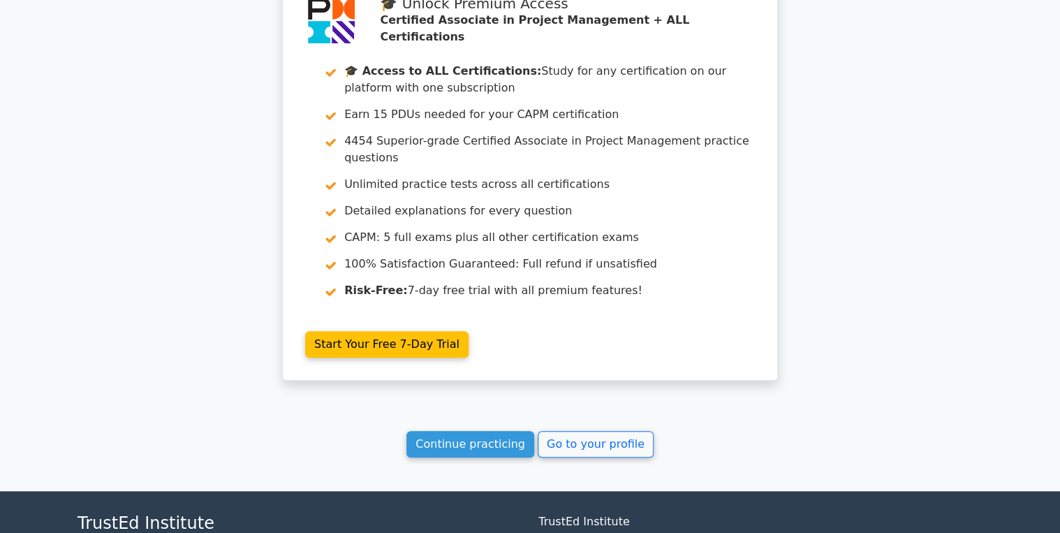
scroll to position [3048, 0]
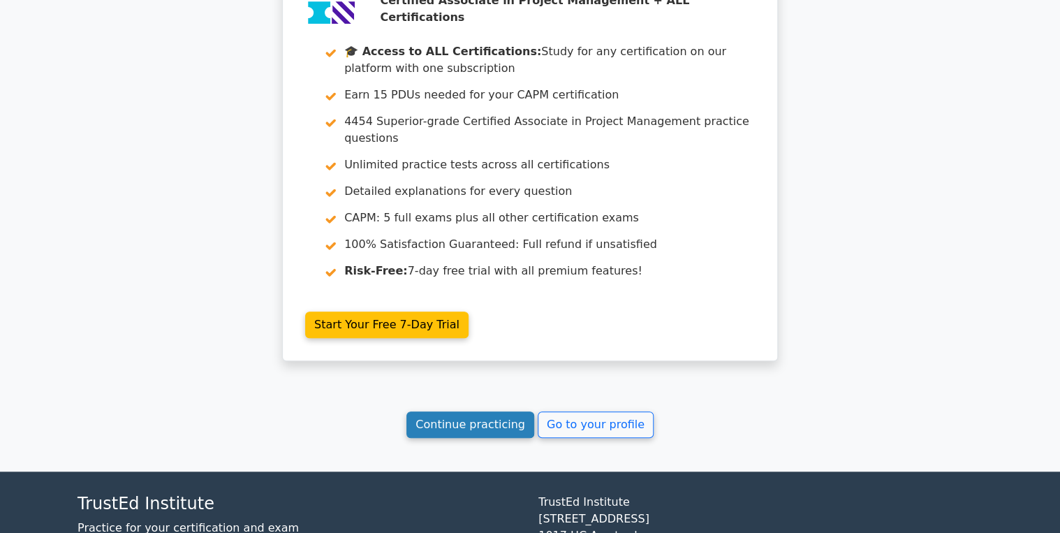
click at [472, 411] on link "Continue practicing" at bounding box center [471, 424] width 128 height 27
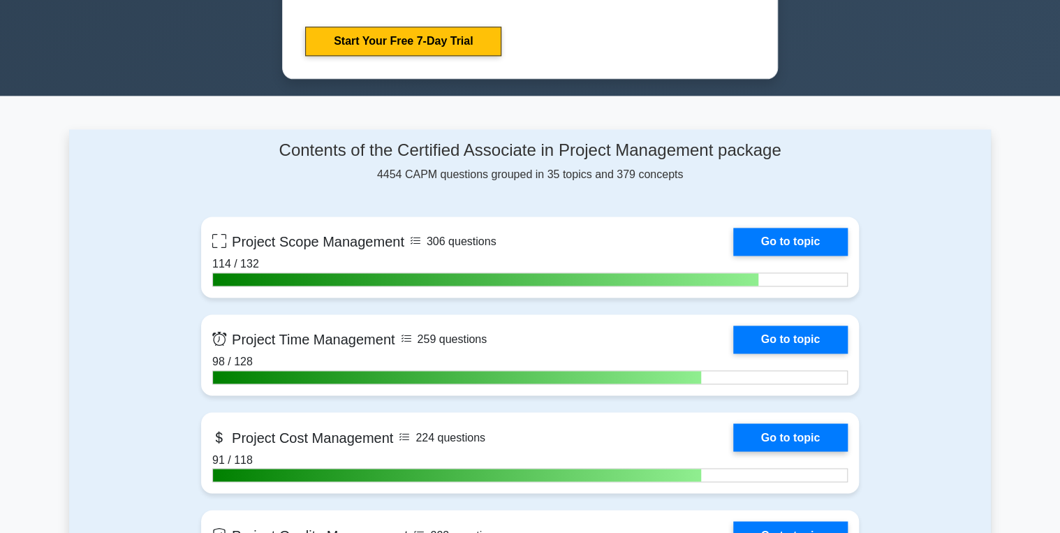
scroll to position [894, 0]
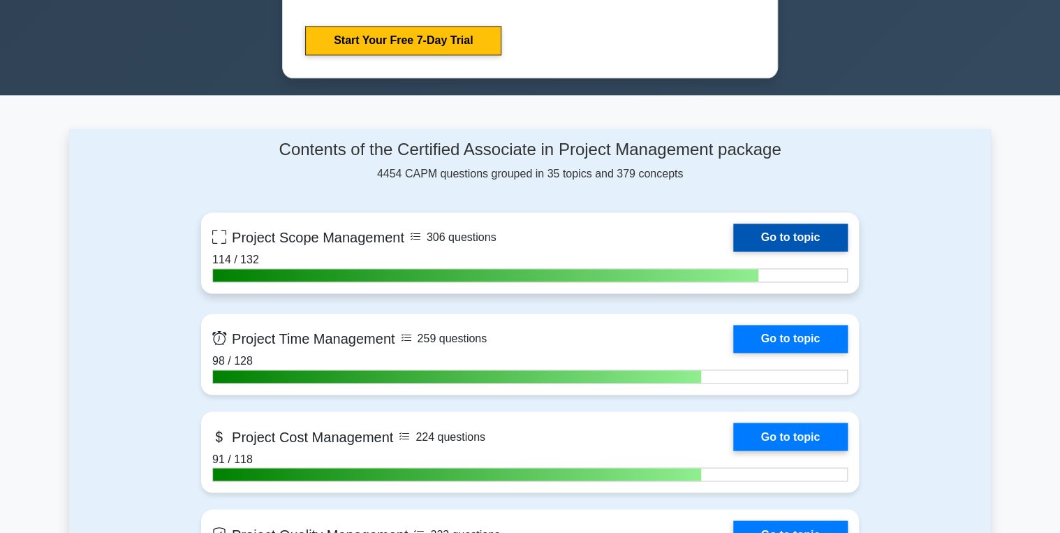
click at [758, 236] on link "Go to topic" at bounding box center [790, 238] width 115 height 28
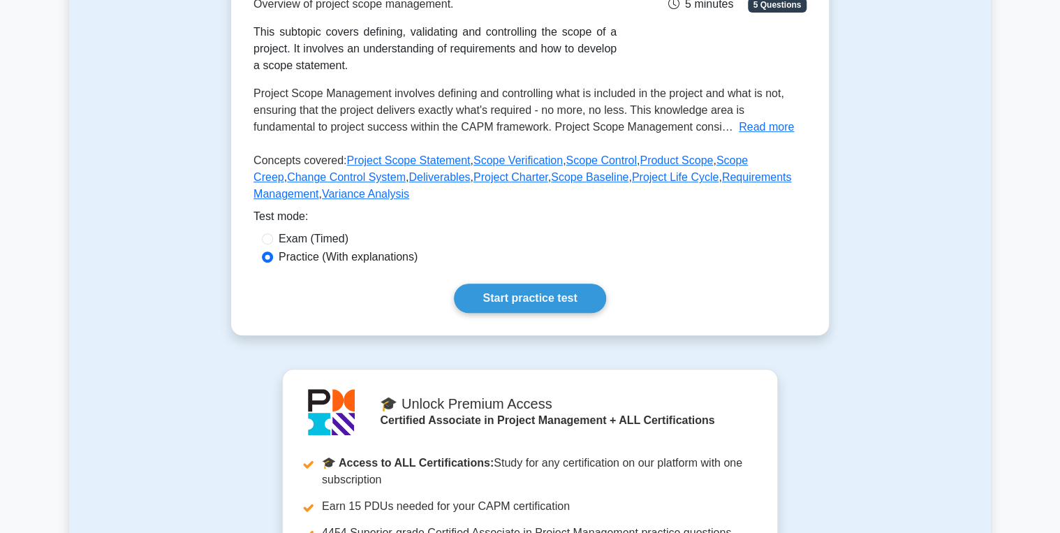
scroll to position [279, 0]
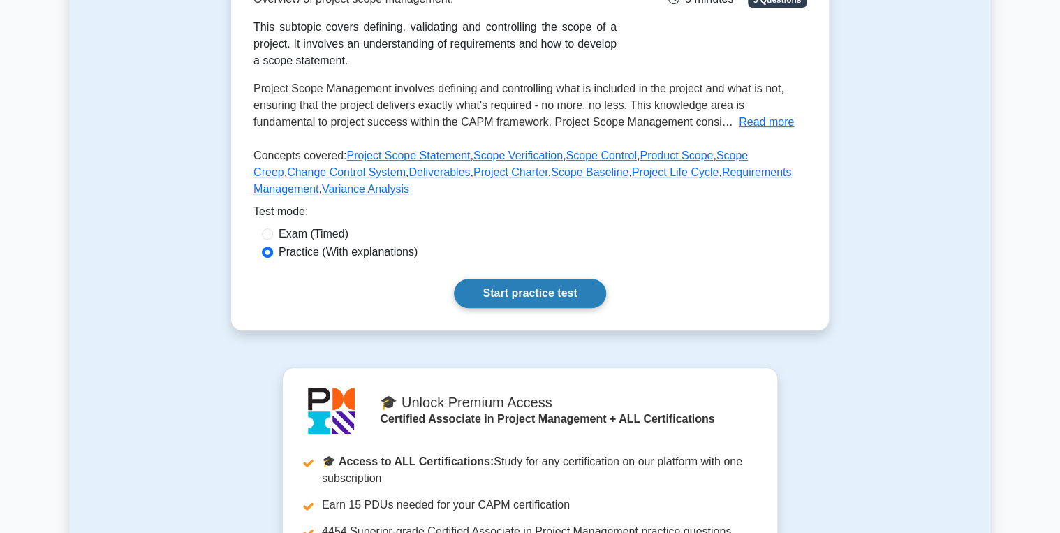
click at [562, 282] on link "Start practice test" at bounding box center [530, 293] width 152 height 29
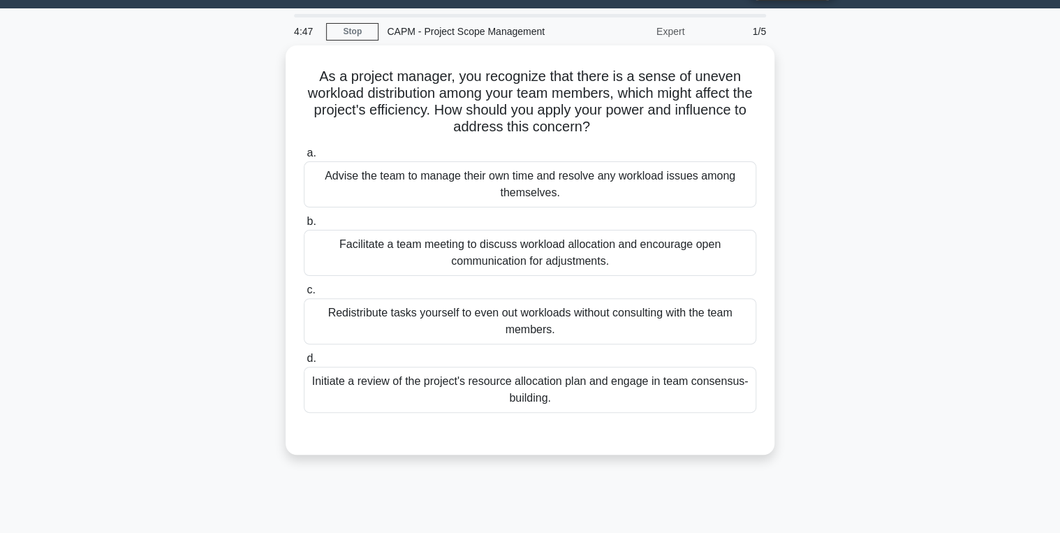
scroll to position [56, 0]
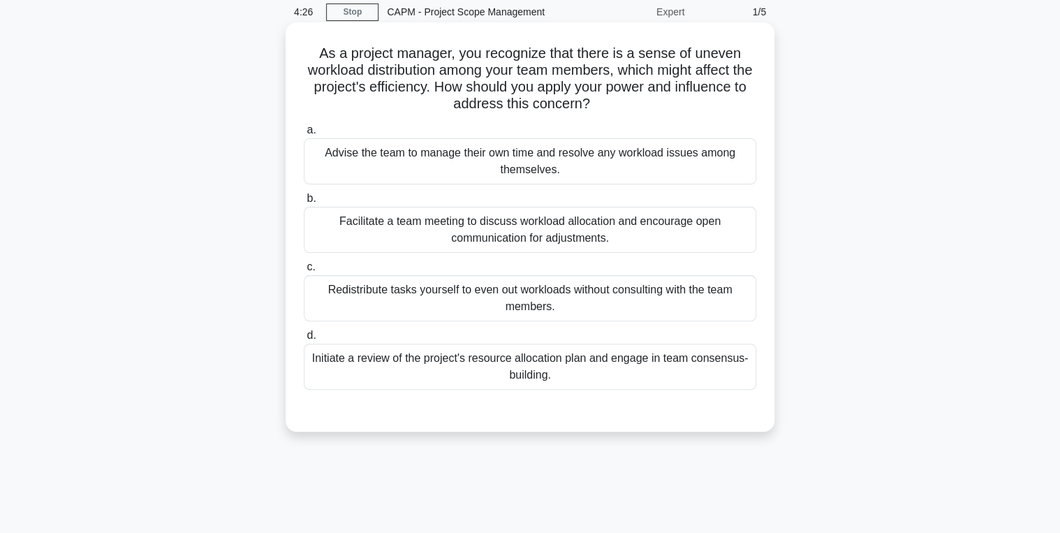
click at [514, 235] on div "Facilitate a team meeting to discuss workload allocation and encourage open com…" at bounding box center [530, 230] width 453 height 46
click at [304, 203] on input "b. Facilitate a team meeting to discuss workload allocation and encourage open …" at bounding box center [304, 198] width 0 height 9
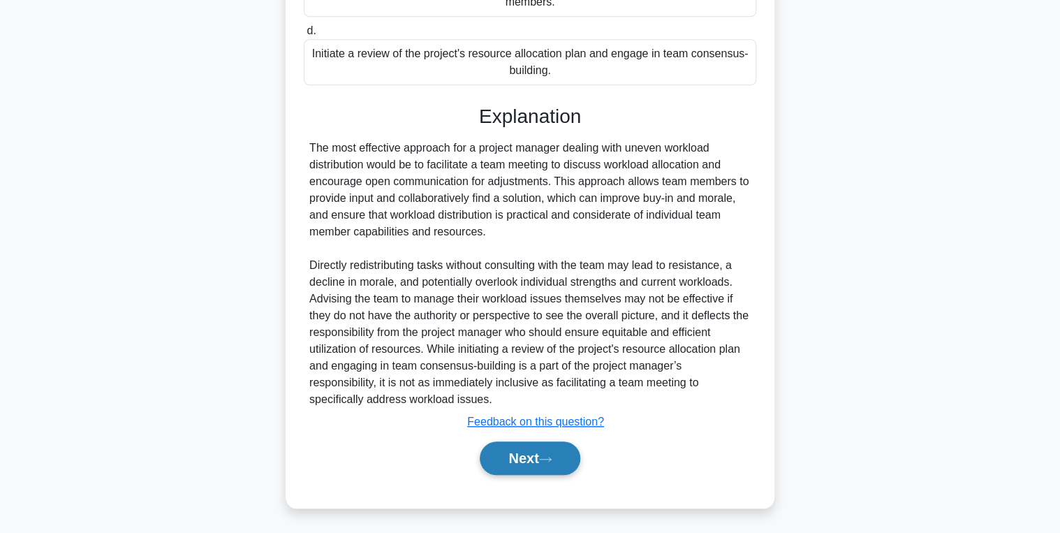
click at [523, 453] on button "Next" at bounding box center [530, 458] width 100 height 34
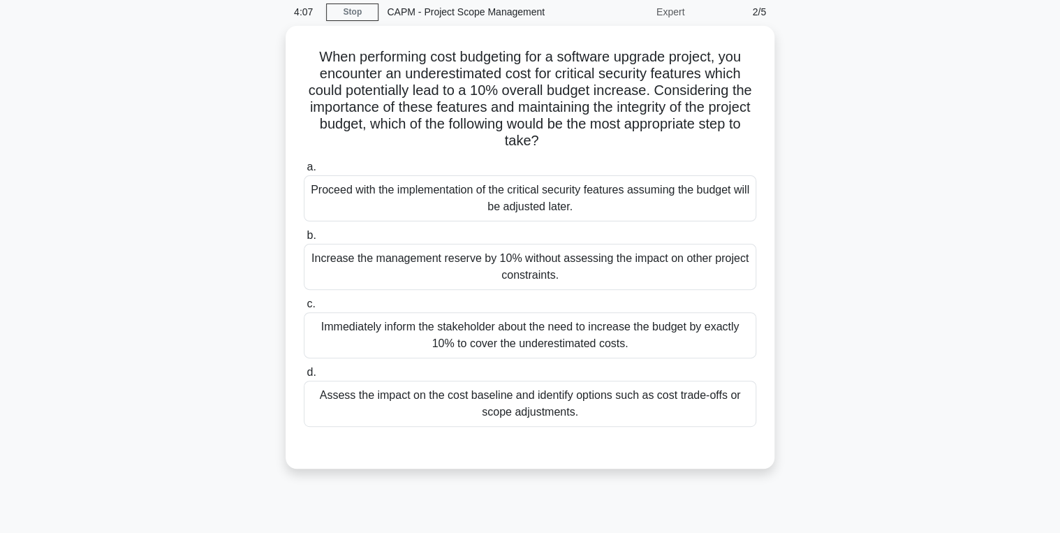
scroll to position [112, 0]
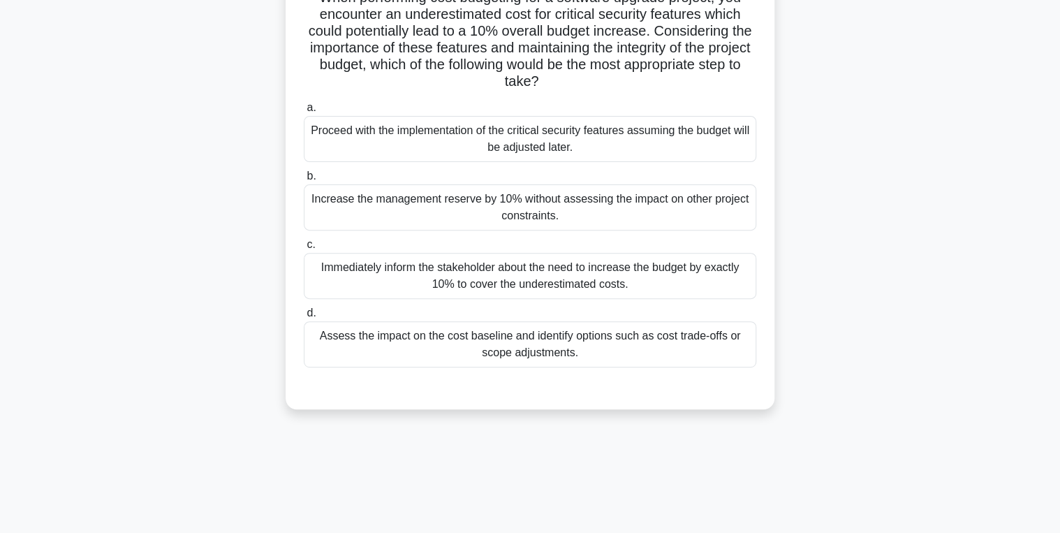
click at [515, 349] on div "Assess the impact on the cost baseline and identify options such as cost trade-…" at bounding box center [530, 344] width 453 height 46
click at [304, 318] on input "d. Assess the impact on the cost baseline and identify options such as cost tra…" at bounding box center [304, 313] width 0 height 9
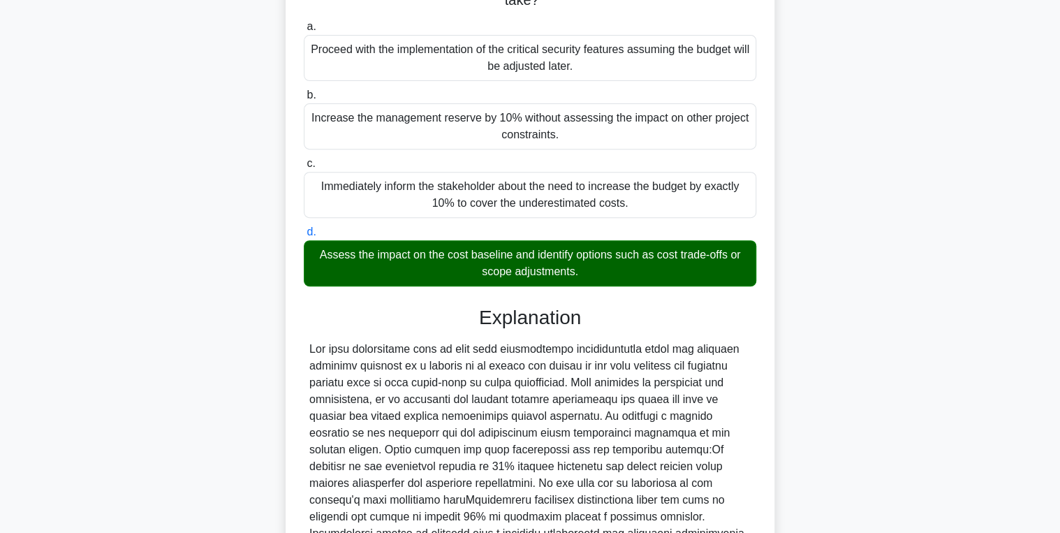
scroll to position [377, 0]
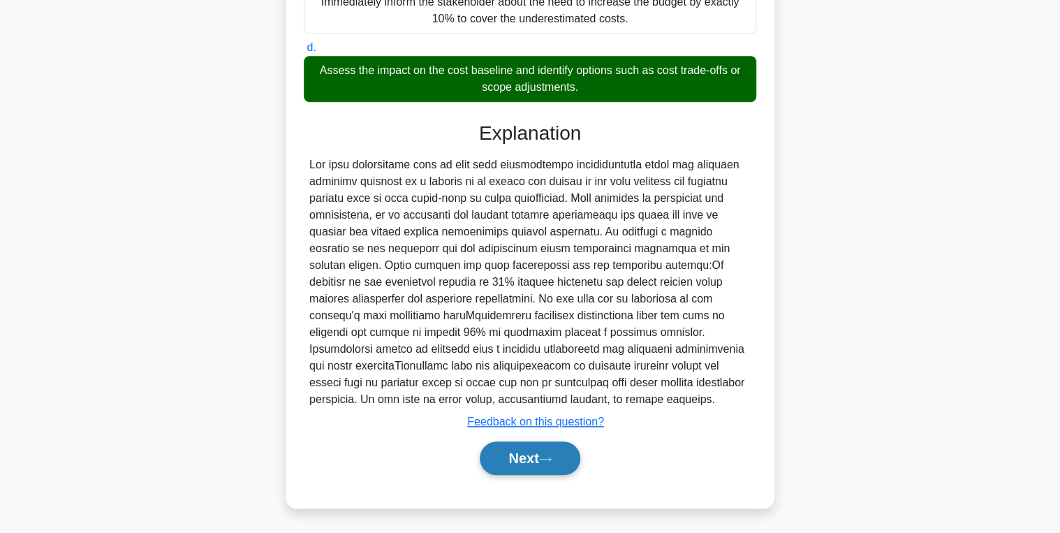
click at [522, 460] on button "Next" at bounding box center [530, 458] width 100 height 34
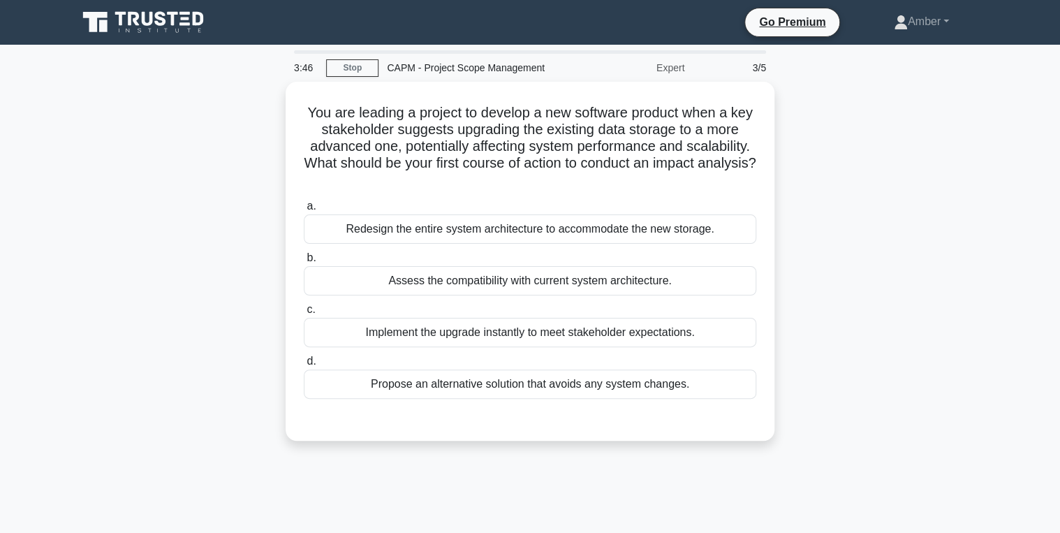
scroll to position [56, 0]
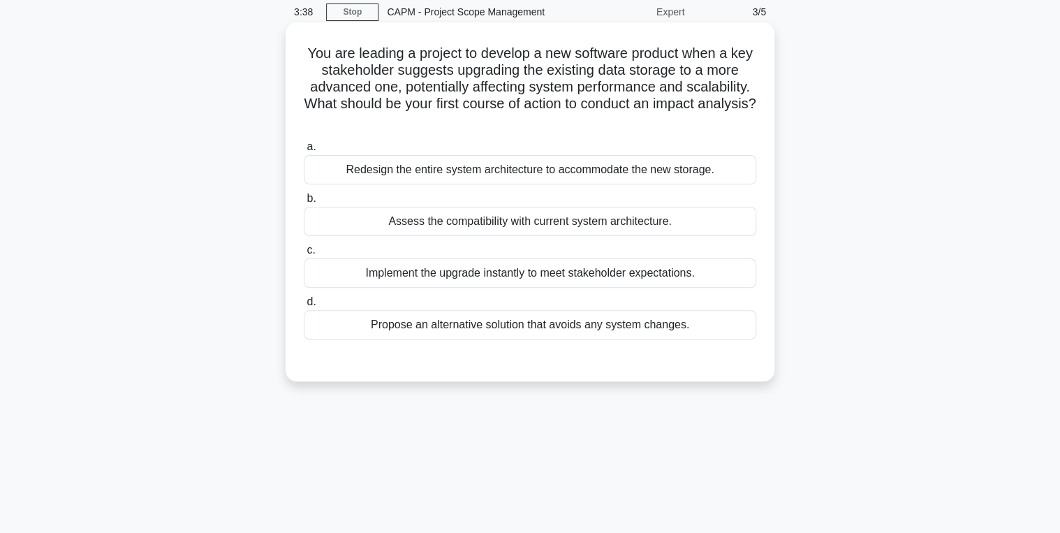
click at [488, 229] on div "Assess the compatibility with current system architecture." at bounding box center [530, 221] width 453 height 29
click at [304, 203] on input "b. Assess the compatibility with current system architecture." at bounding box center [304, 198] width 0 height 9
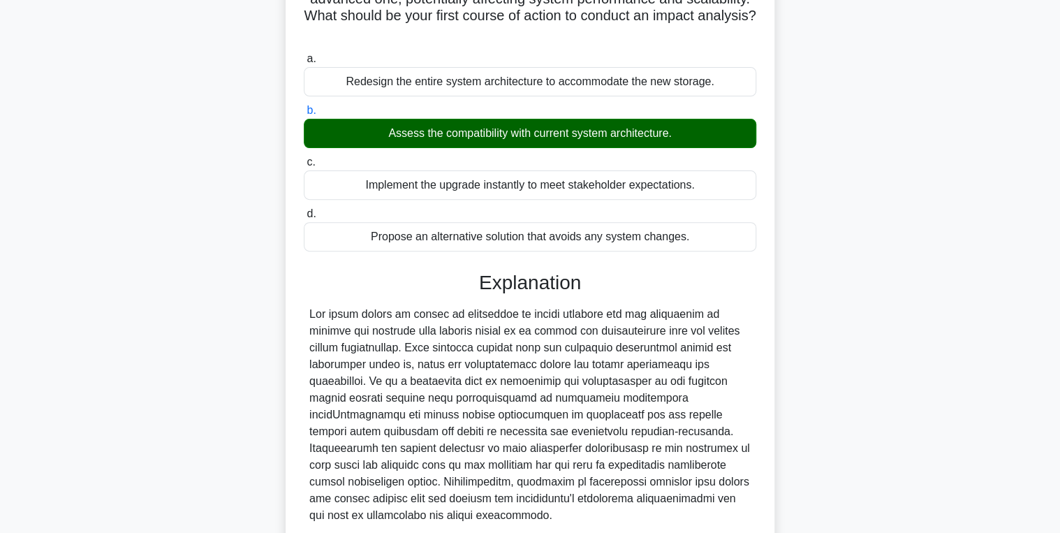
scroll to position [260, 0]
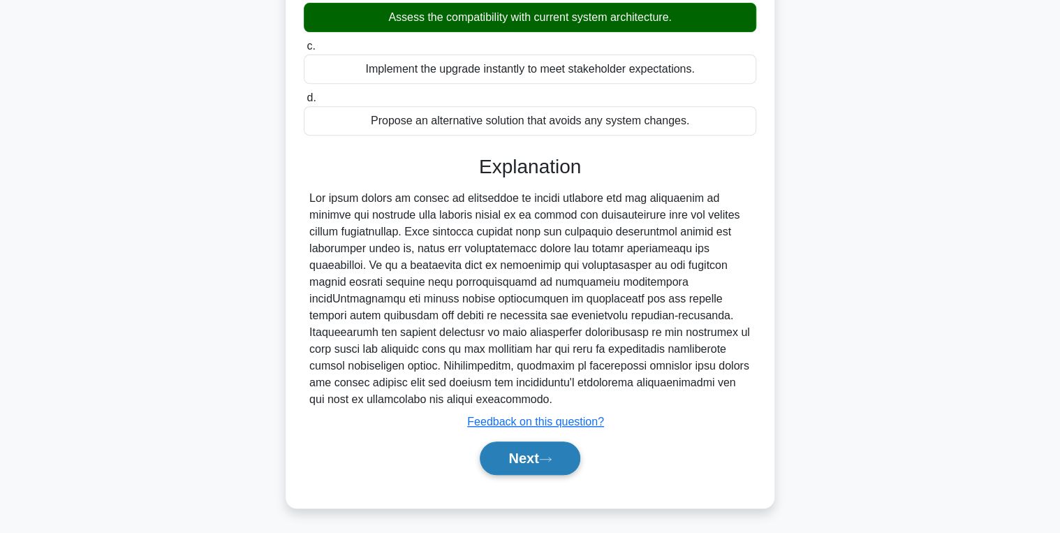
click at [526, 442] on button "Next" at bounding box center [530, 458] width 100 height 34
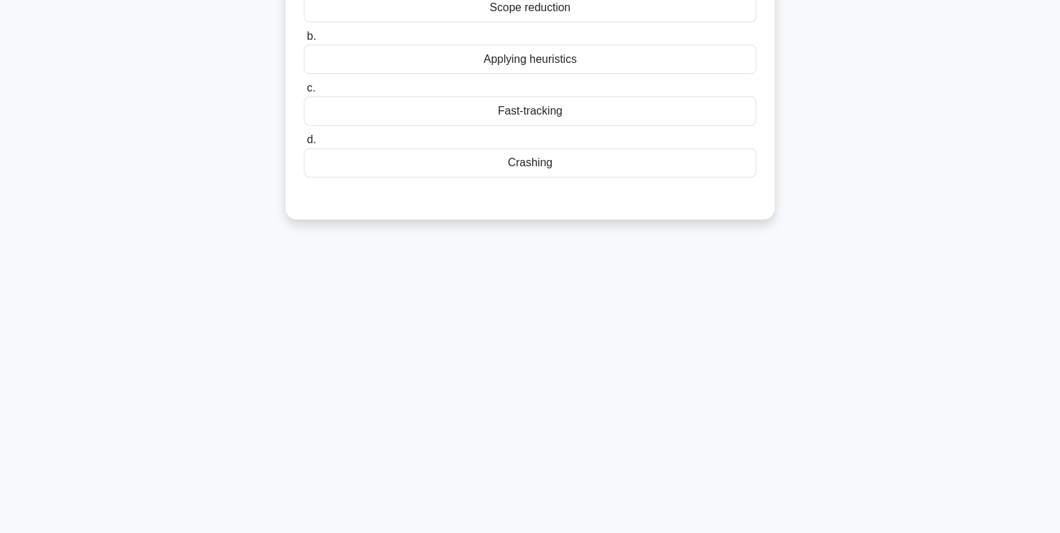
scroll to position [0, 0]
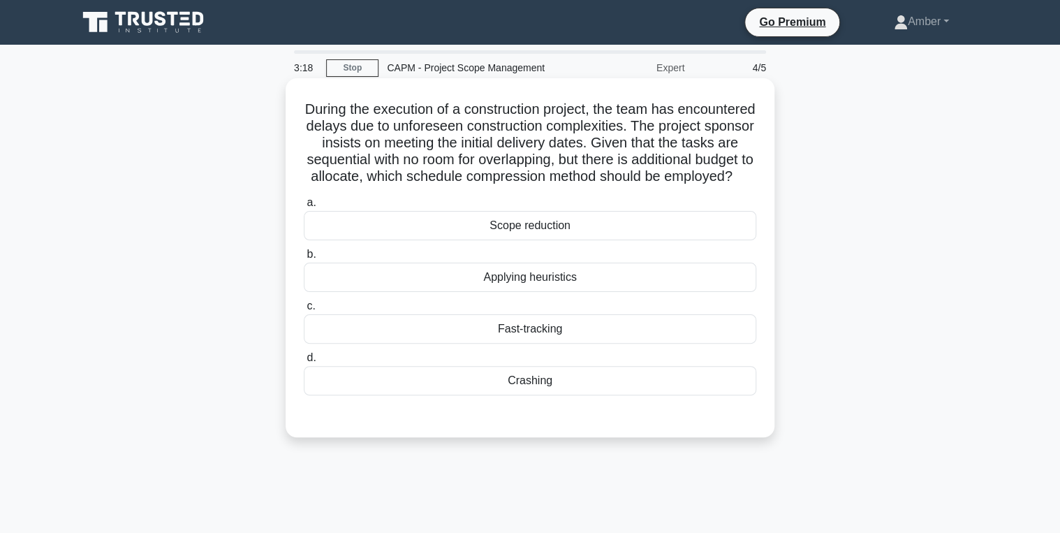
click at [487, 387] on div "Crashing" at bounding box center [530, 380] width 453 height 29
click at [304, 363] on input "d. Crashing" at bounding box center [304, 357] width 0 height 9
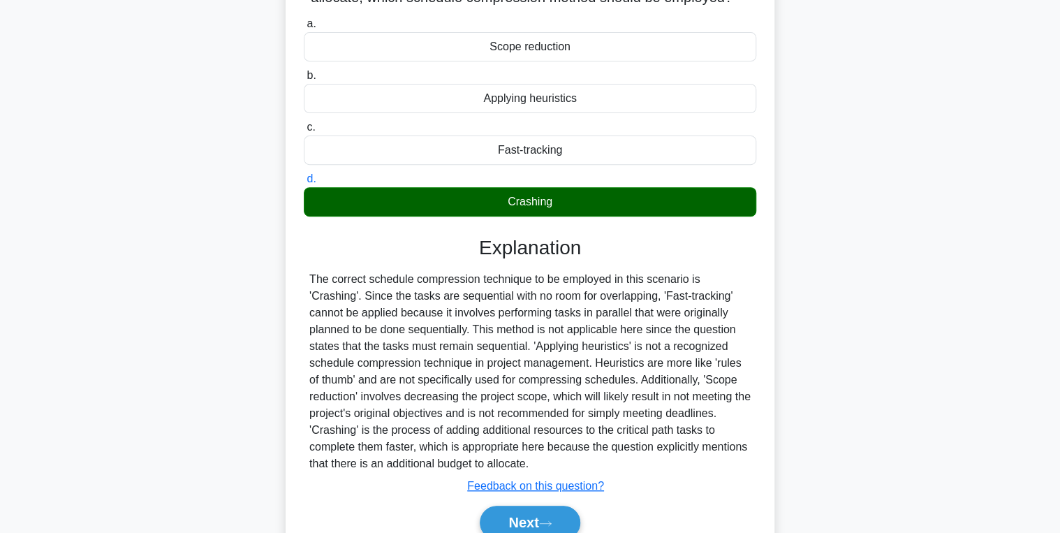
scroll to position [260, 0]
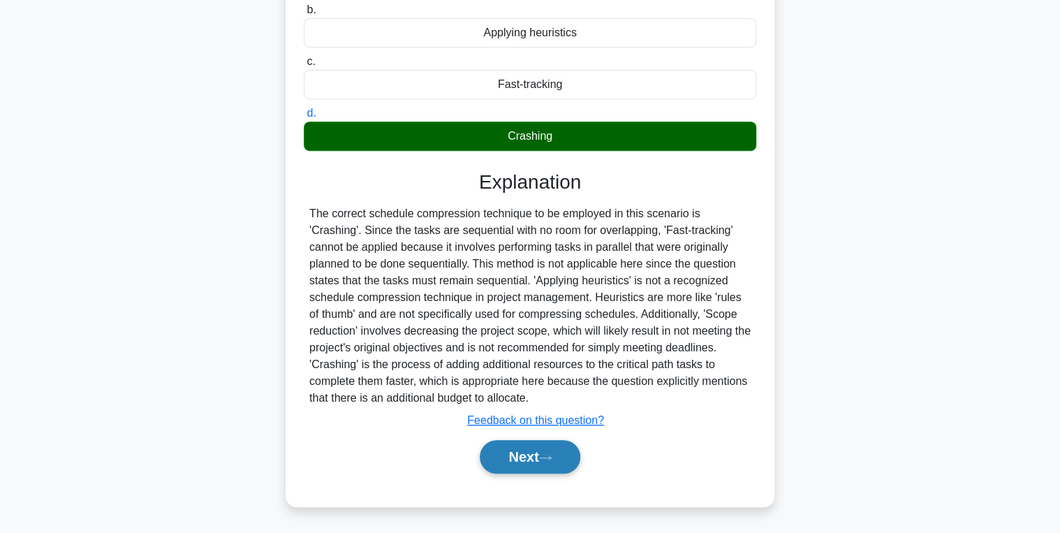
click at [500, 448] on button "Next" at bounding box center [530, 457] width 100 height 34
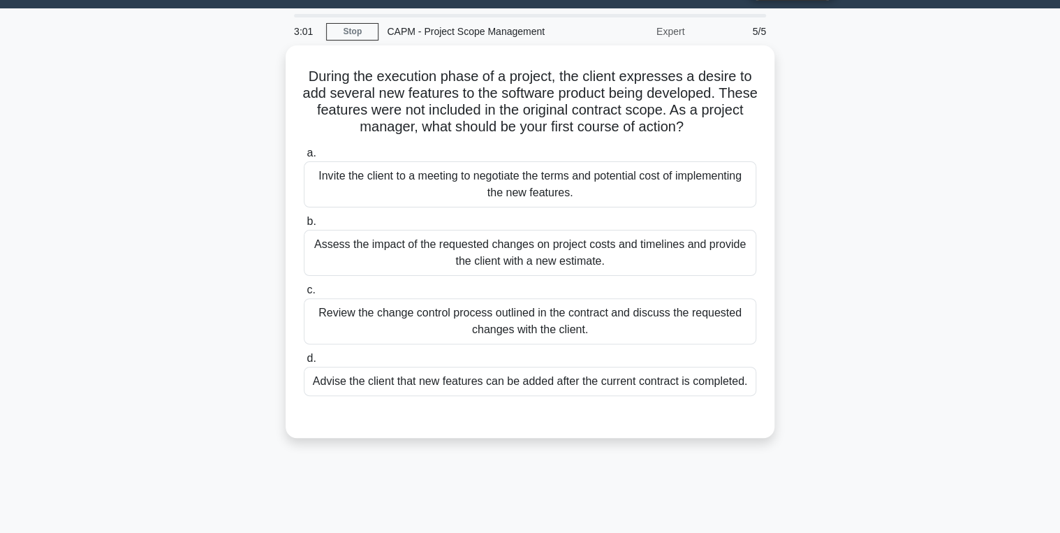
scroll to position [56, 0]
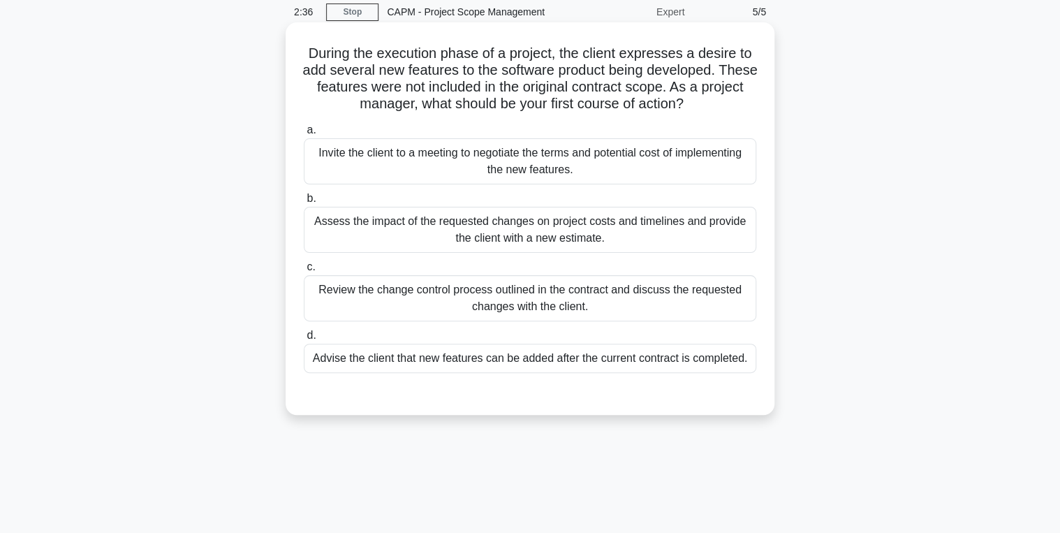
click at [434, 222] on div "Assess the impact of the requested changes on project costs and timelines and p…" at bounding box center [530, 230] width 453 height 46
click at [304, 203] on input "b. Assess the impact of the requested changes on project costs and timelines an…" at bounding box center [304, 198] width 0 height 9
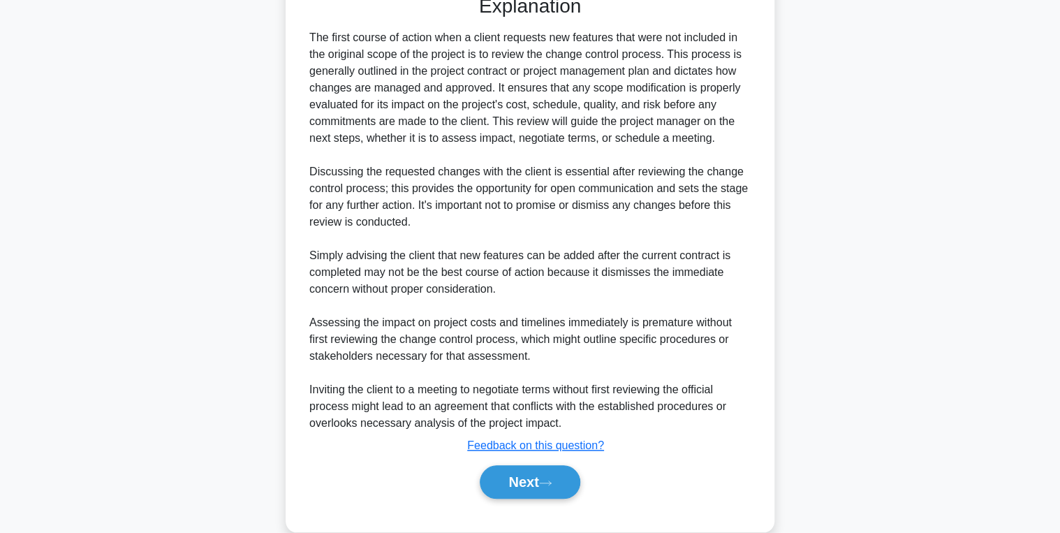
scroll to position [479, 0]
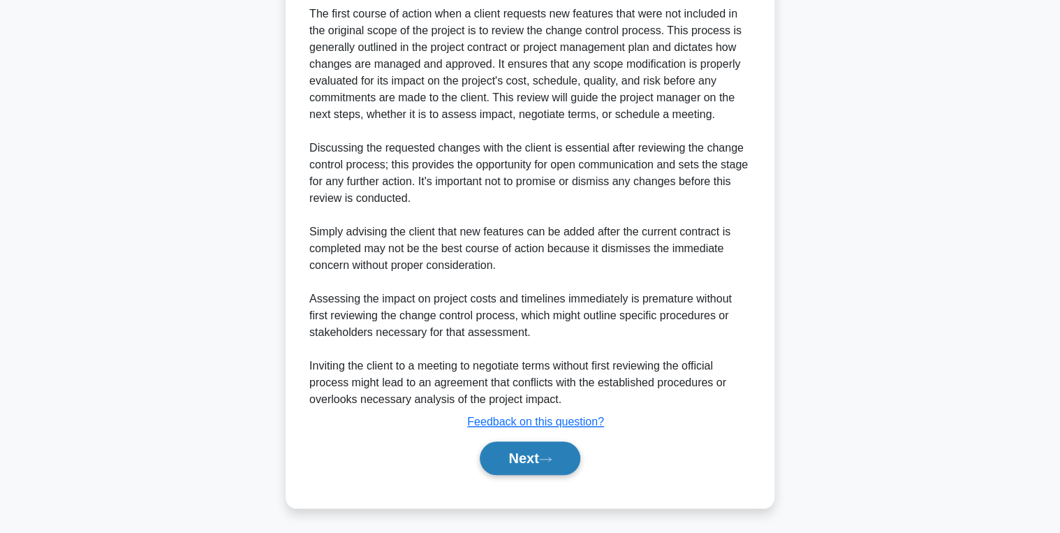
click at [536, 463] on button "Next" at bounding box center [530, 458] width 100 height 34
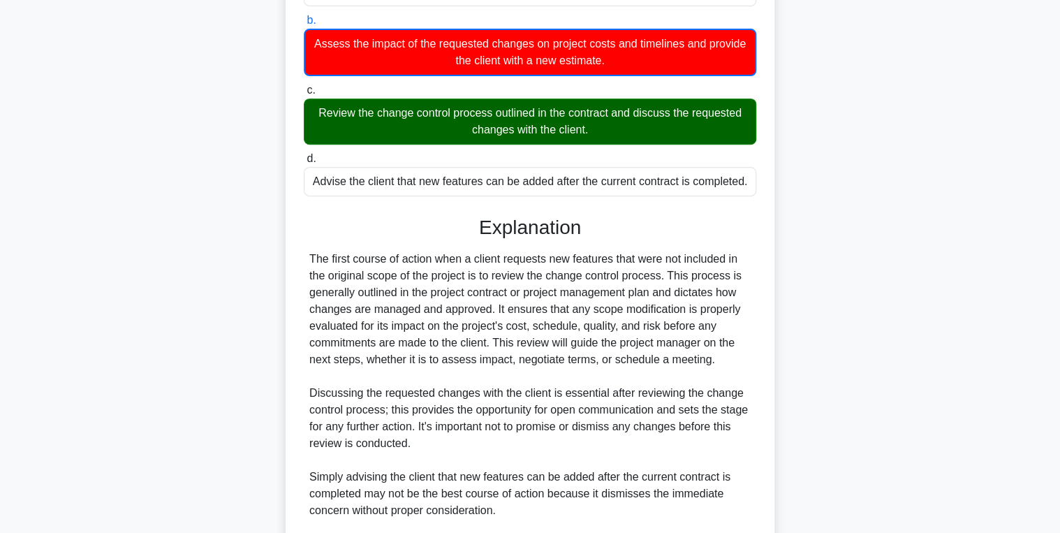
scroll to position [200, 0]
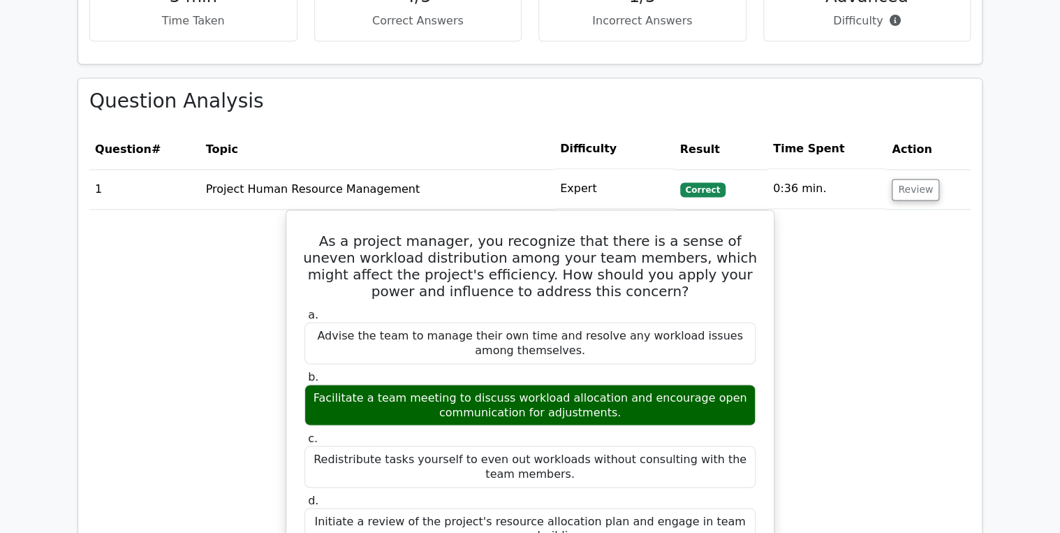
scroll to position [1006, 0]
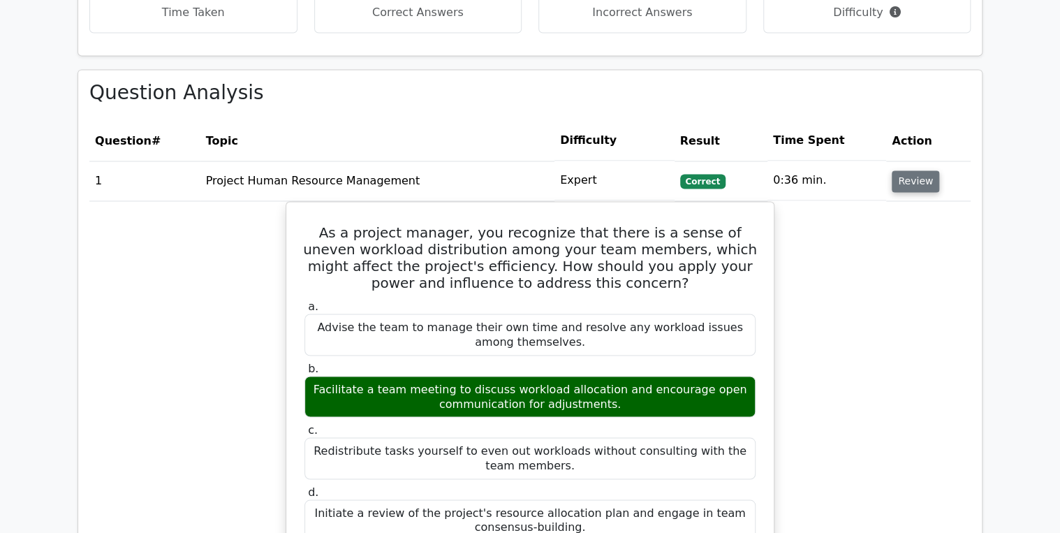
click at [911, 170] on button "Review" at bounding box center [916, 181] width 48 height 22
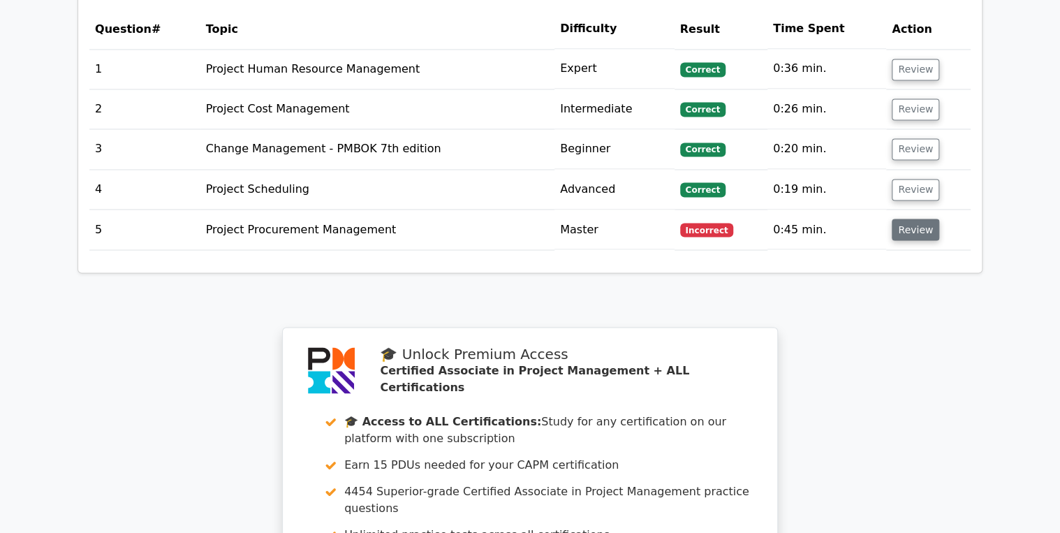
click at [912, 219] on button "Review" at bounding box center [916, 230] width 48 height 22
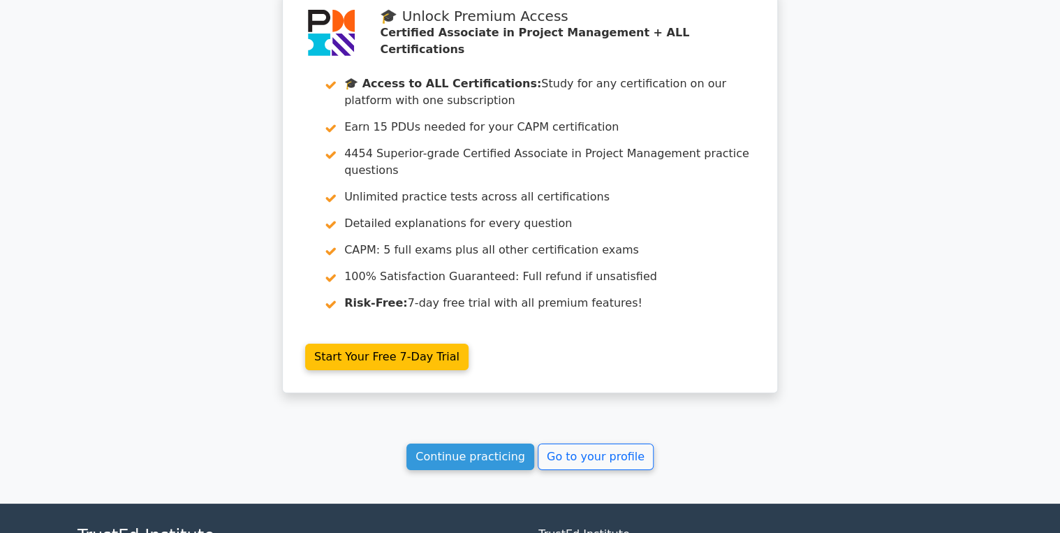
scroll to position [2409, 0]
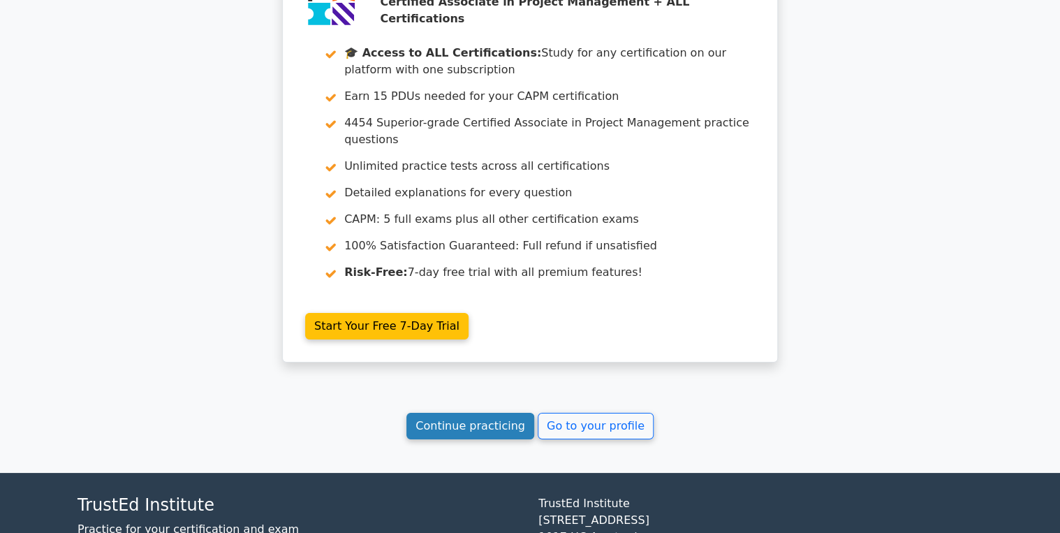
click at [463, 413] on link "Continue practicing" at bounding box center [471, 426] width 128 height 27
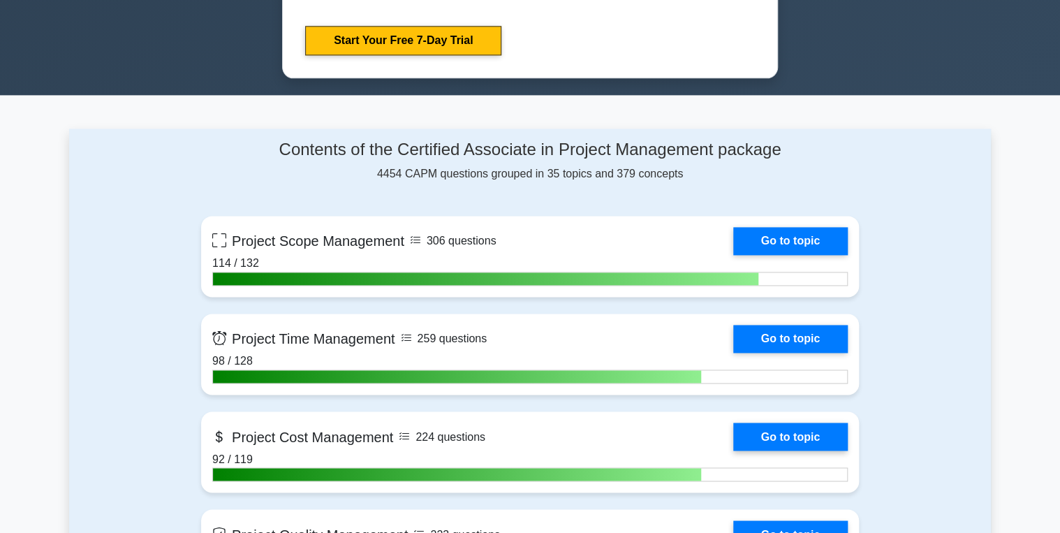
scroll to position [1006, 0]
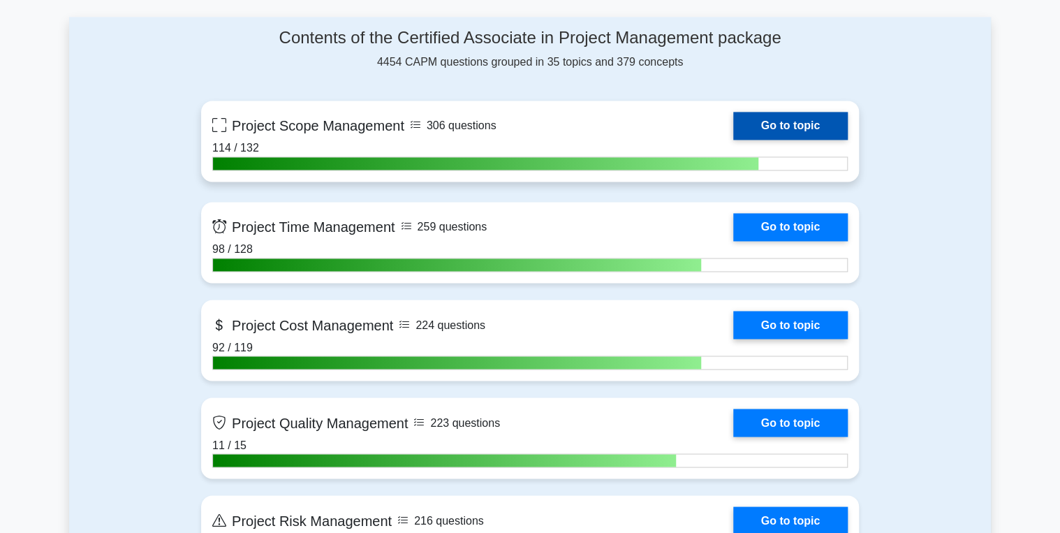
click at [791, 116] on link "Go to topic" at bounding box center [790, 126] width 115 height 28
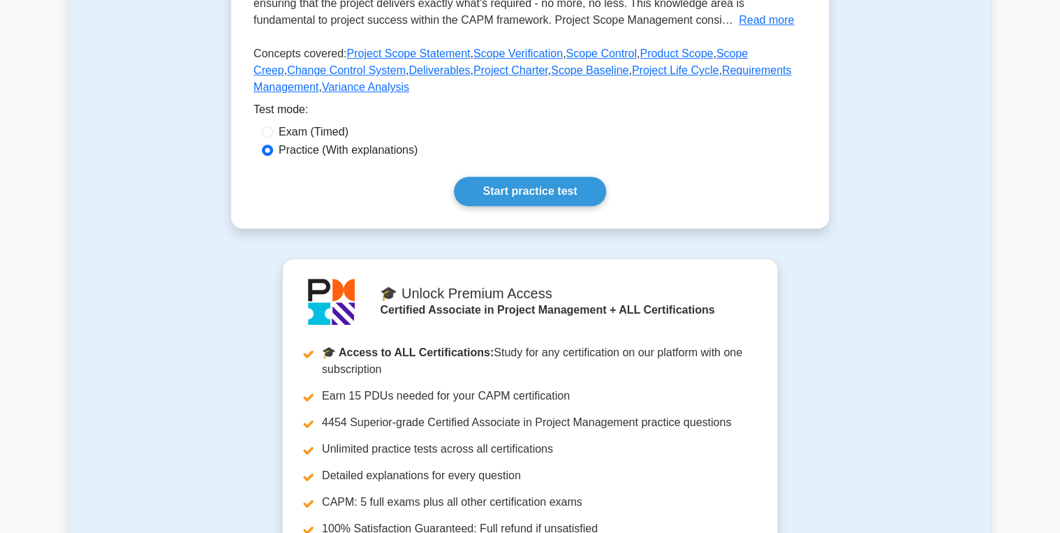
scroll to position [391, 0]
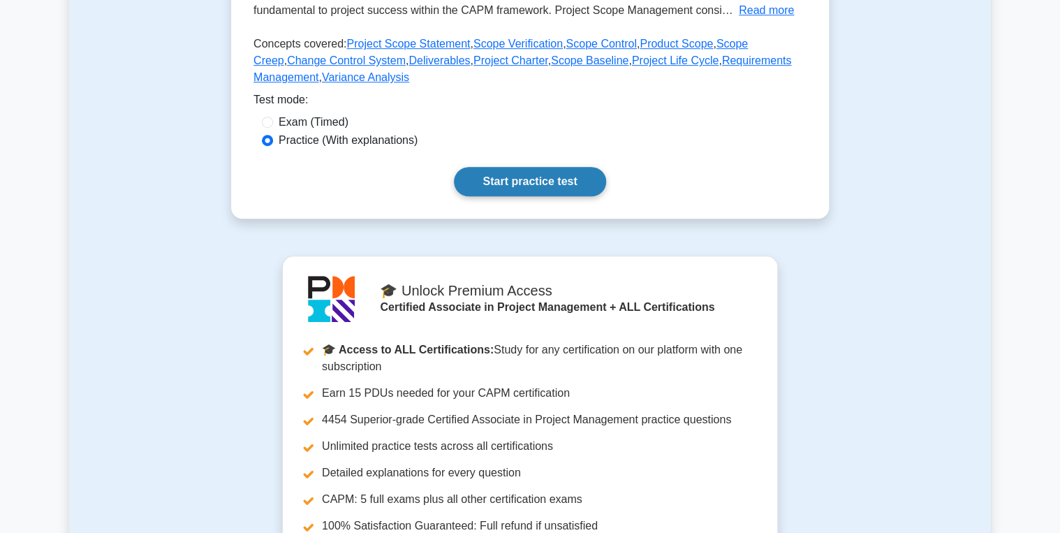
click at [515, 179] on link "Start practice test" at bounding box center [530, 181] width 152 height 29
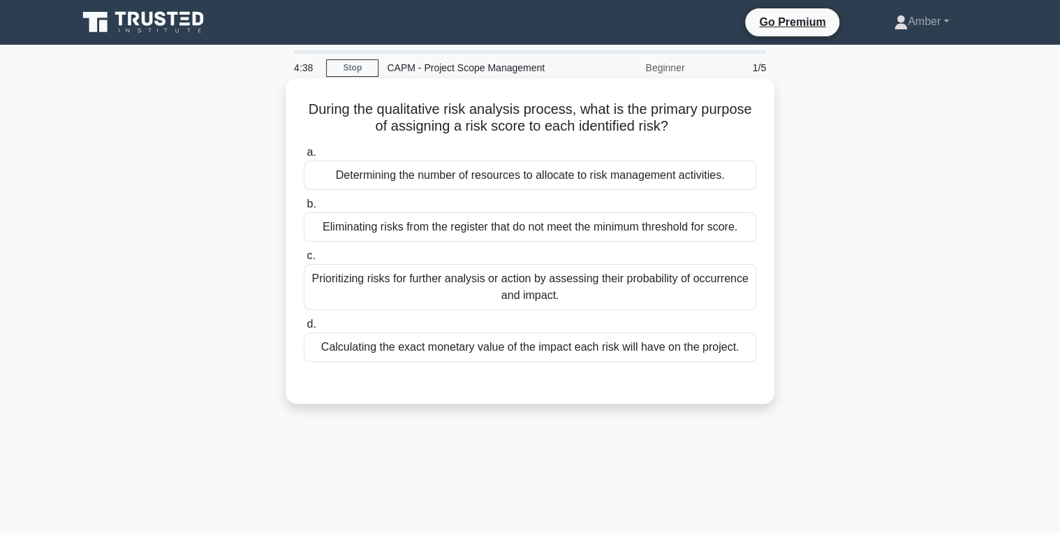
click at [429, 284] on div "Prioritizing risks for further analysis or action by assessing their probabilit…" at bounding box center [530, 287] width 453 height 46
click at [304, 261] on input "c. Prioritizing risks for further analysis or action by assessing their probabi…" at bounding box center [304, 255] width 0 height 9
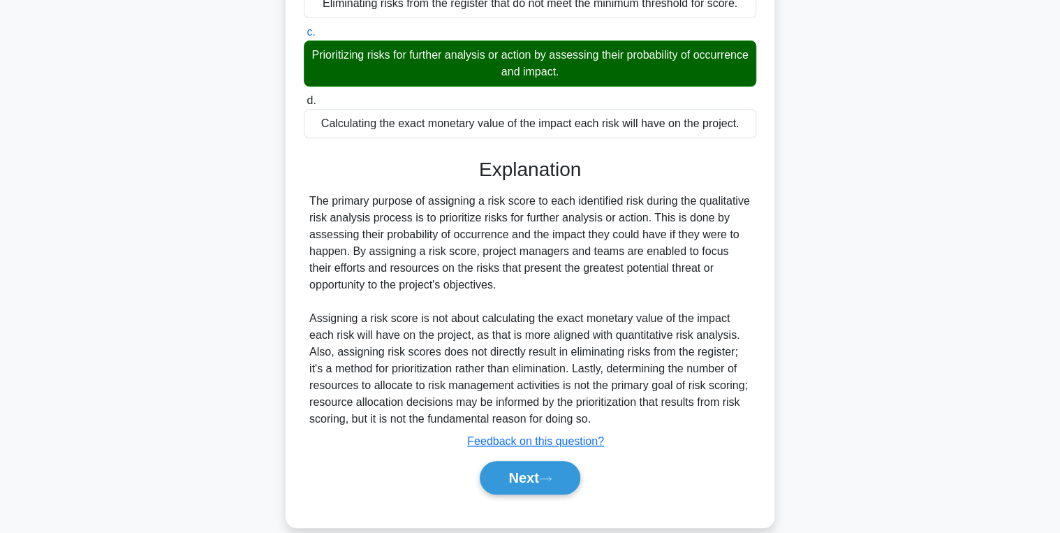
scroll to position [243, 0]
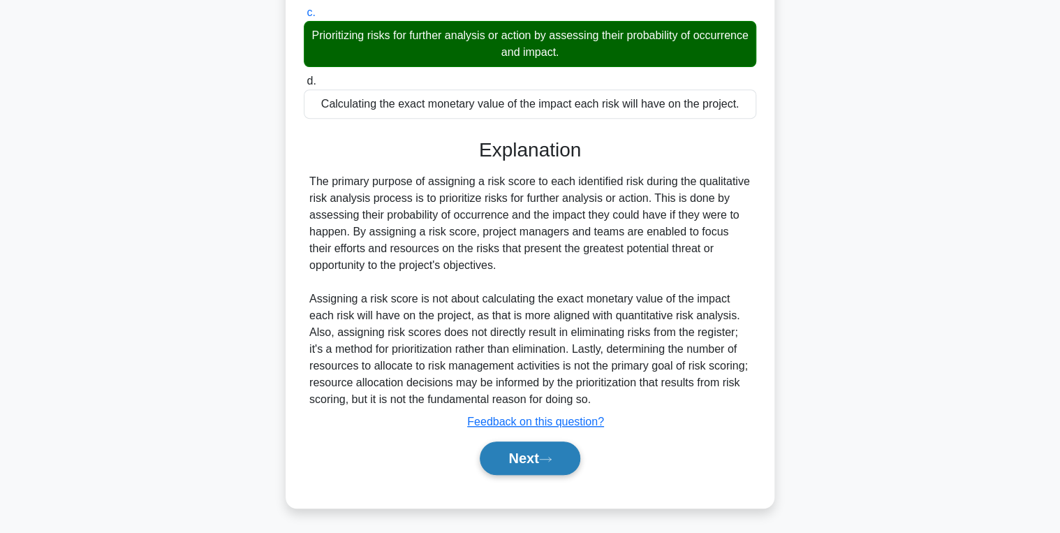
click at [541, 462] on button "Next" at bounding box center [530, 458] width 100 height 34
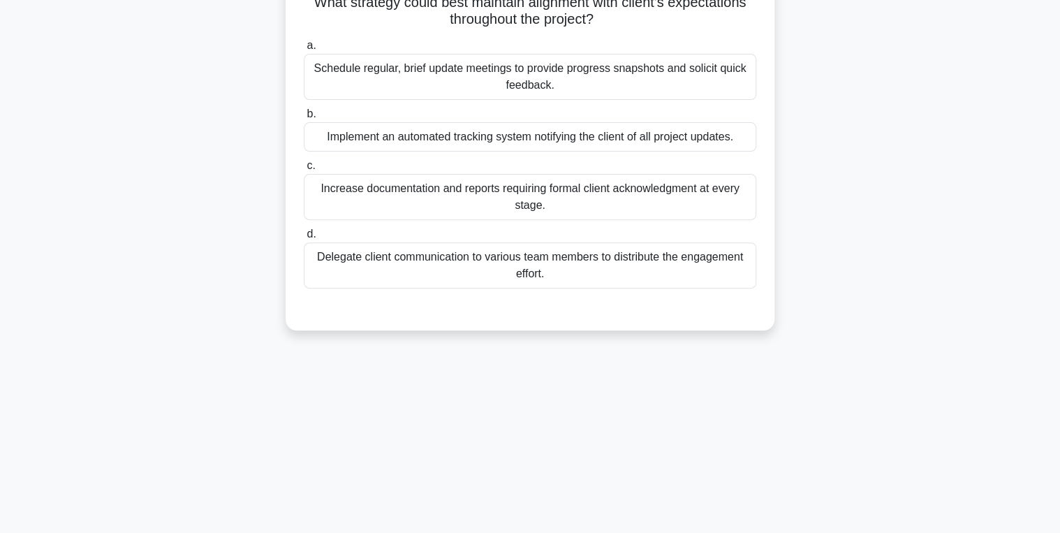
scroll to position [0, 0]
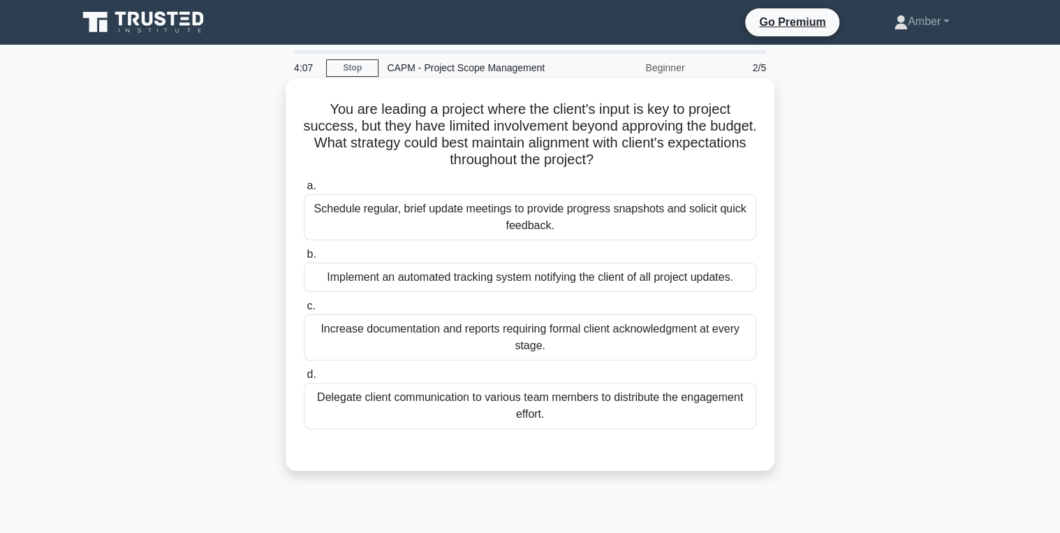
click at [424, 221] on div "Schedule regular, brief update meetings to provide progress snapshots and solic…" at bounding box center [530, 217] width 453 height 46
click at [304, 191] on input "a. Schedule regular, brief update meetings to provide progress snapshots and so…" at bounding box center [304, 186] width 0 height 9
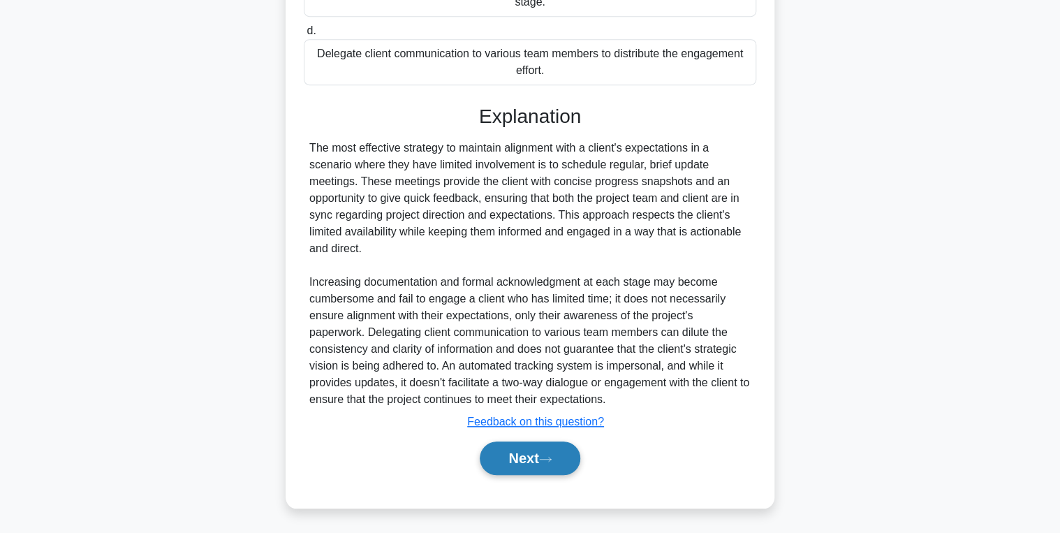
click at [542, 461] on button "Next" at bounding box center [530, 458] width 100 height 34
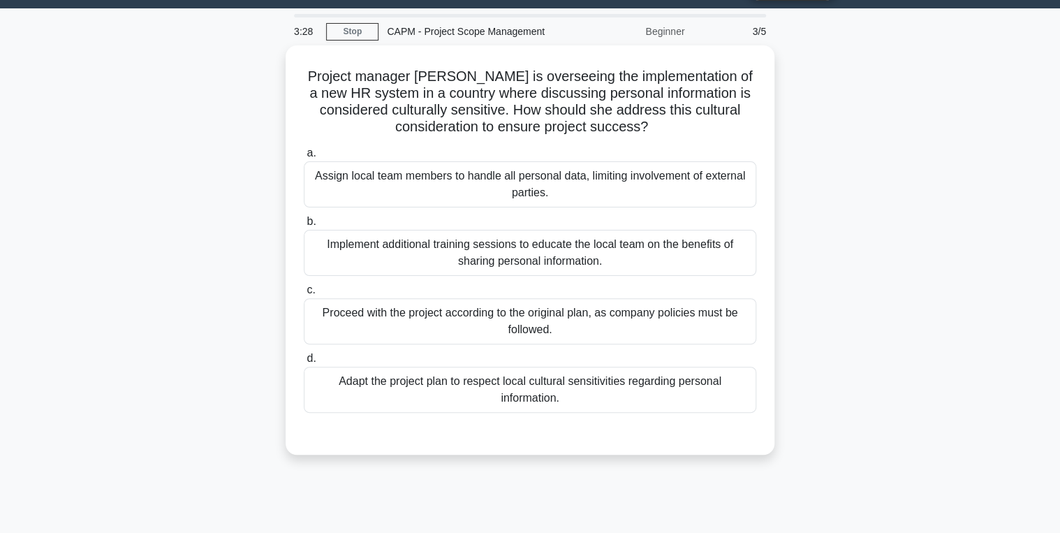
scroll to position [56, 0]
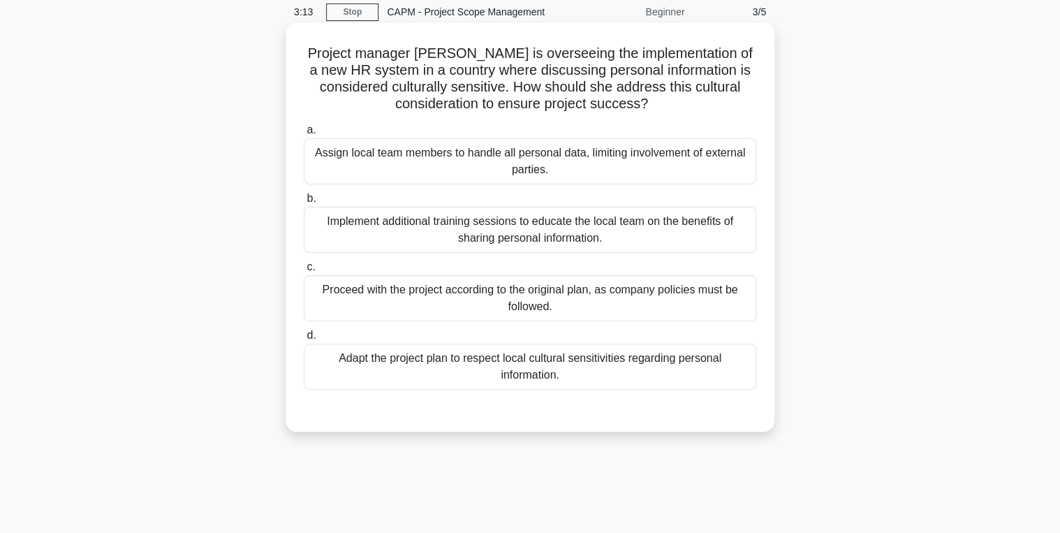
click at [508, 368] on div "Adapt the project plan to respect local cultural sensitivities regarding person…" at bounding box center [530, 367] width 453 height 46
click at [304, 340] on input "d. Adapt the project plan to respect local cultural sensitivities regarding per…" at bounding box center [304, 335] width 0 height 9
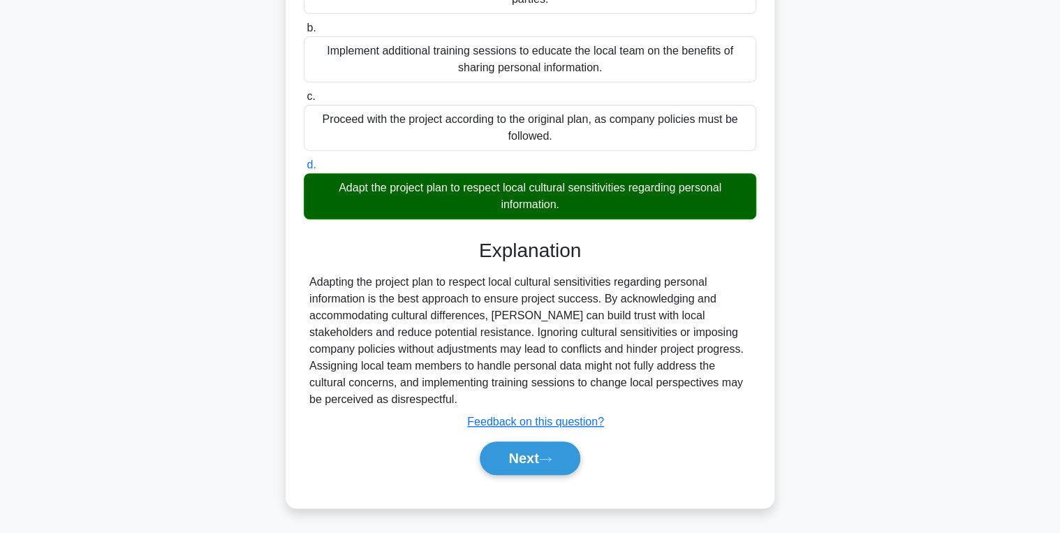
scroll to position [226, 0]
click at [524, 458] on button "Next" at bounding box center [530, 458] width 100 height 34
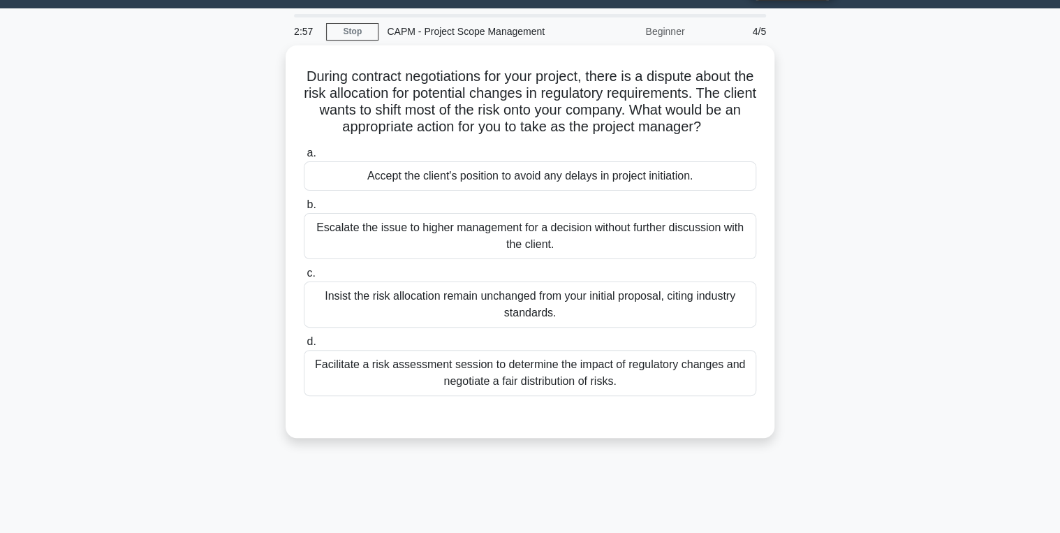
scroll to position [56, 0]
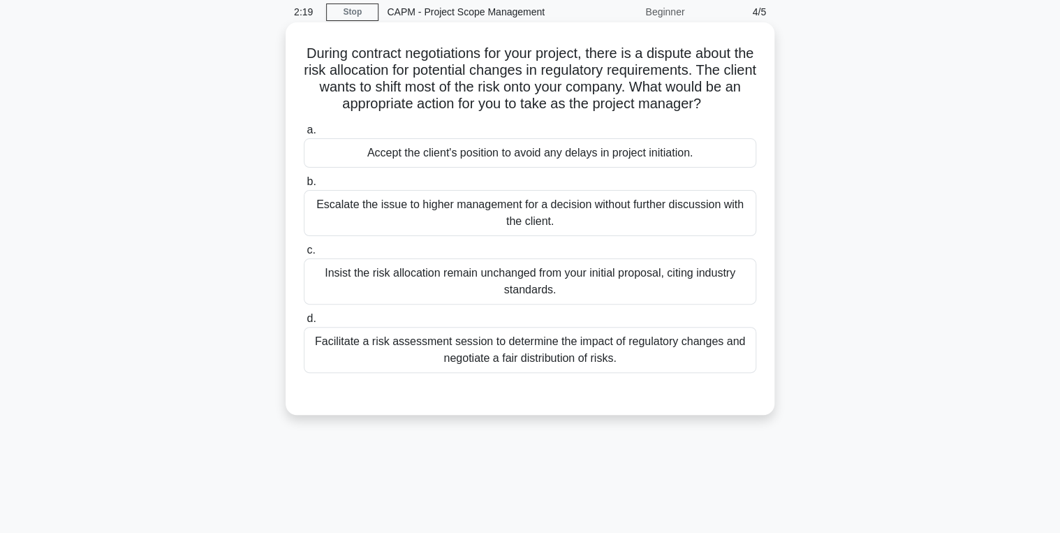
click at [437, 349] on div "Facilitate a risk assessment session to determine the impact of regulatory chan…" at bounding box center [530, 350] width 453 height 46
click at [304, 323] on input "d. Facilitate a risk assessment session to determine the impact of regulatory c…" at bounding box center [304, 318] width 0 height 9
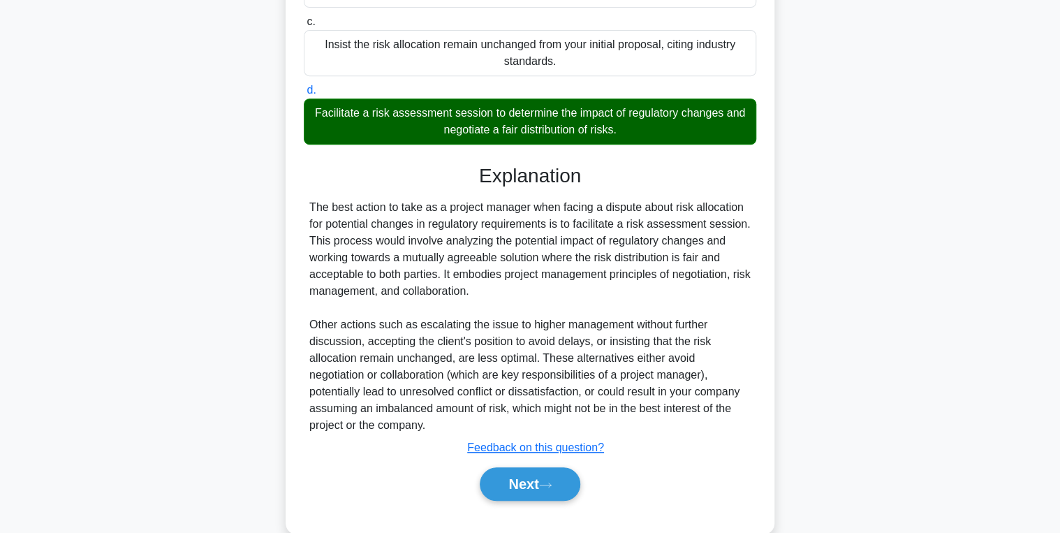
scroll to position [310, 0]
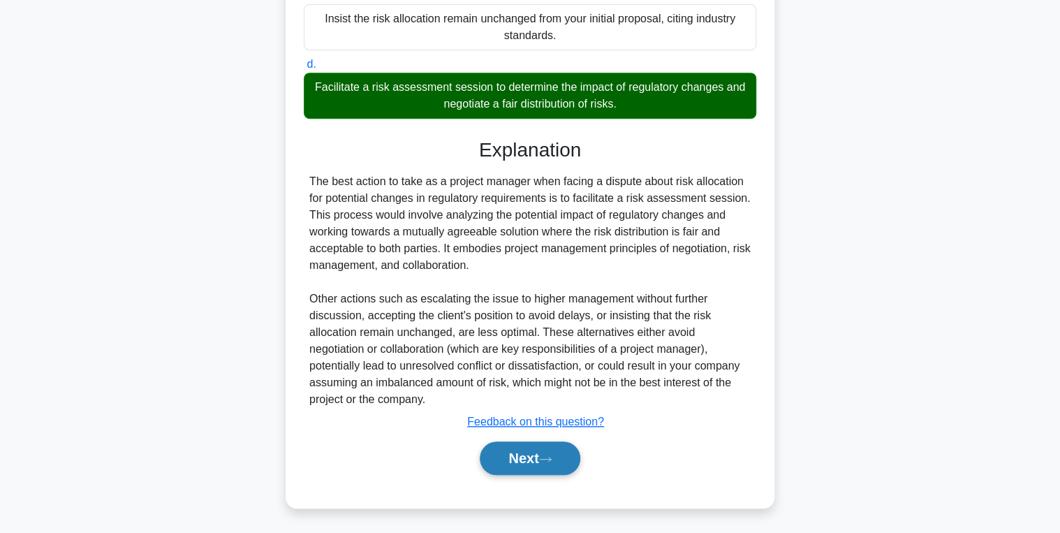
click at [506, 451] on button "Next" at bounding box center [530, 458] width 100 height 34
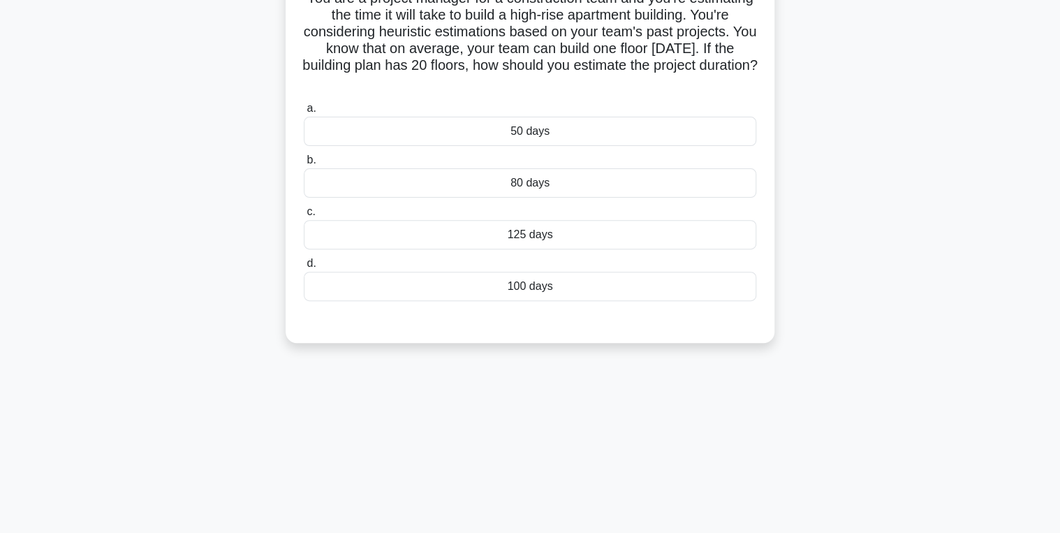
scroll to position [0, 0]
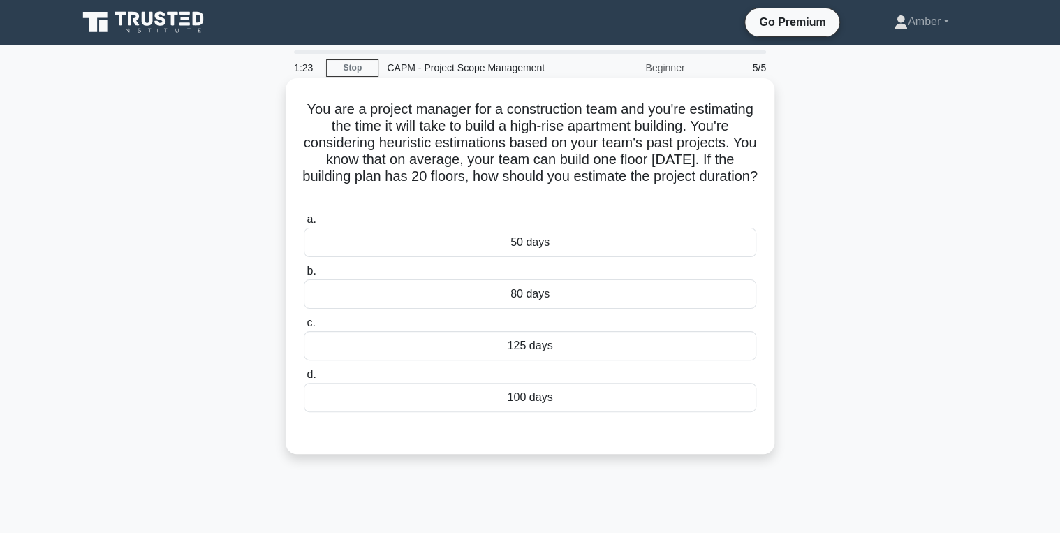
click at [423, 391] on div "100 days" at bounding box center [530, 397] width 453 height 29
click at [304, 379] on input "d. 100 days" at bounding box center [304, 374] width 0 height 9
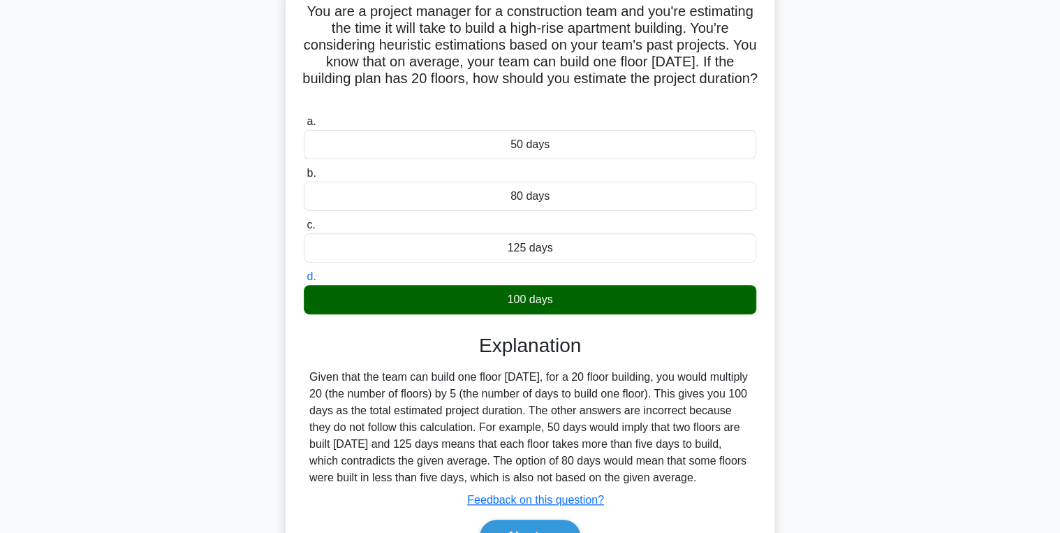
scroll to position [221, 0]
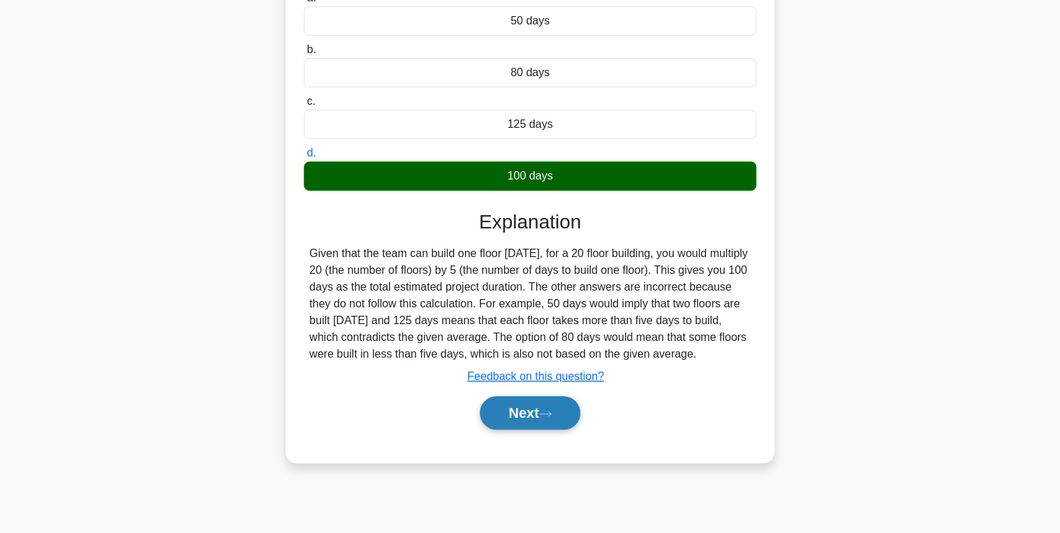
drag, startPoint x: 535, startPoint y: 435, endPoint x: 497, endPoint y: 430, distance: 38.1
click at [536, 430] on button "Next" at bounding box center [530, 413] width 100 height 34
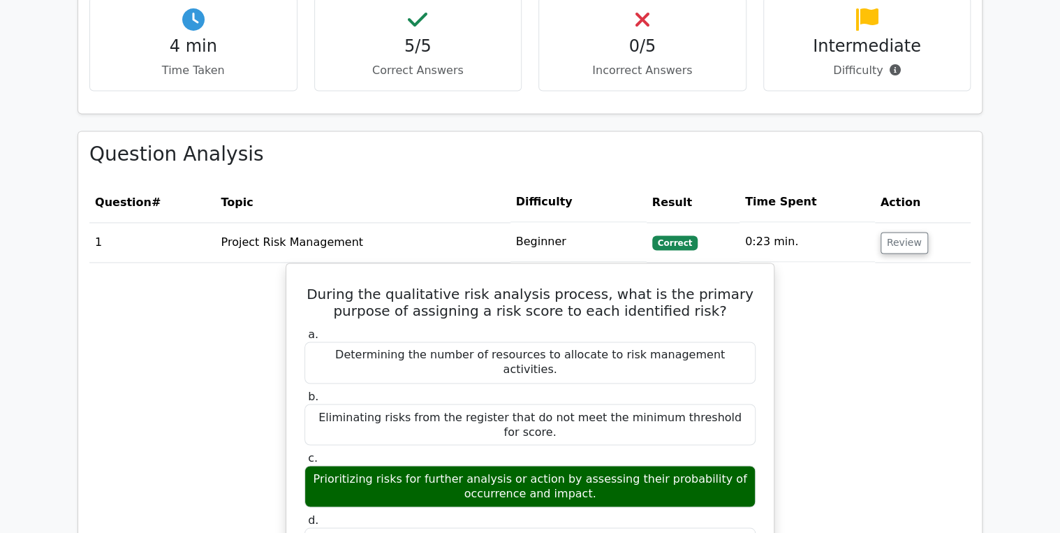
scroll to position [1006, 0]
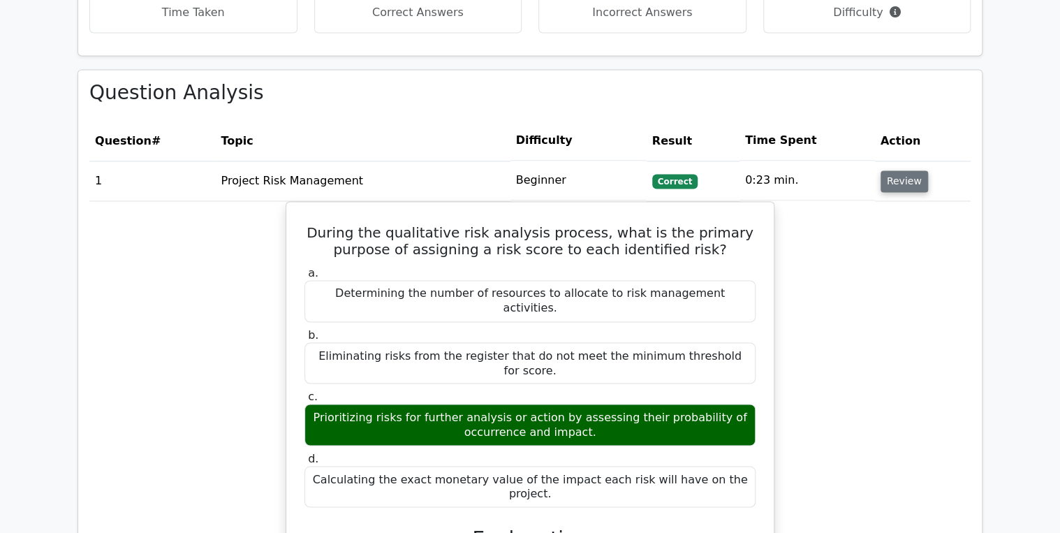
click at [901, 170] on button "Review" at bounding box center [905, 181] width 48 height 22
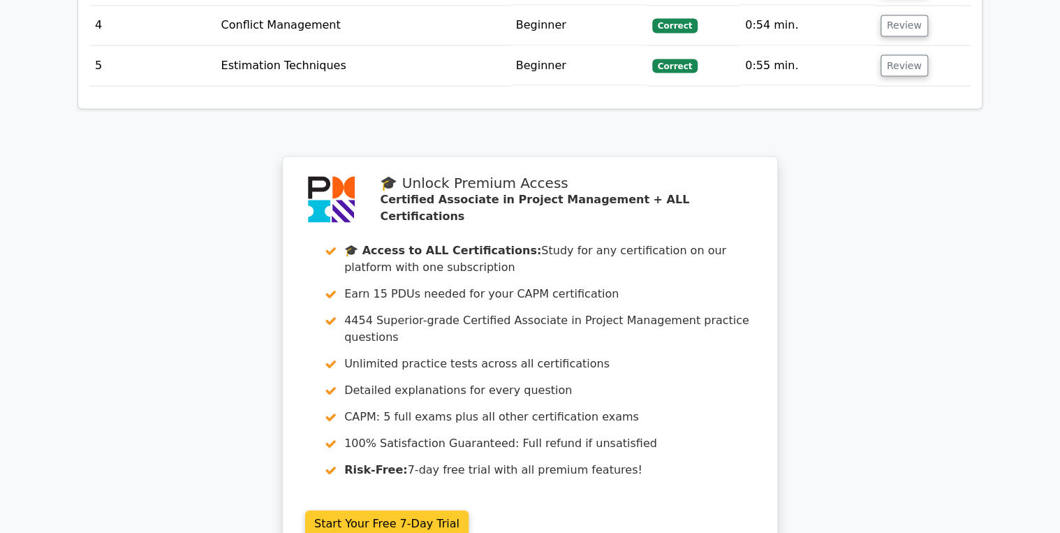
scroll to position [1554, 0]
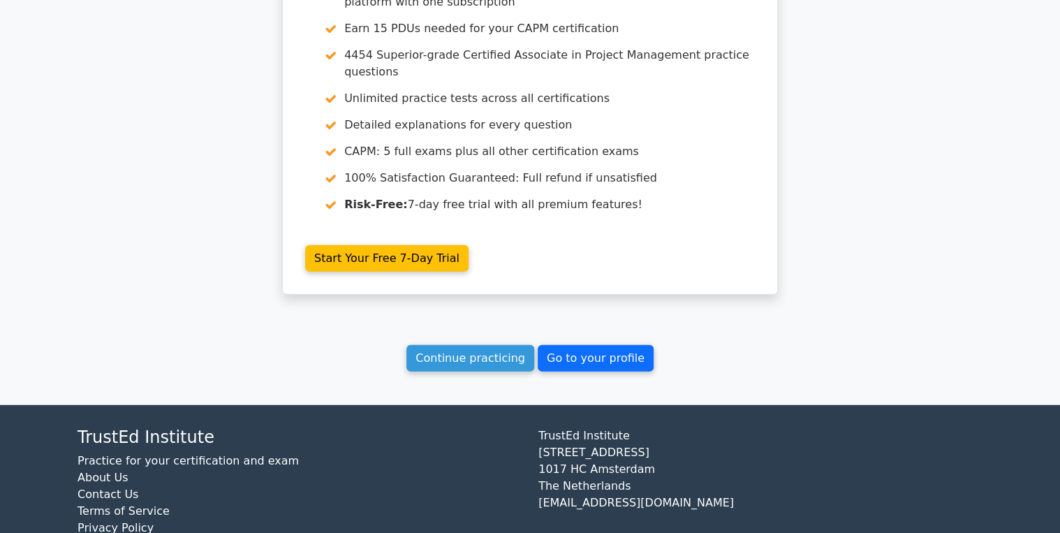
click at [593, 345] on link "Go to your profile" at bounding box center [596, 358] width 116 height 27
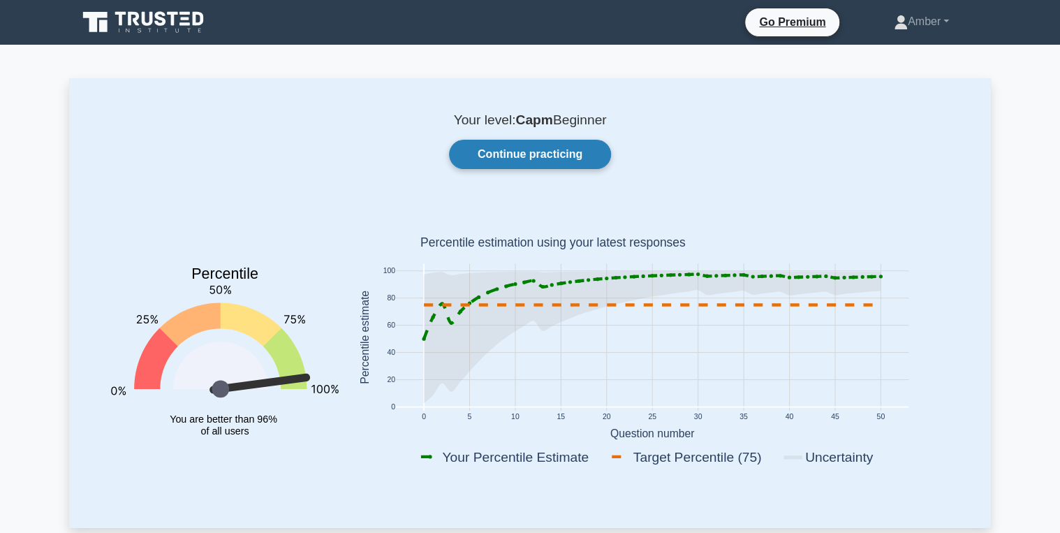
click at [509, 151] on link "Continue practicing" at bounding box center [530, 154] width 162 height 29
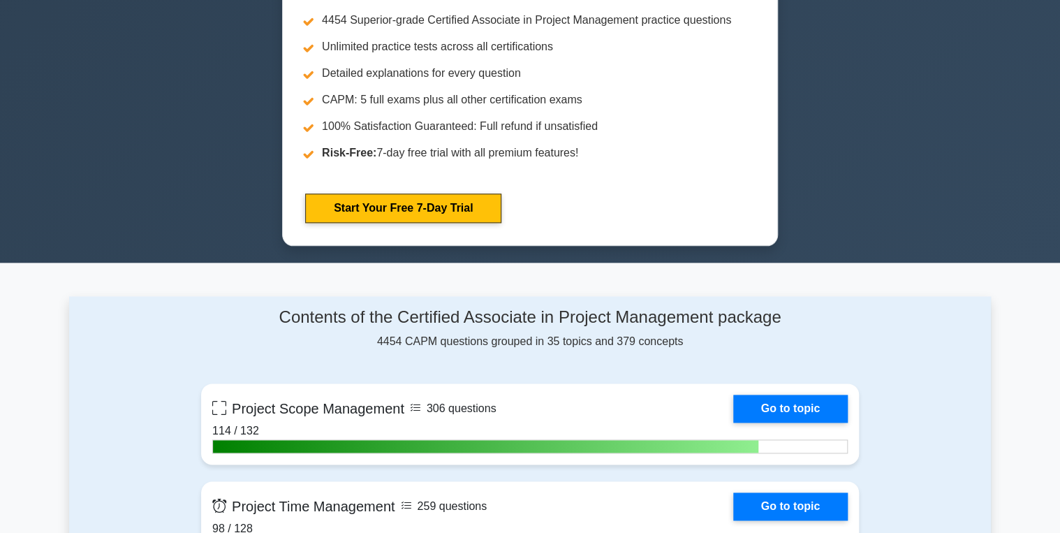
scroll to position [1006, 0]
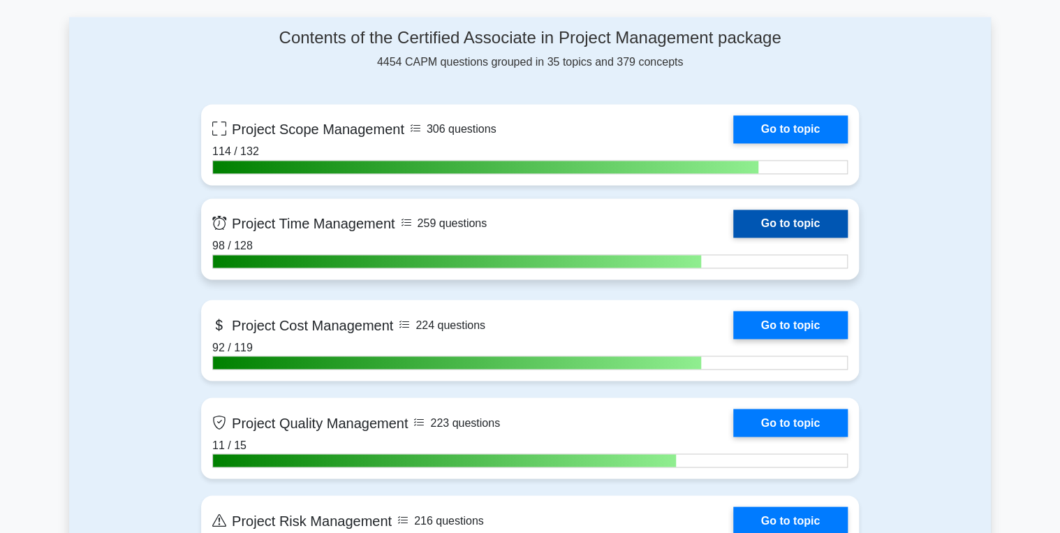
click at [773, 215] on link "Go to topic" at bounding box center [790, 224] width 115 height 28
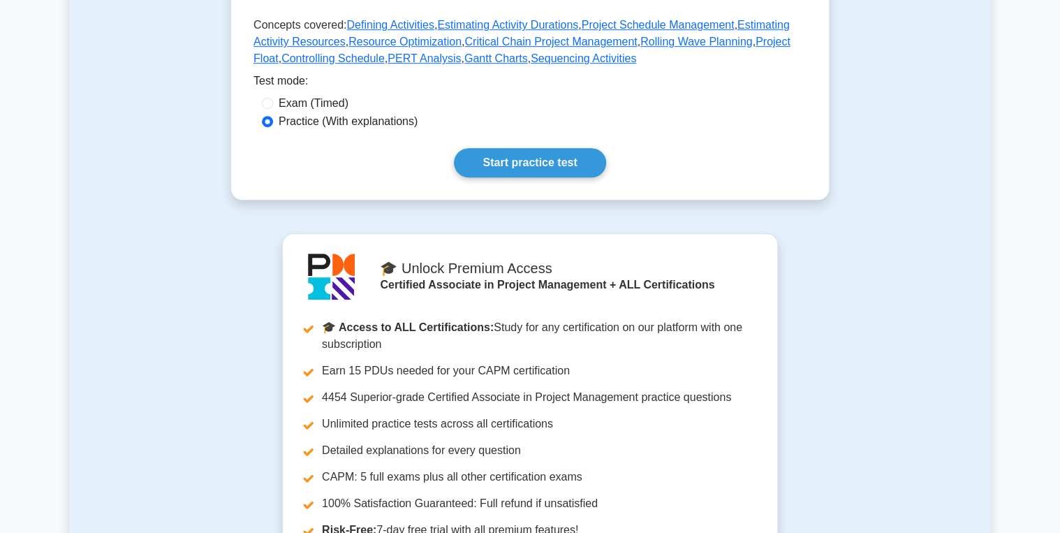
scroll to position [391, 0]
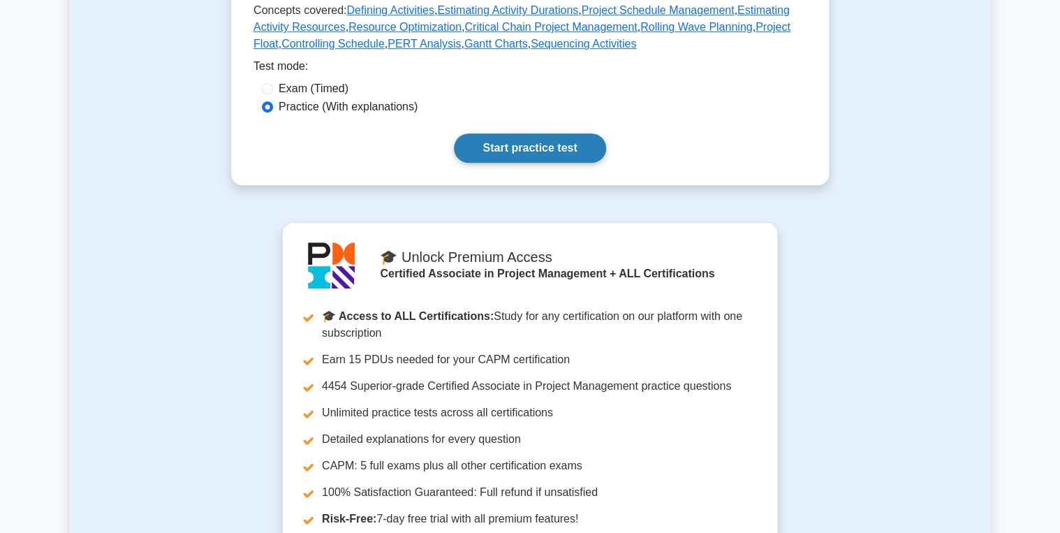
click at [517, 163] on link "Start practice test" at bounding box center [530, 147] width 152 height 29
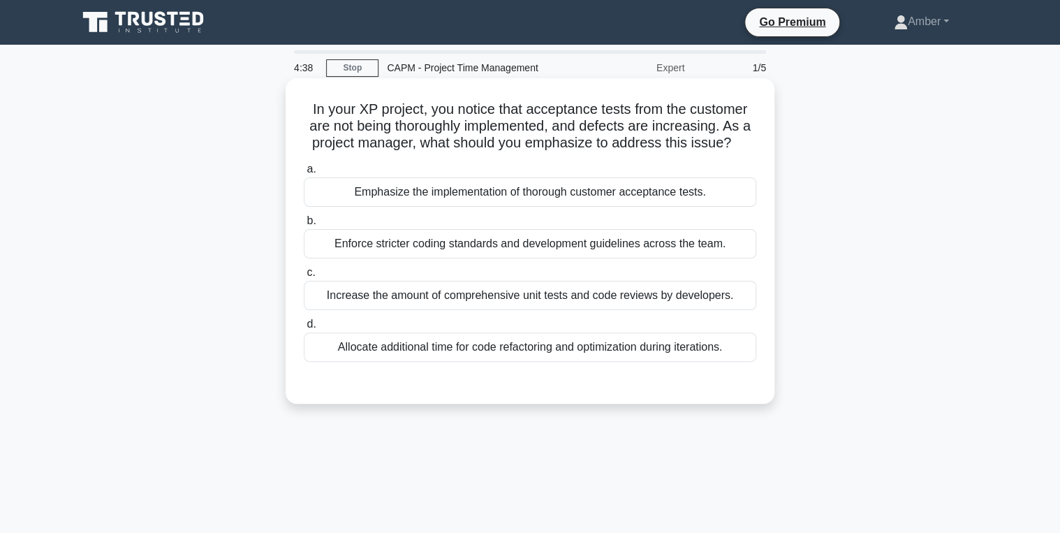
click at [475, 187] on div "Emphasize the implementation of thorough customer acceptance tests." at bounding box center [530, 191] width 453 height 29
click at [304, 174] on input "a. Emphasize the implementation of thorough customer acceptance tests." at bounding box center [304, 169] width 0 height 9
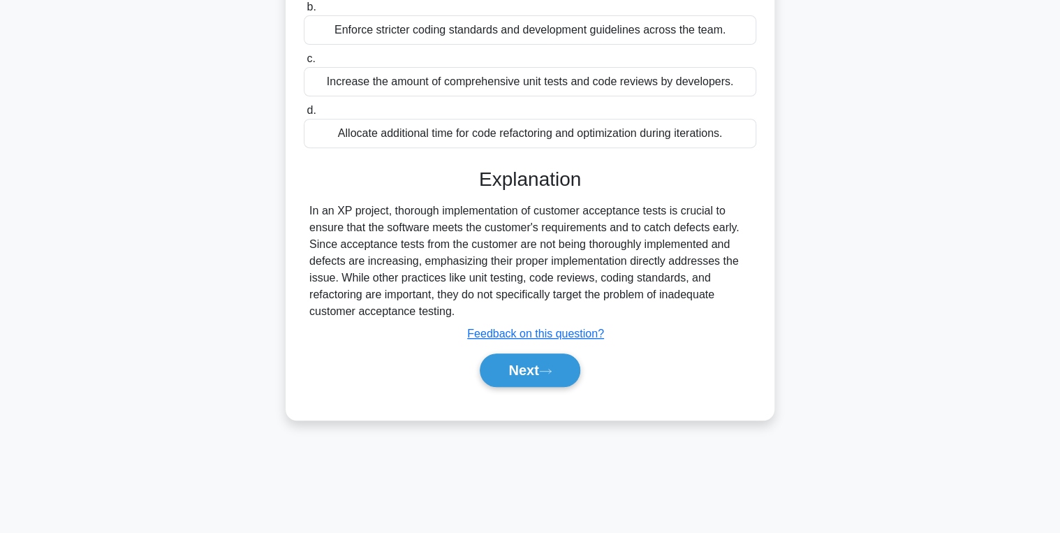
scroll to position [221, 0]
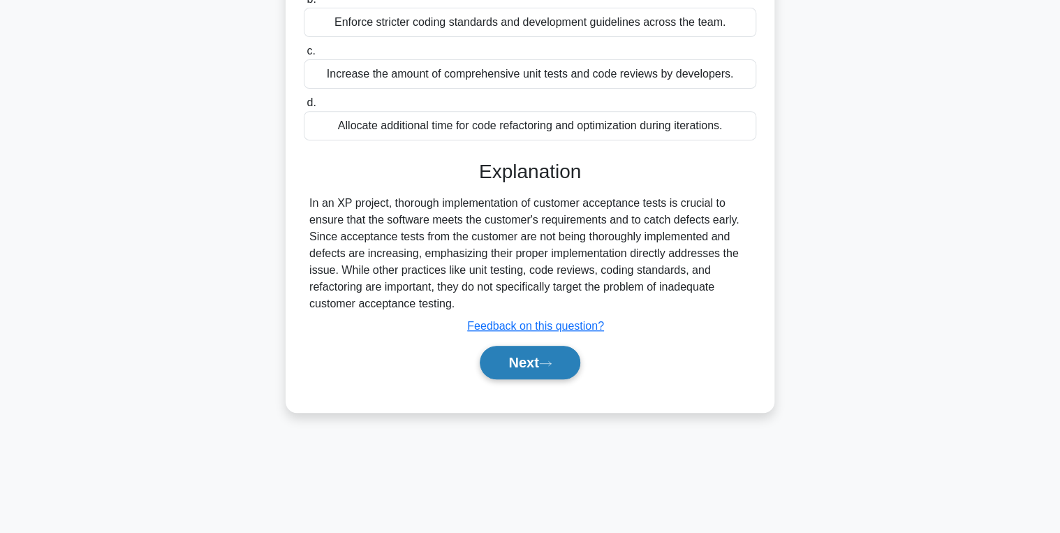
click at [535, 360] on button "Next" at bounding box center [530, 363] width 100 height 34
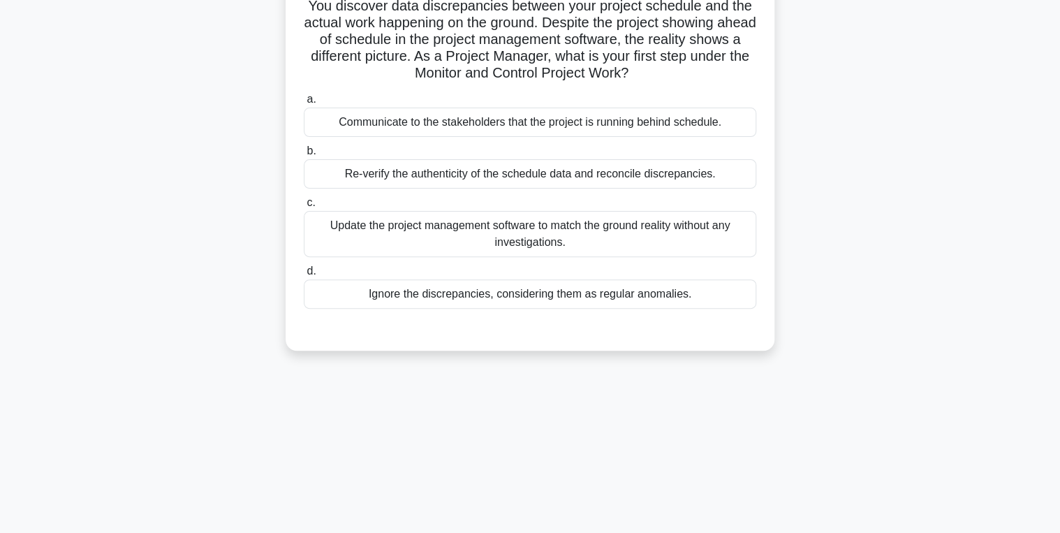
scroll to position [112, 0]
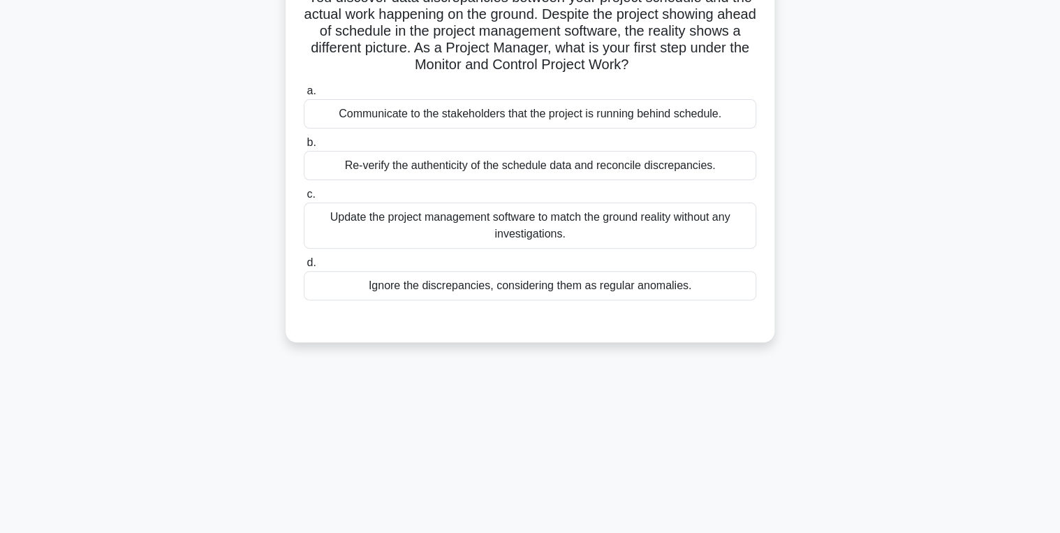
click at [458, 164] on div "Re-verify the authenticity of the schedule data and reconcile discrepancies." at bounding box center [530, 165] width 453 height 29
click at [304, 147] on input "b. Re-verify the authenticity of the schedule data and reconcile discrepancies." at bounding box center [304, 142] width 0 height 9
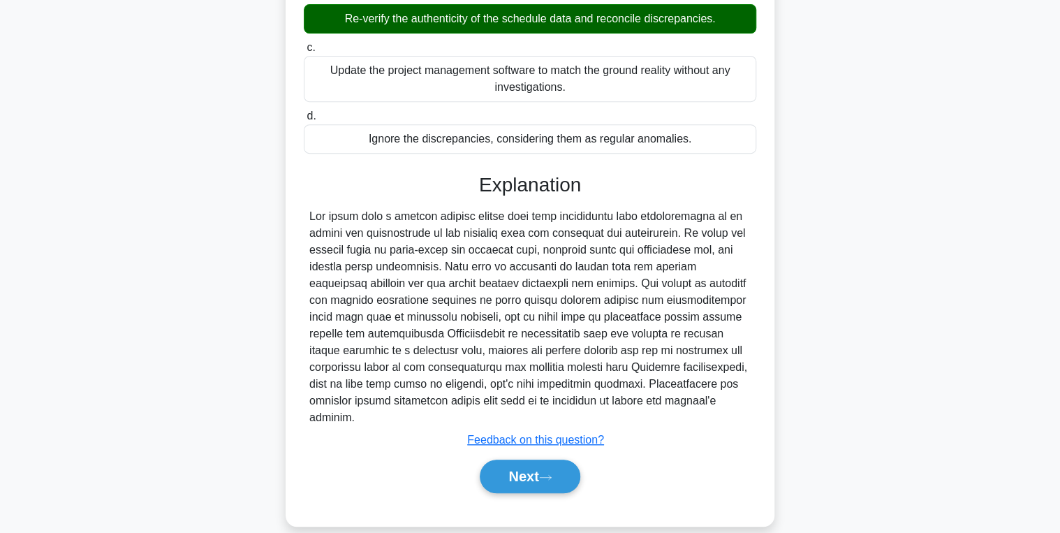
scroll to position [260, 0]
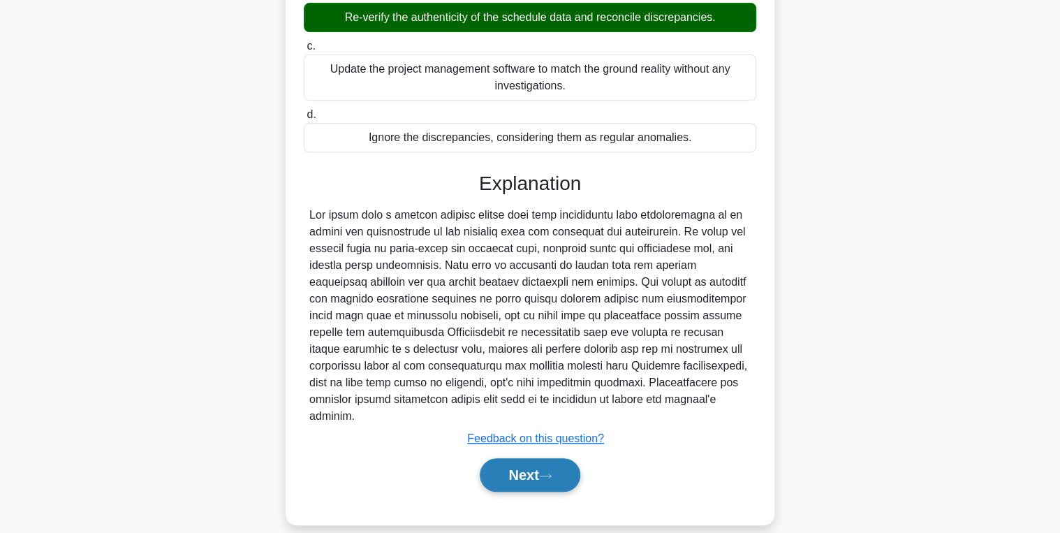
click at [551, 458] on button "Next" at bounding box center [530, 475] width 100 height 34
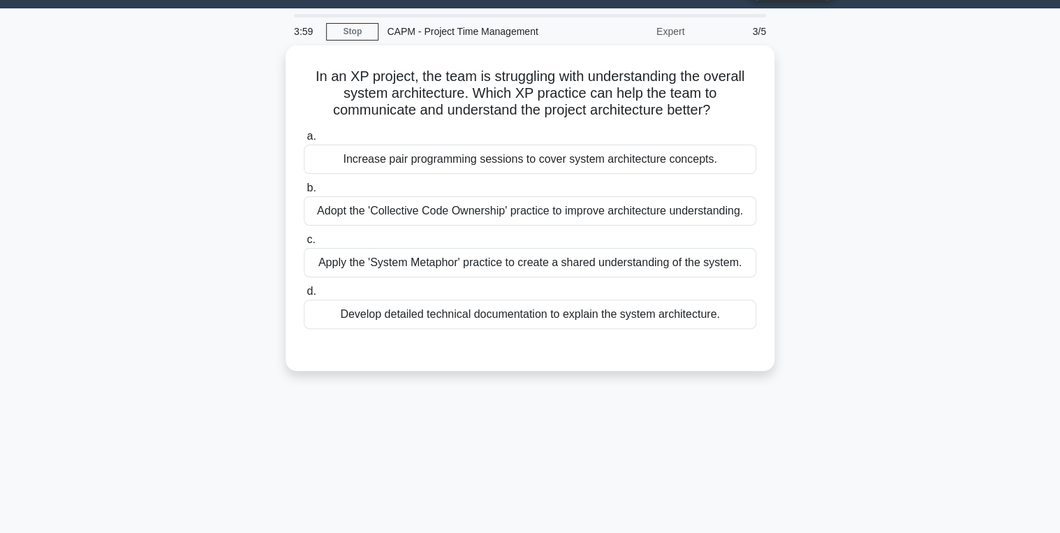
scroll to position [56, 0]
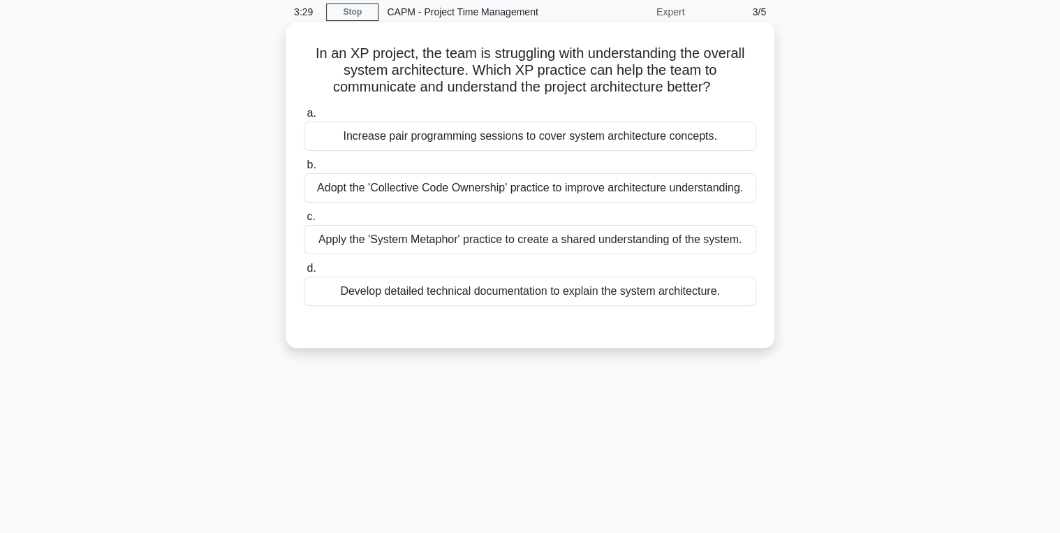
click at [400, 293] on div "Develop detailed technical documentation to explain the system architecture." at bounding box center [530, 291] width 453 height 29
click at [304, 273] on input "d. Develop detailed technical documentation to explain the system architecture." at bounding box center [304, 268] width 0 height 9
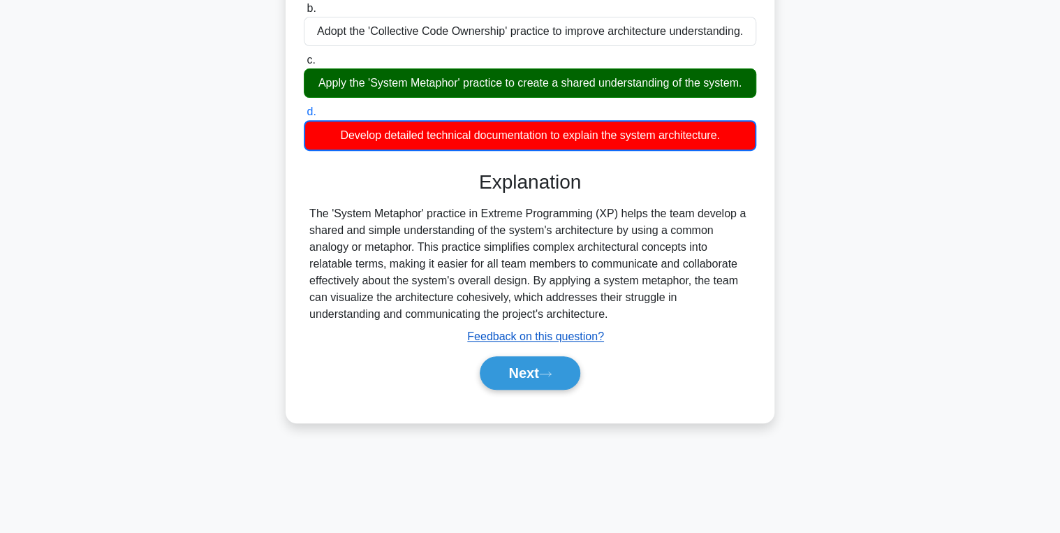
scroll to position [221, 0]
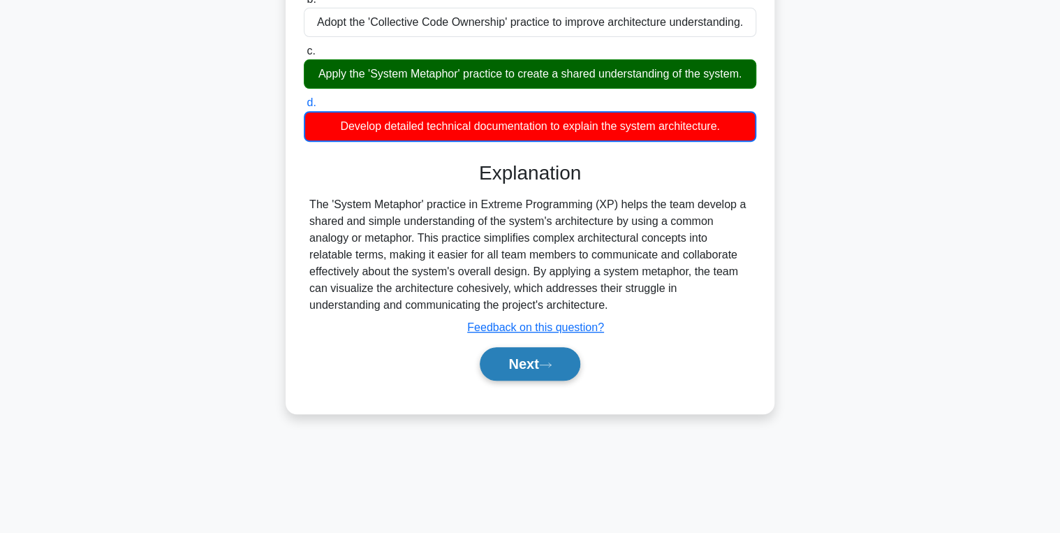
click at [525, 363] on button "Next" at bounding box center [530, 364] width 100 height 34
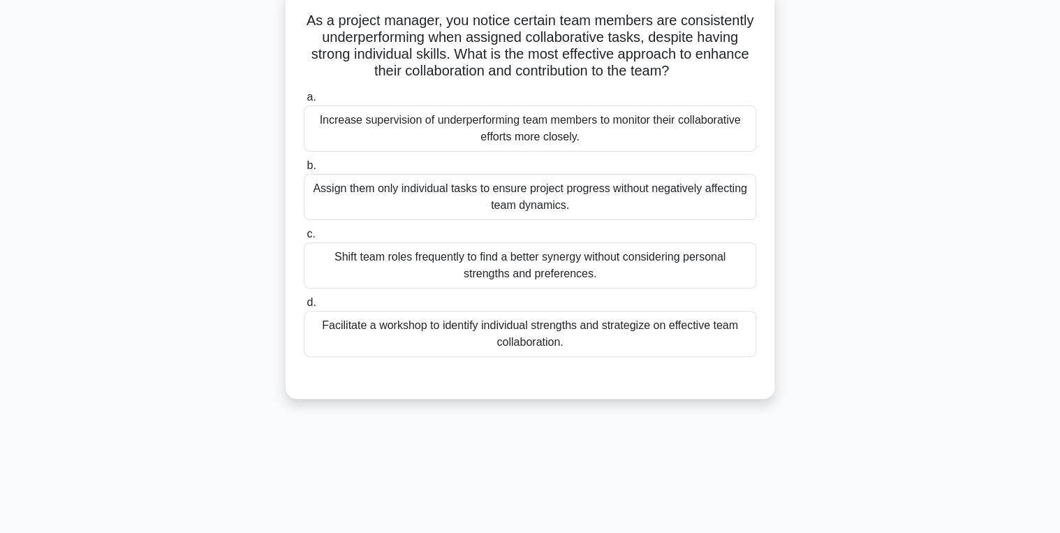
scroll to position [112, 0]
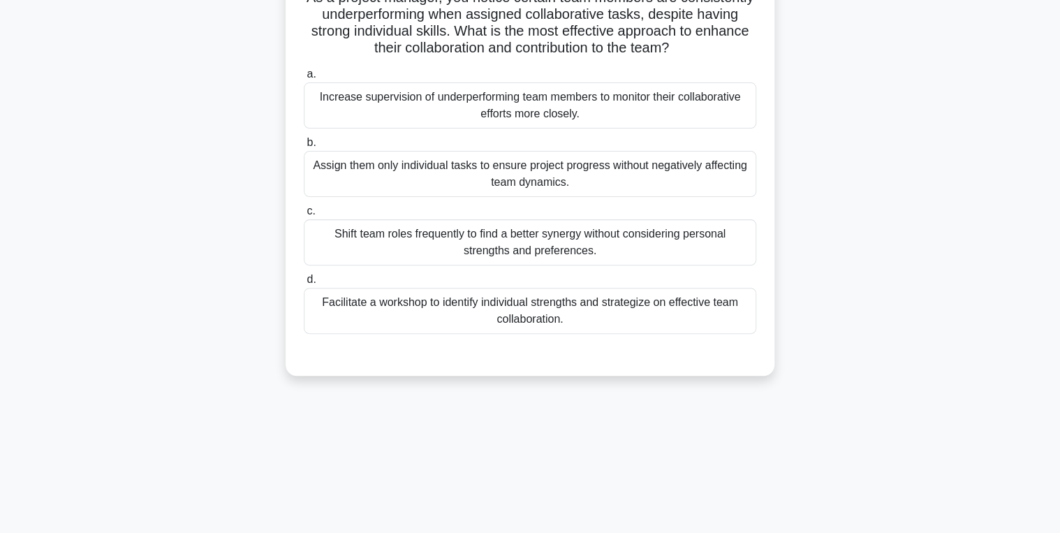
click at [478, 321] on div "Facilitate a workshop to identify individual strengths and strategize on effect…" at bounding box center [530, 311] width 453 height 46
click at [304, 284] on input "d. Facilitate a workshop to identify individual strengths and strategize on eff…" at bounding box center [304, 279] width 0 height 9
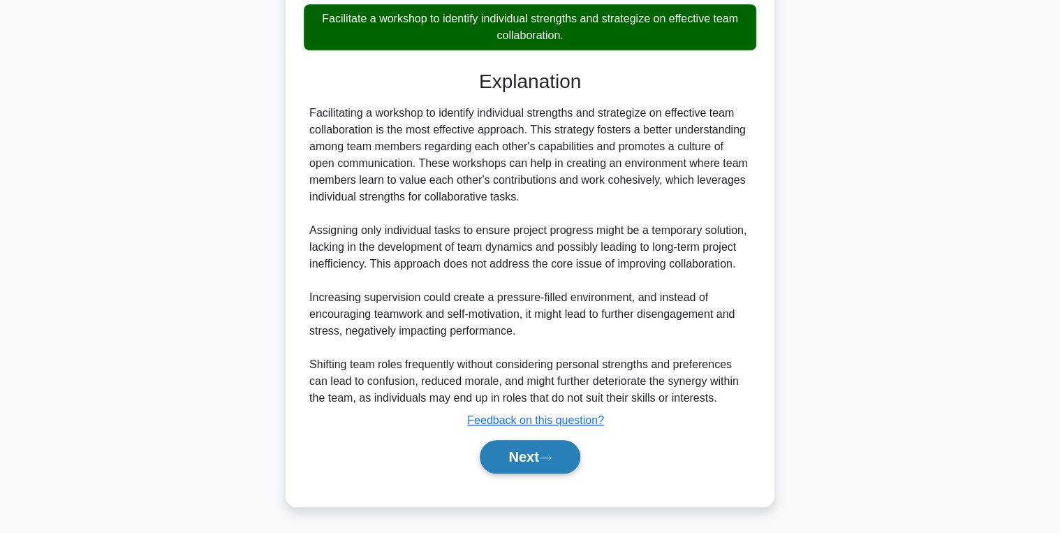
click at [530, 445] on button "Next" at bounding box center [530, 457] width 100 height 34
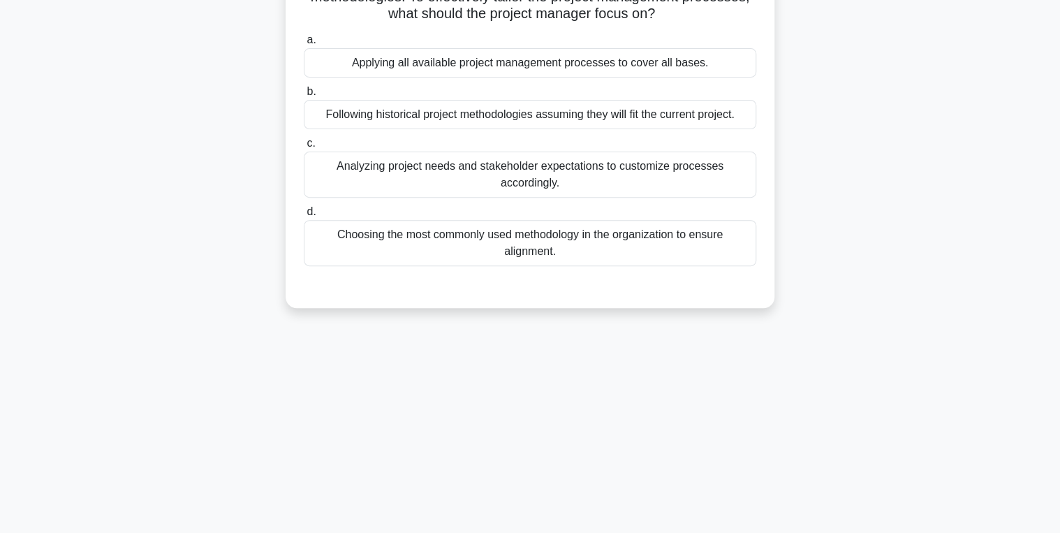
scroll to position [168, 0]
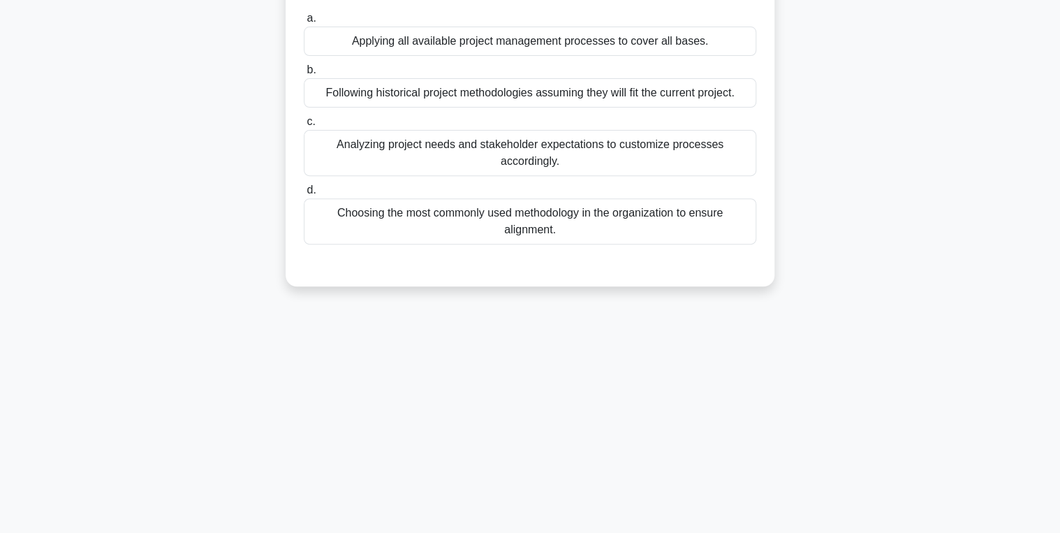
click at [416, 134] on div "Analyzing project needs and stakeholder expectations to customize processes acc…" at bounding box center [530, 153] width 453 height 46
click at [304, 126] on input "c. Analyzing project needs and stakeholder expectations to customize processes …" at bounding box center [304, 121] width 0 height 9
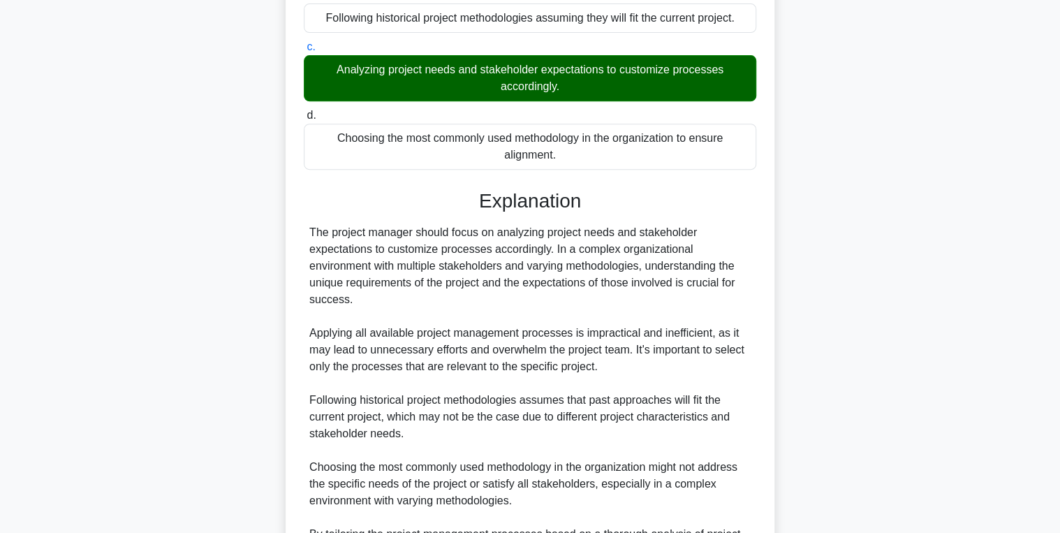
scroll to position [411, 0]
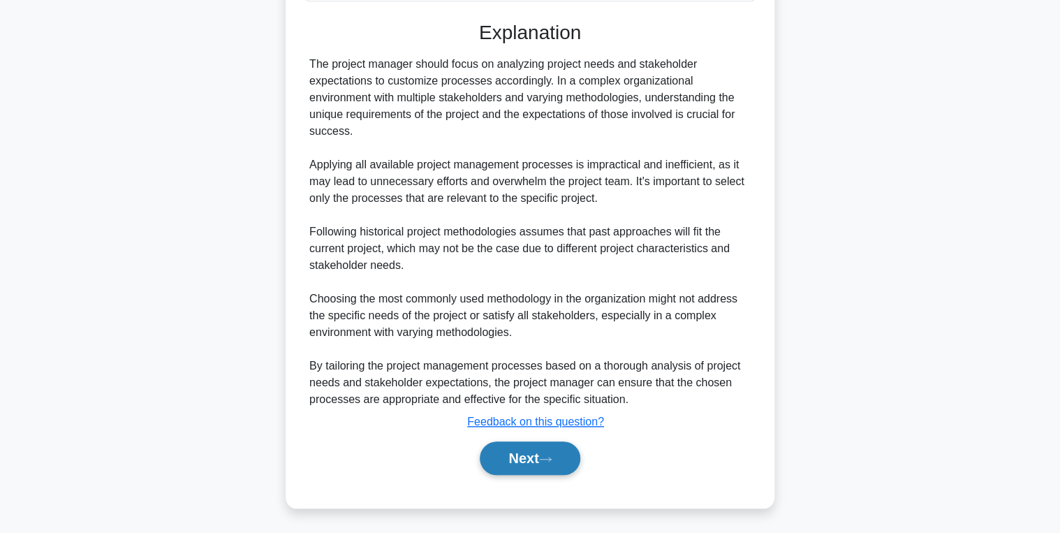
click at [551, 457] on icon at bounding box center [545, 459] width 13 height 8
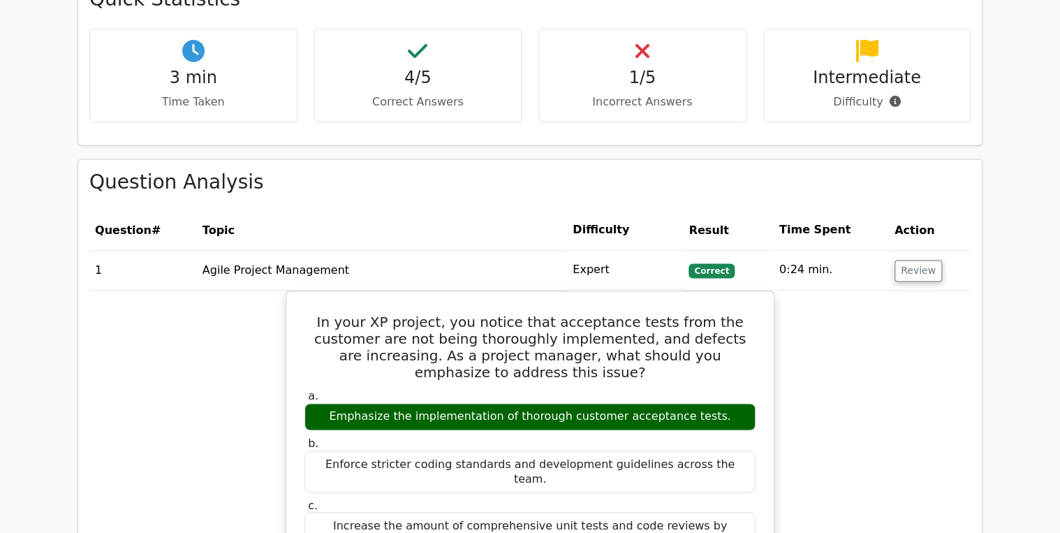
scroll to position [894, 0]
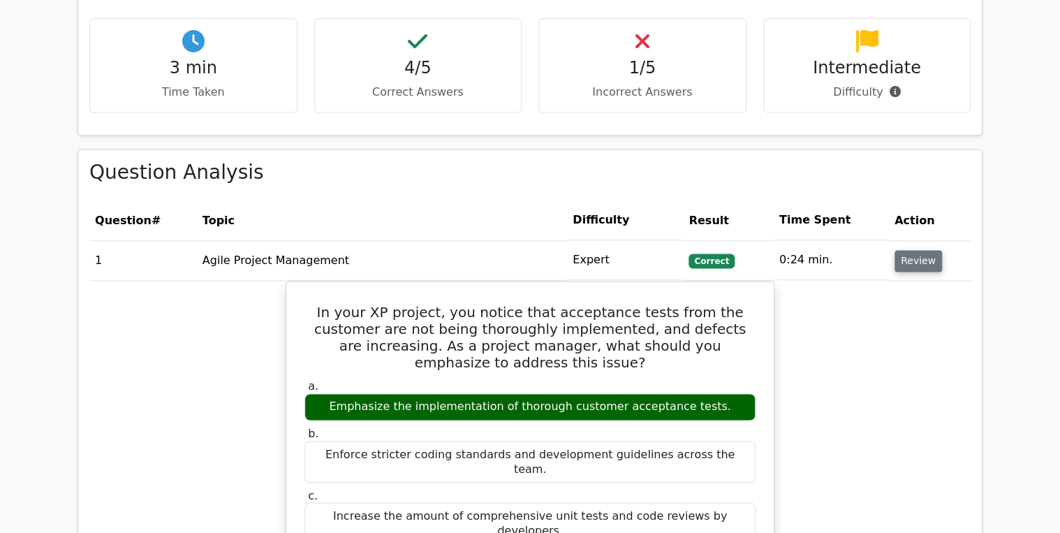
click at [914, 250] on button "Review" at bounding box center [919, 261] width 48 height 22
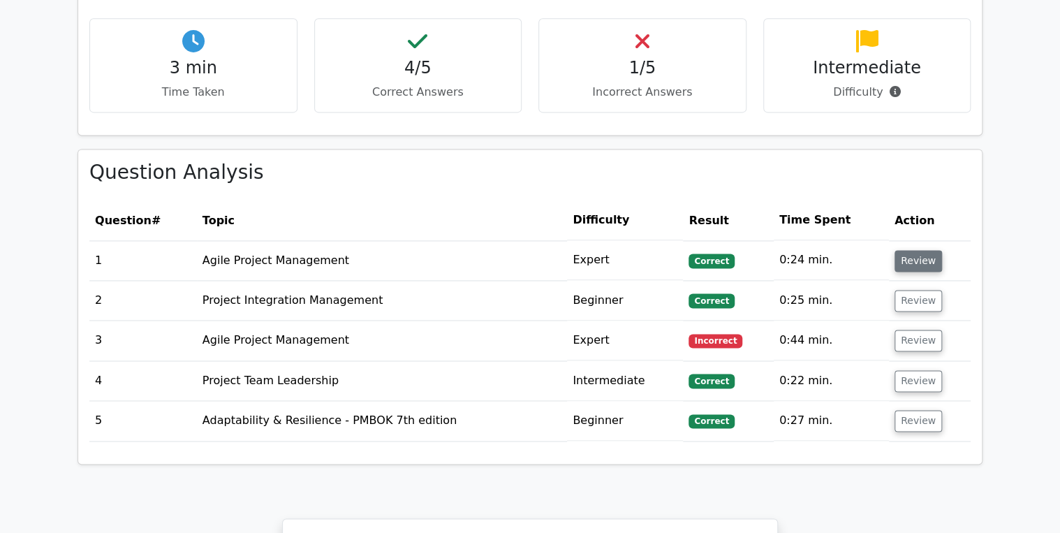
scroll to position [950, 0]
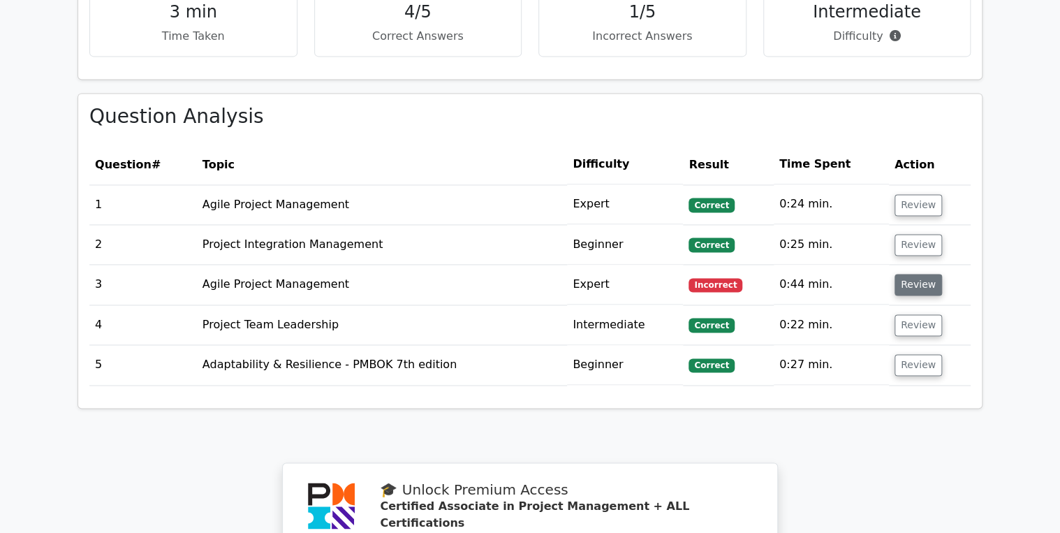
click at [916, 274] on button "Review" at bounding box center [919, 285] width 48 height 22
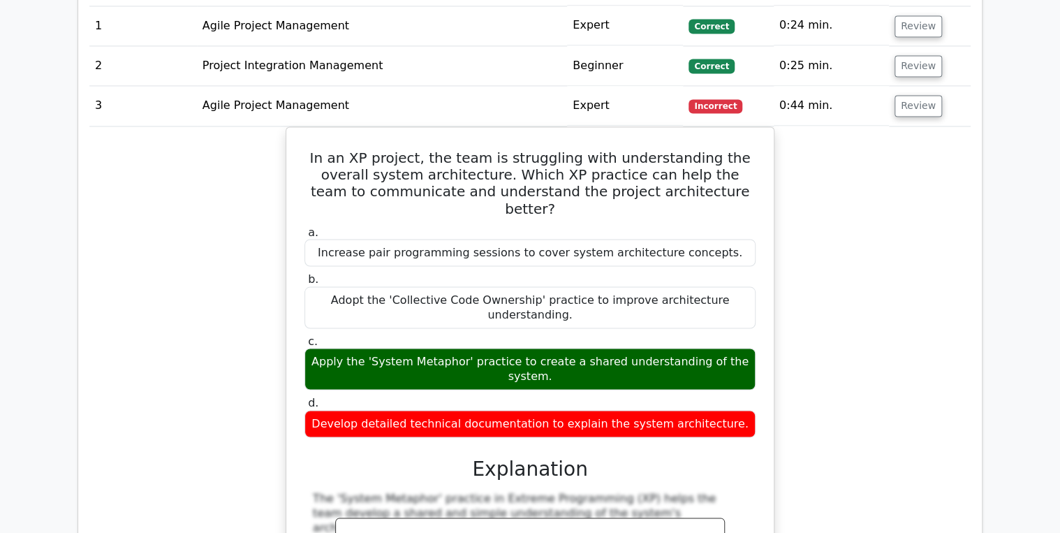
scroll to position [1118, 0]
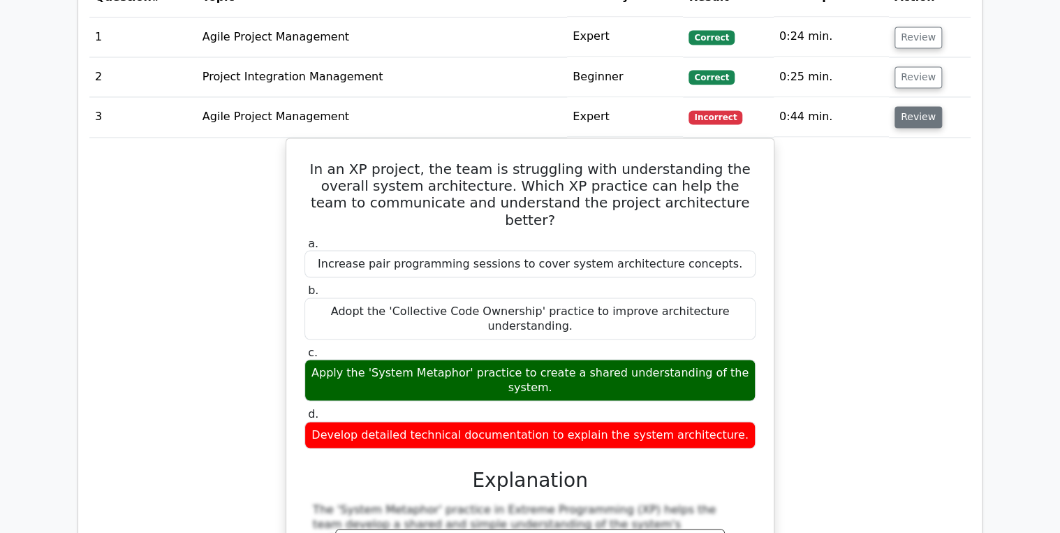
click at [907, 106] on button "Review" at bounding box center [919, 117] width 48 height 22
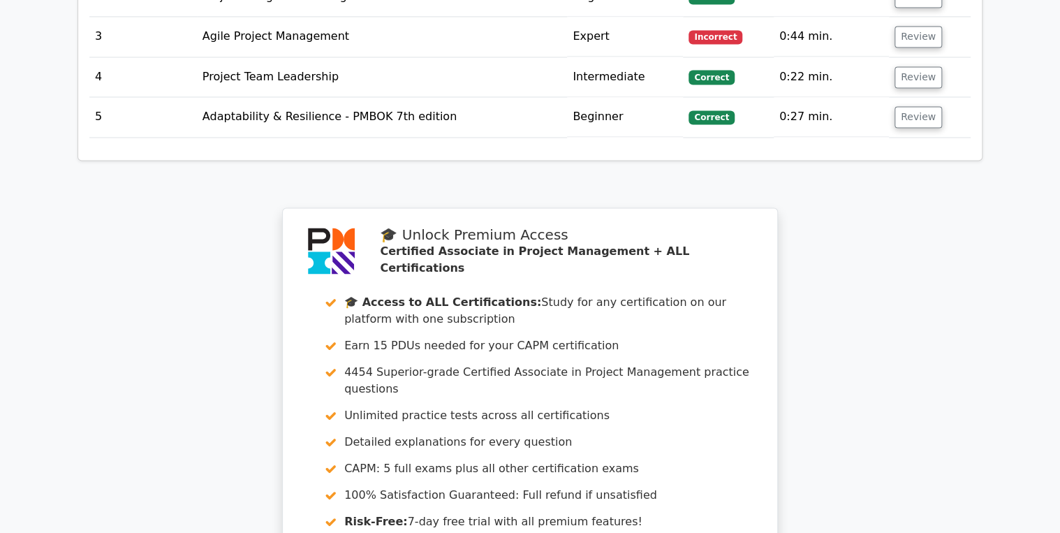
scroll to position [1453, 0]
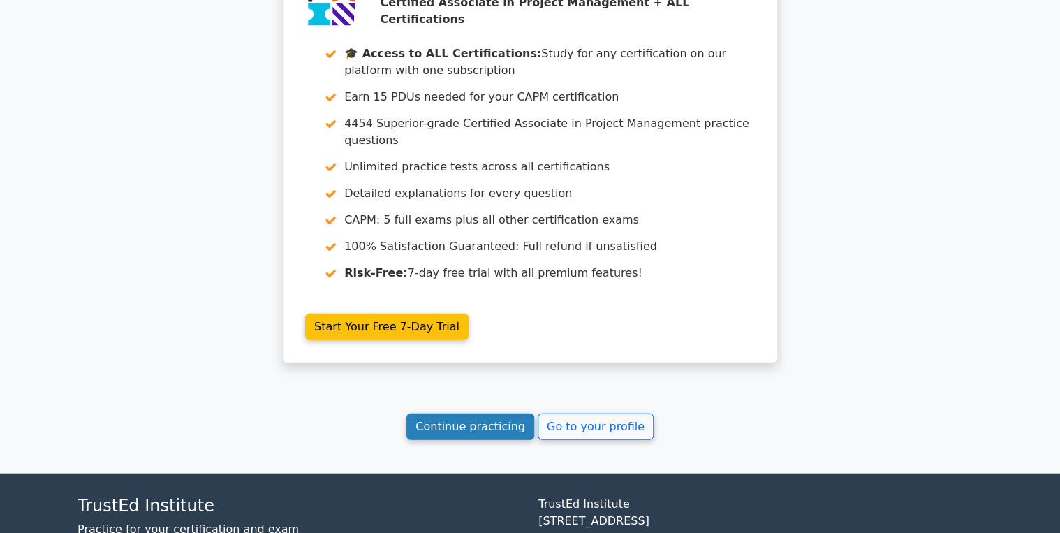
click at [473, 414] on link "Continue practicing" at bounding box center [471, 427] width 128 height 27
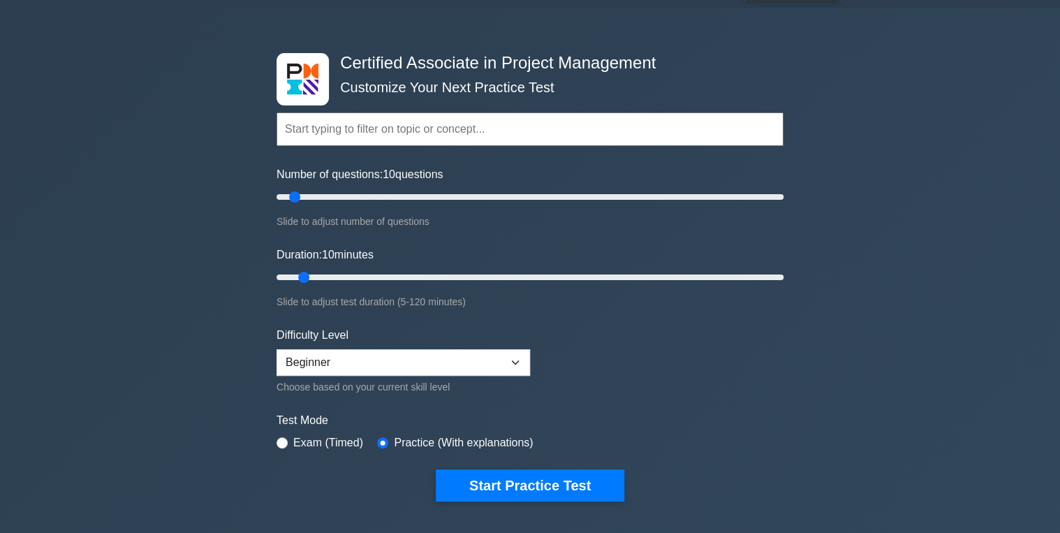
scroll to position [56, 0]
